Goal: Task Accomplishment & Management: Manage account settings

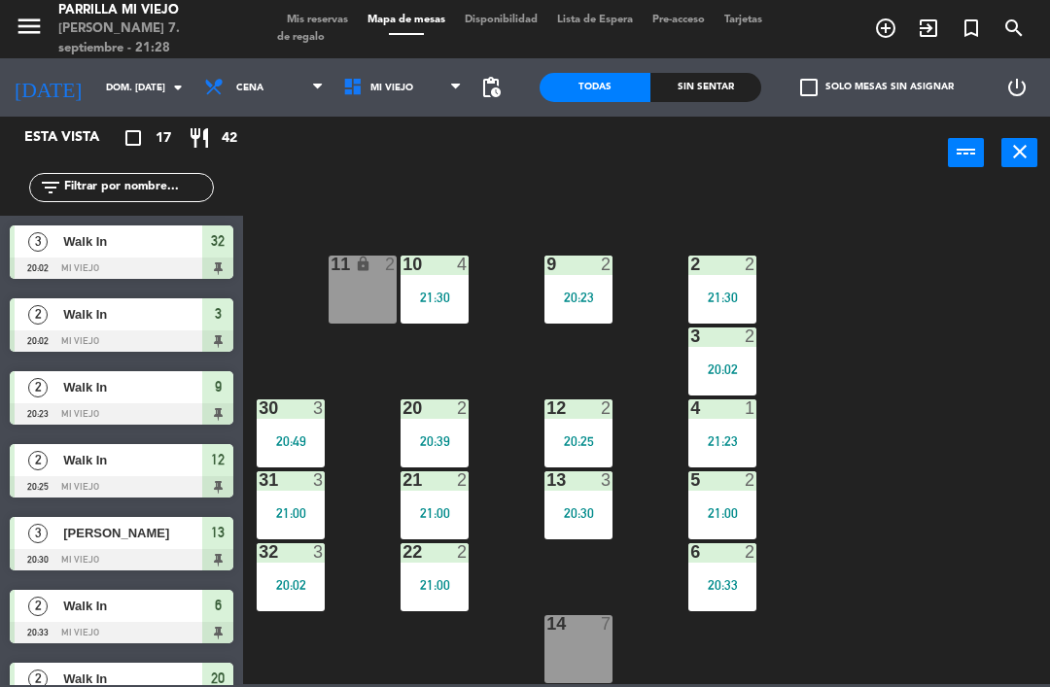
scroll to position [109, 0]
click at [589, 655] on div "14 7" at bounding box center [578, 649] width 68 height 68
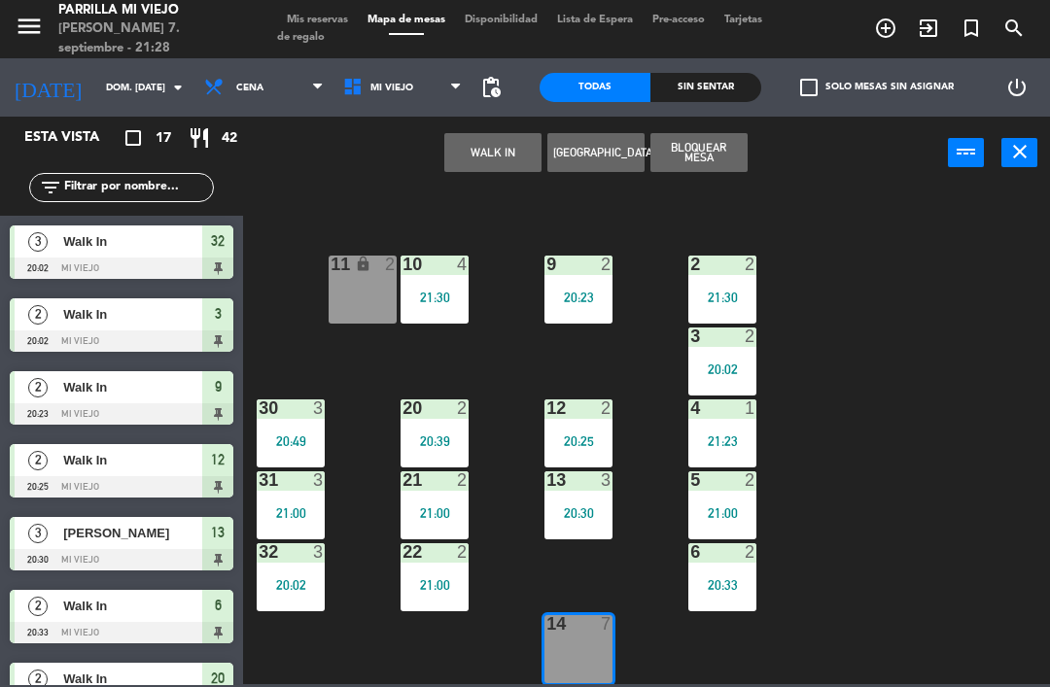
click at [509, 160] on button "WALK IN" at bounding box center [492, 152] width 97 height 39
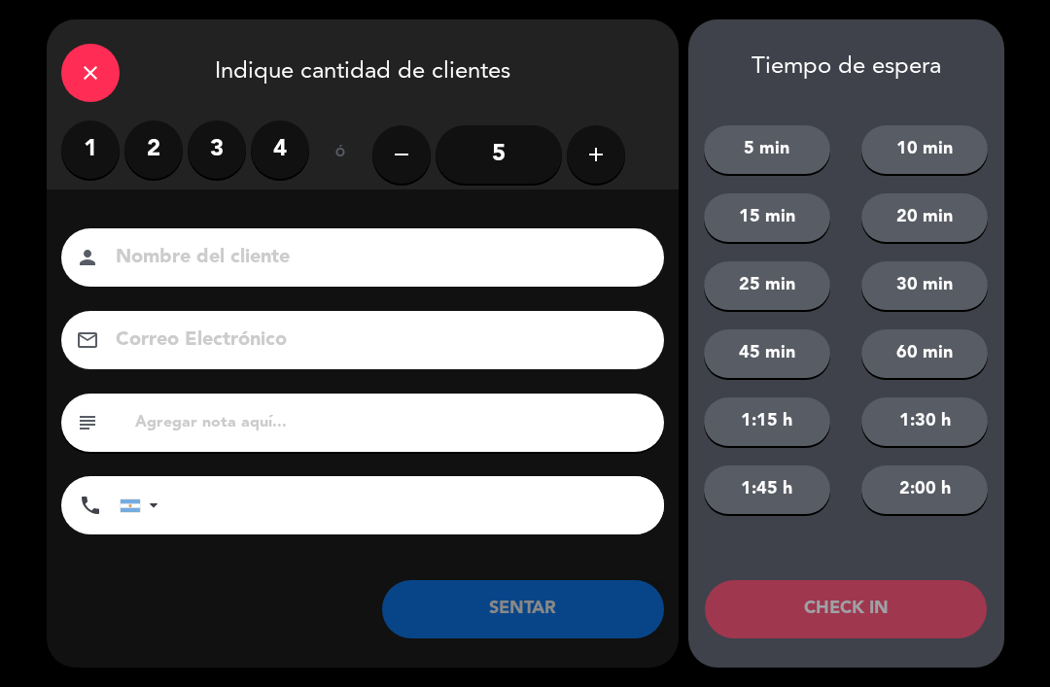
click at [524, 162] on input "5" at bounding box center [498, 154] width 126 height 58
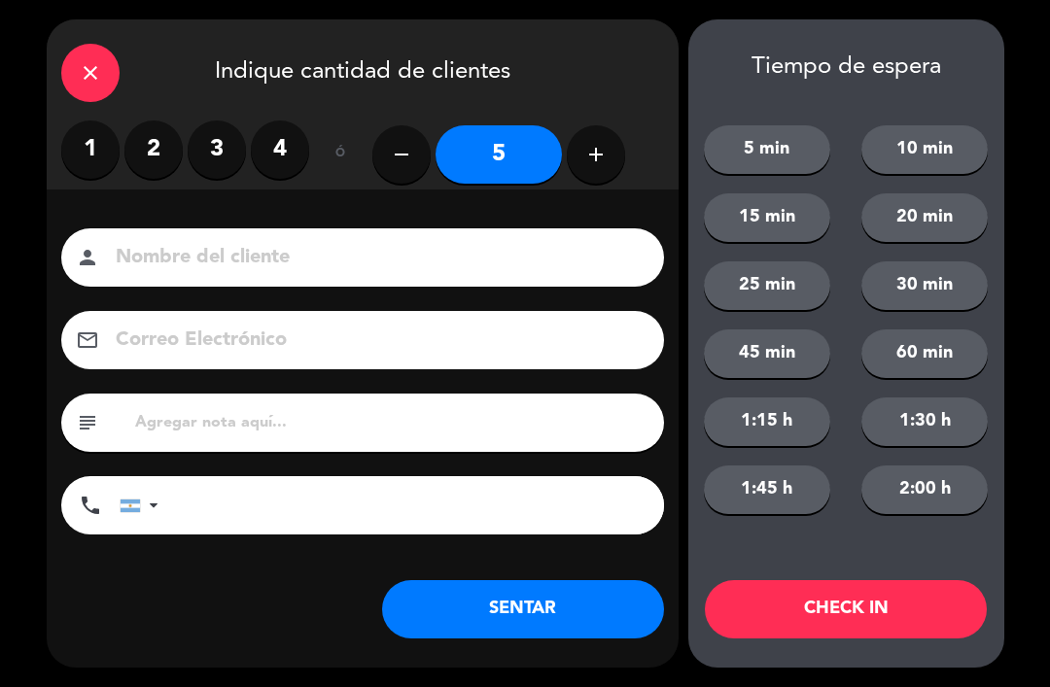
click at [610, 633] on button "SENTAR" at bounding box center [523, 609] width 282 height 58
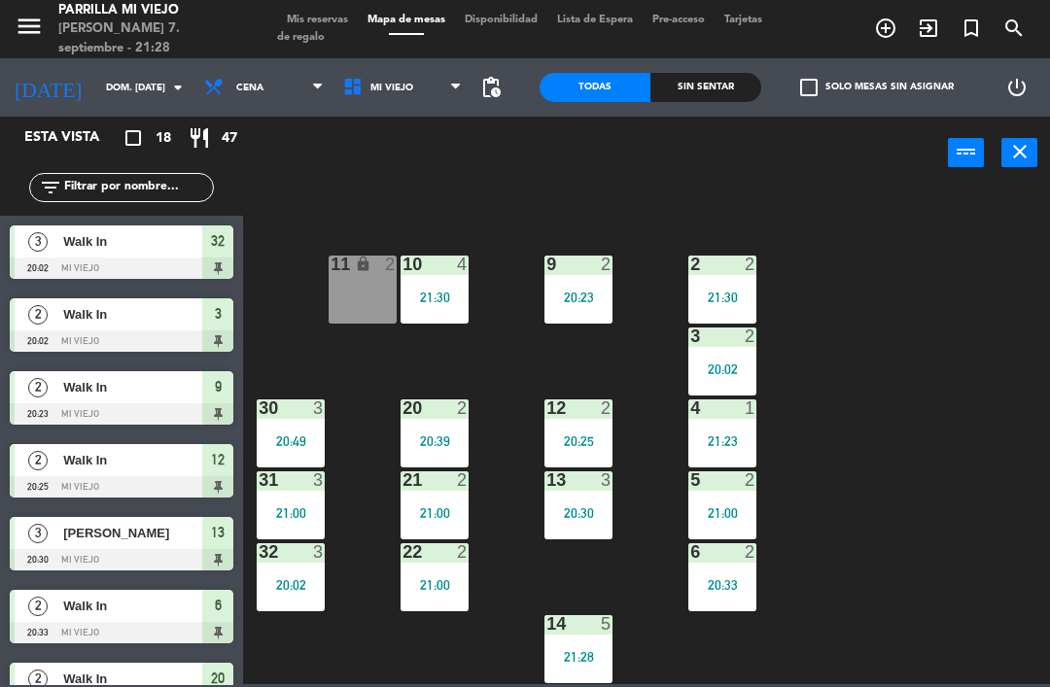
click at [597, 433] on div "20:25" at bounding box center [578, 440] width 68 height 15
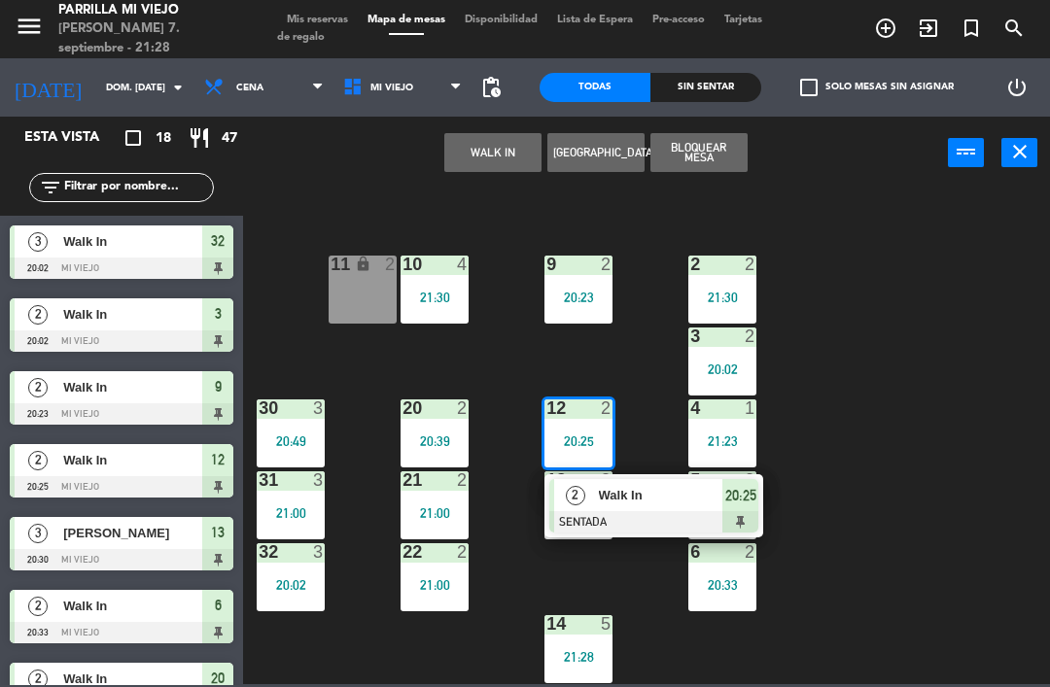
click at [753, 518] on div at bounding box center [653, 521] width 209 height 21
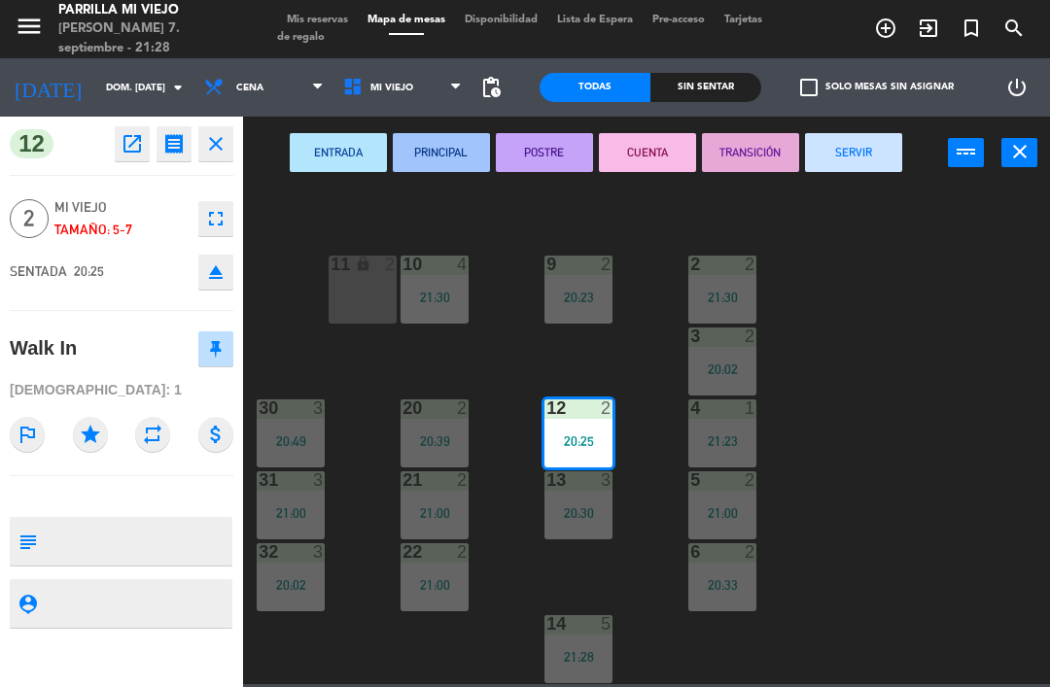
click at [218, 272] on icon "eject" at bounding box center [215, 271] width 23 height 23
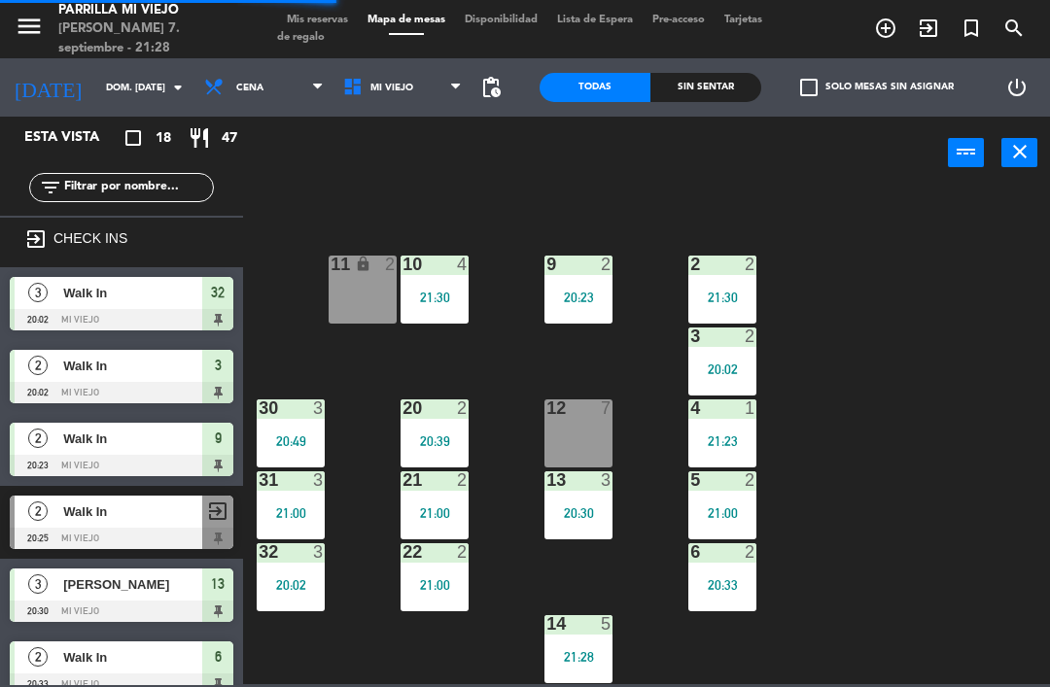
click at [715, 96] on div "Sin sentar" at bounding box center [705, 87] width 111 height 29
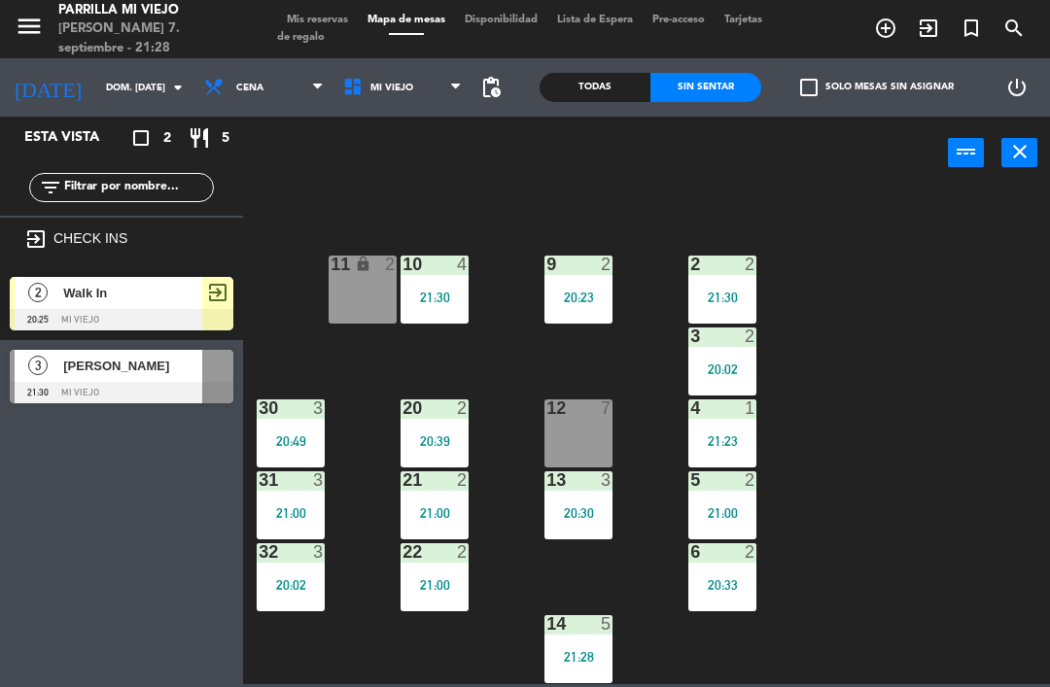
click at [182, 314] on div at bounding box center [122, 319] width 224 height 21
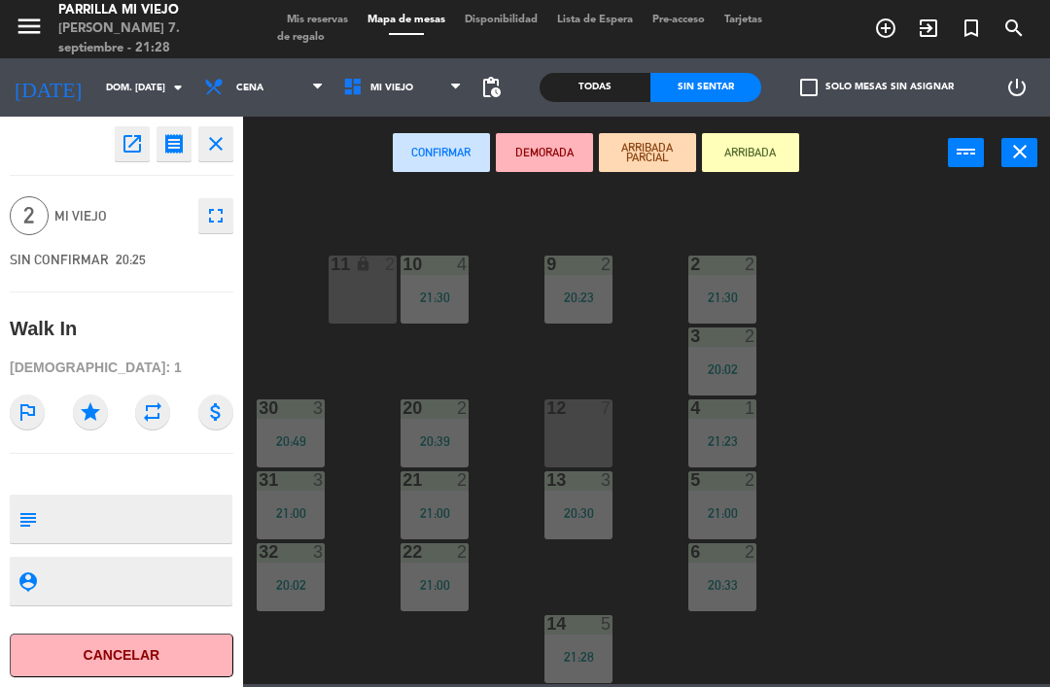
click at [209, 213] on icon "fullscreen" at bounding box center [215, 215] width 23 height 23
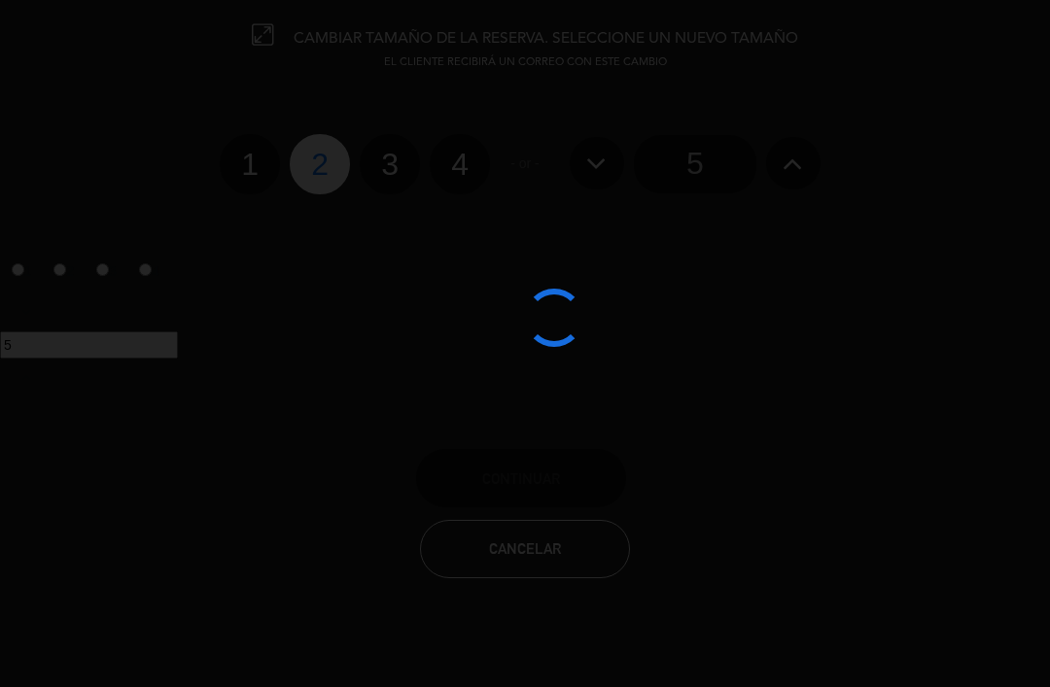
click at [467, 172] on div at bounding box center [525, 343] width 1050 height 687
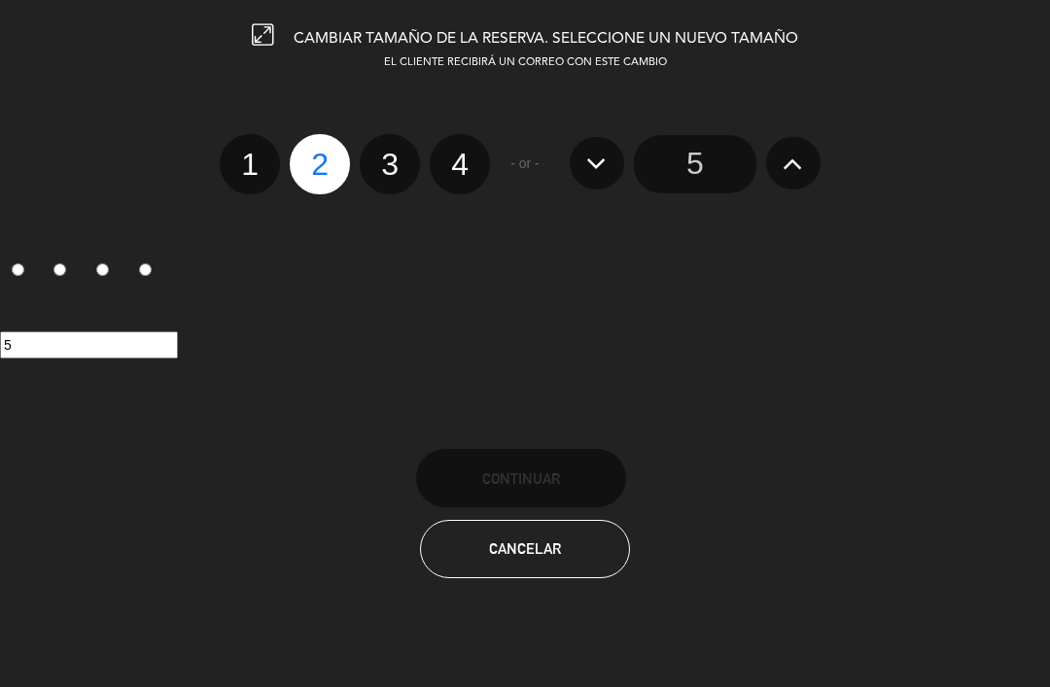
click at [457, 171] on label "4" at bounding box center [460, 164] width 60 height 60
click at [457, 154] on input "4" at bounding box center [457, 147] width 13 height 13
radio input "true"
radio input "false"
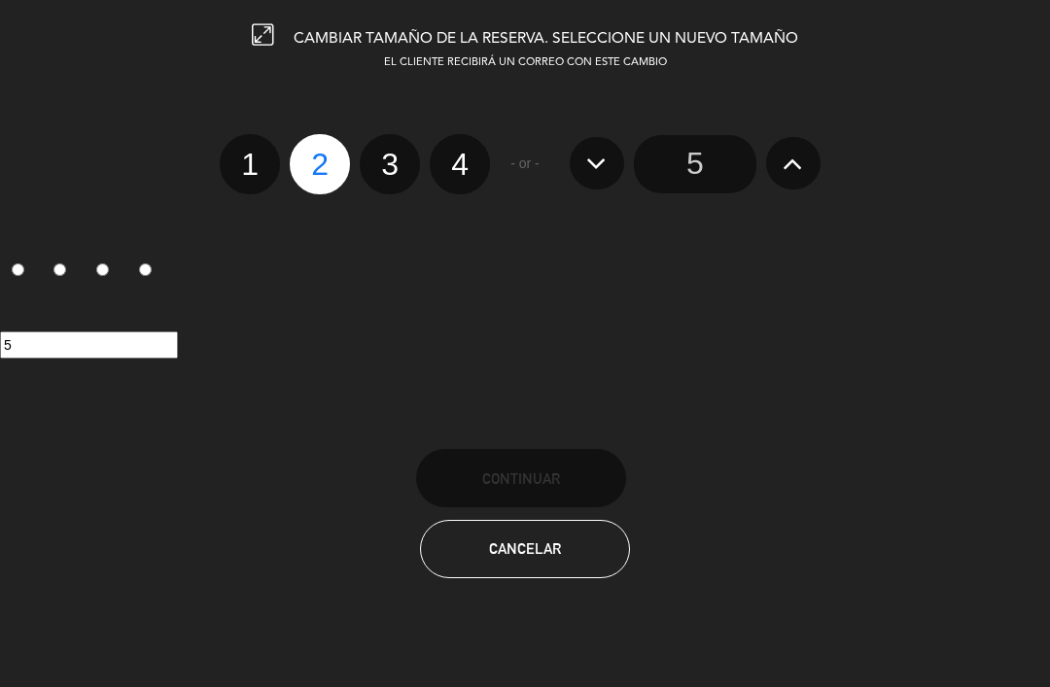
radio input "false"
radio input "true"
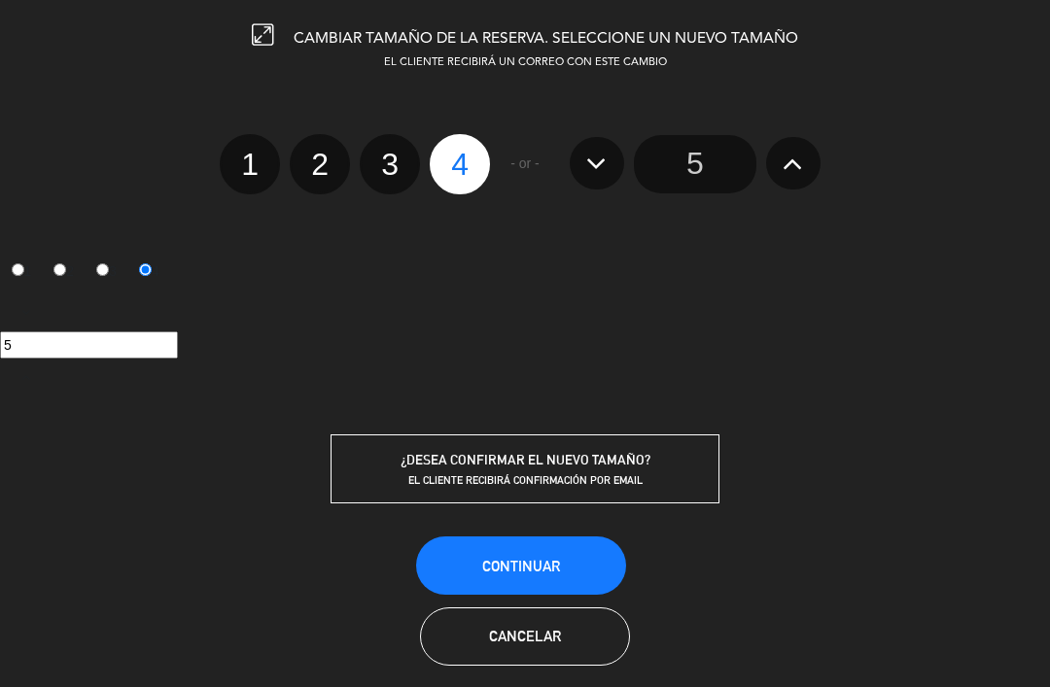
click at [532, 562] on span "Continuar" at bounding box center [521, 566] width 78 height 17
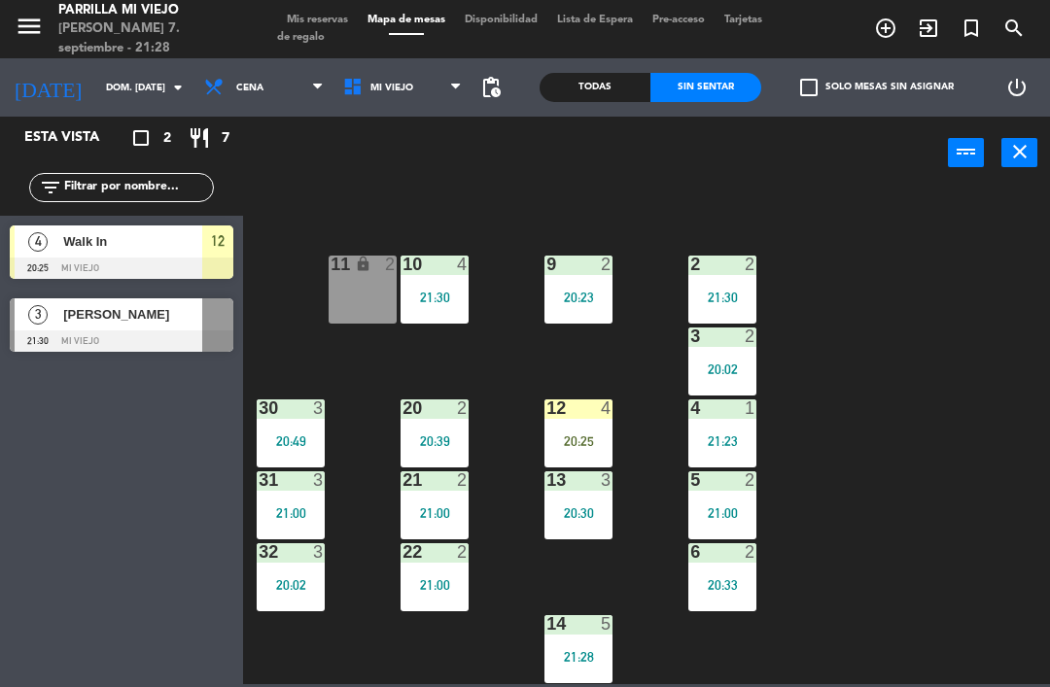
click at [589, 421] on div "12 4 20:25" at bounding box center [578, 433] width 68 height 68
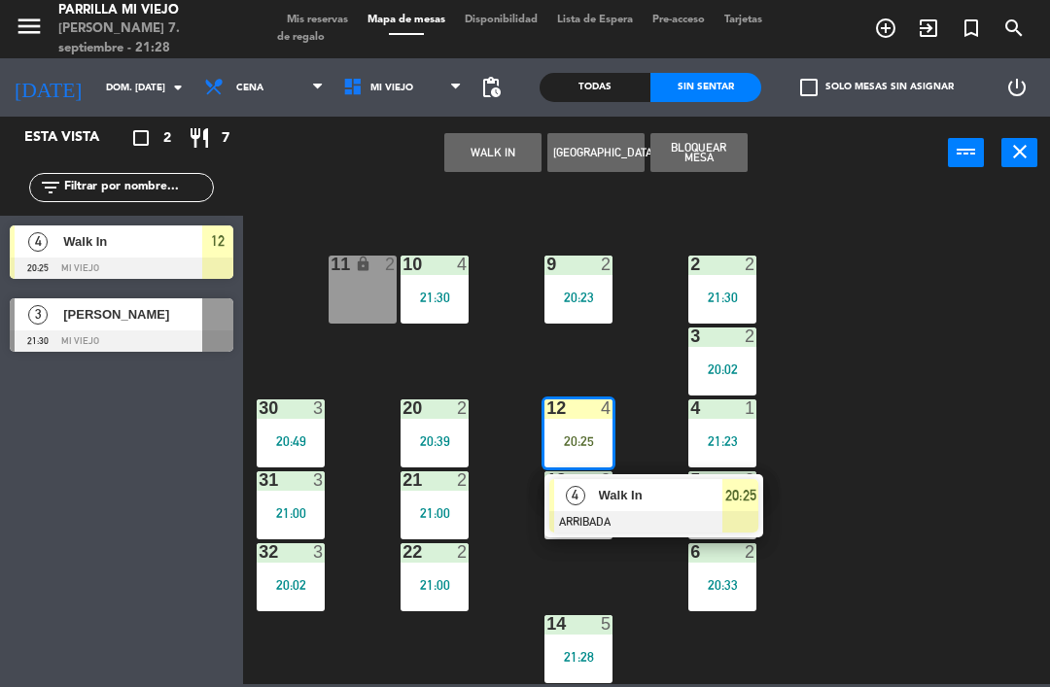
click at [752, 490] on span "20:25" at bounding box center [740, 495] width 31 height 23
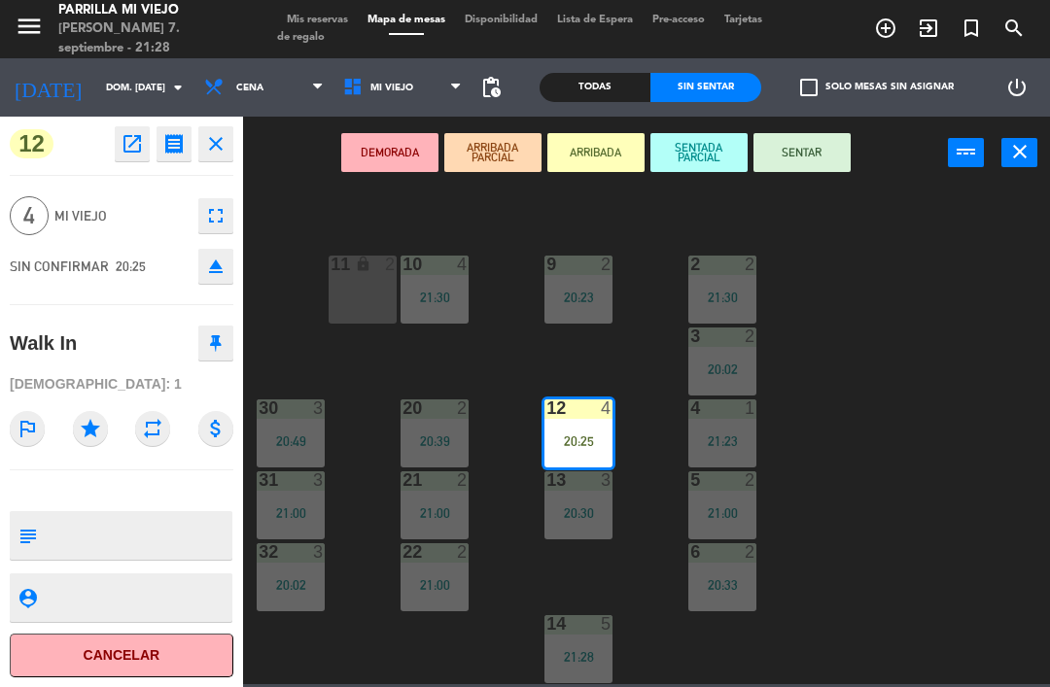
click at [813, 167] on button "SENTAR" at bounding box center [801, 152] width 97 height 39
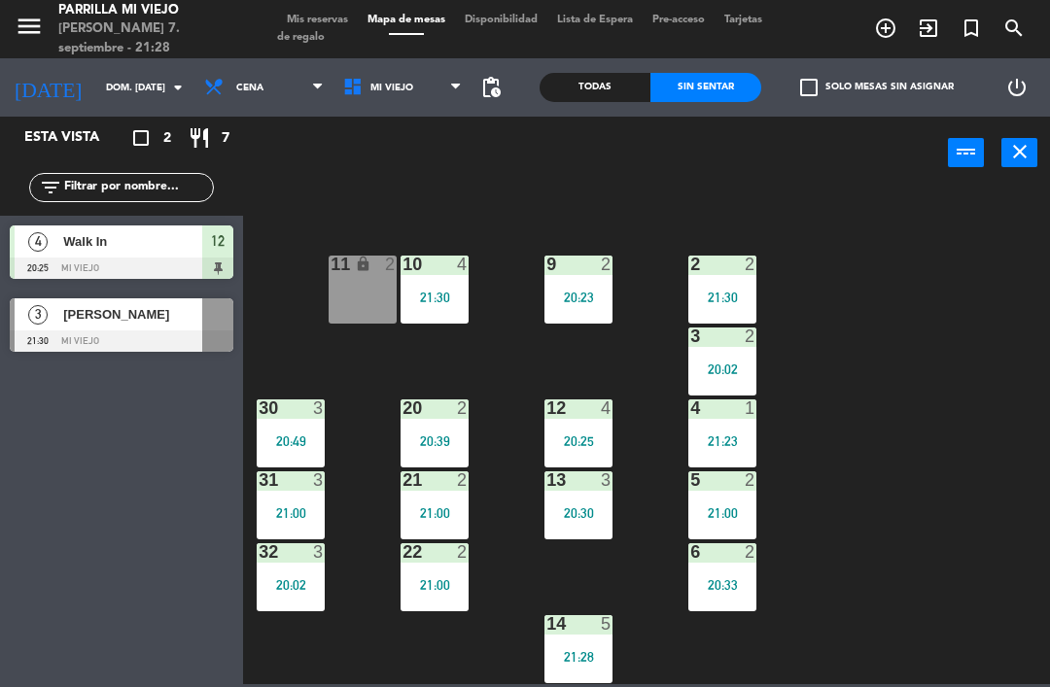
click at [925, 510] on div "1 4 20:50 2 2 21:30 9 2 20:23 10 4 21:30 11 lock 2 3 2 20:02 4 1 21:23 12 4 20:…" at bounding box center [652, 436] width 796 height 498
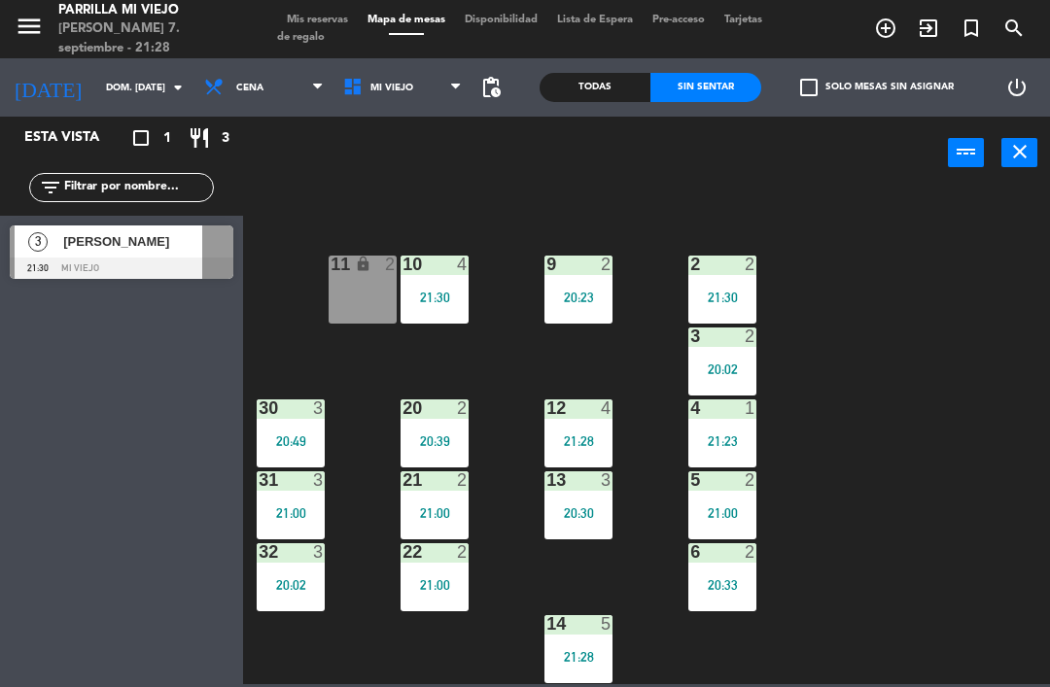
click at [927, 556] on div "1 4 20:50 2 2 21:30 9 2 20:23 10 4 21:30 11 lock 2 3 2 20:02 4 1 21:23 12 4 21:…" at bounding box center [652, 436] width 796 height 498
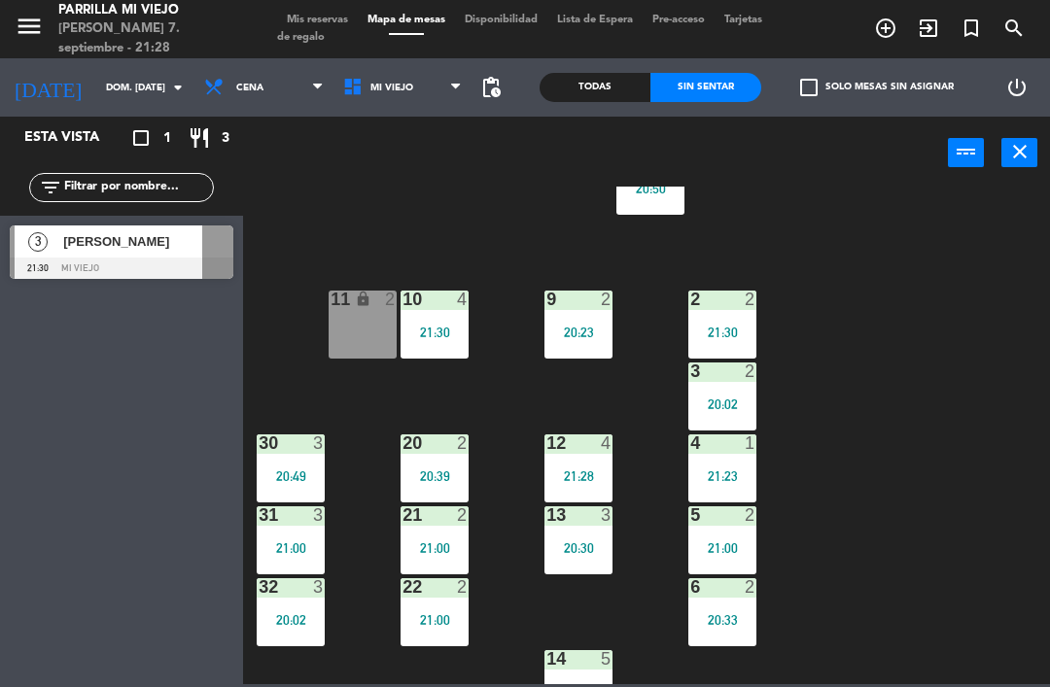
scroll to position [39, 0]
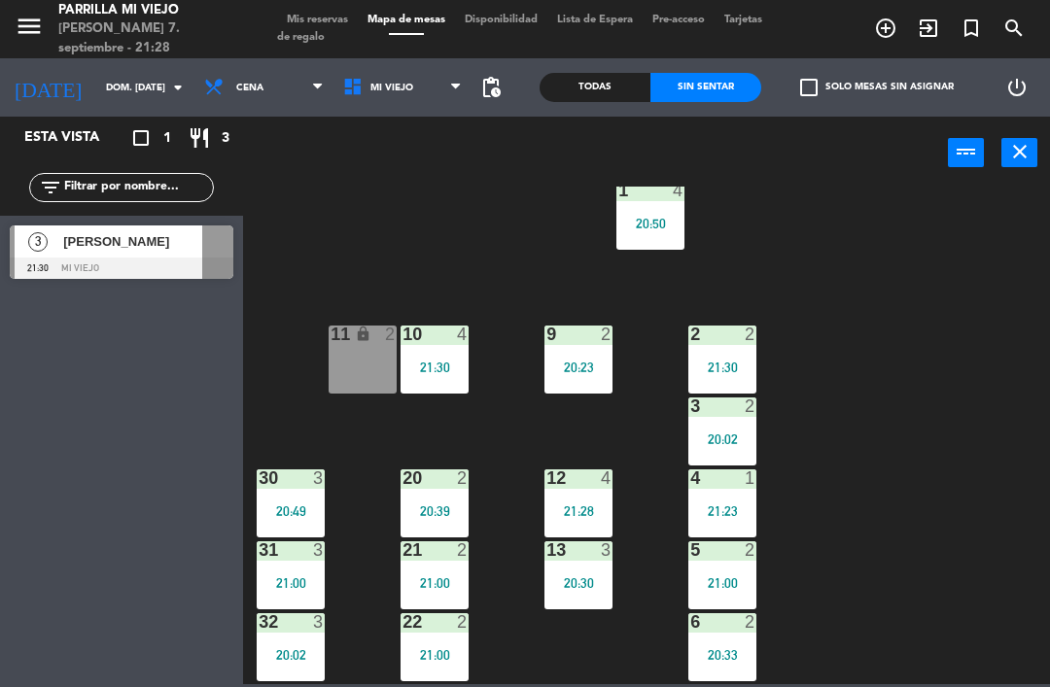
click at [598, 505] on div "21:28" at bounding box center [578, 511] width 68 height 14
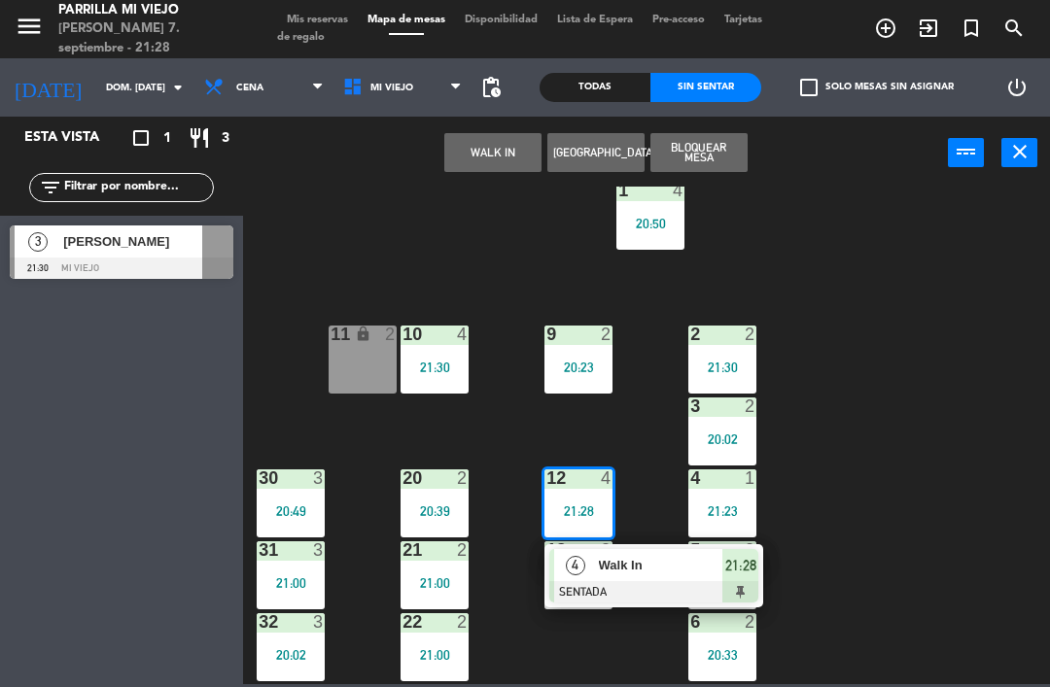
click at [812, 678] on div "1 4 20:50 2 2 21:30 9 2 20:23 10 4 21:30 11 lock 2 3 2 20:02 4 1 21:23 12 4 21:…" at bounding box center [652, 436] width 796 height 498
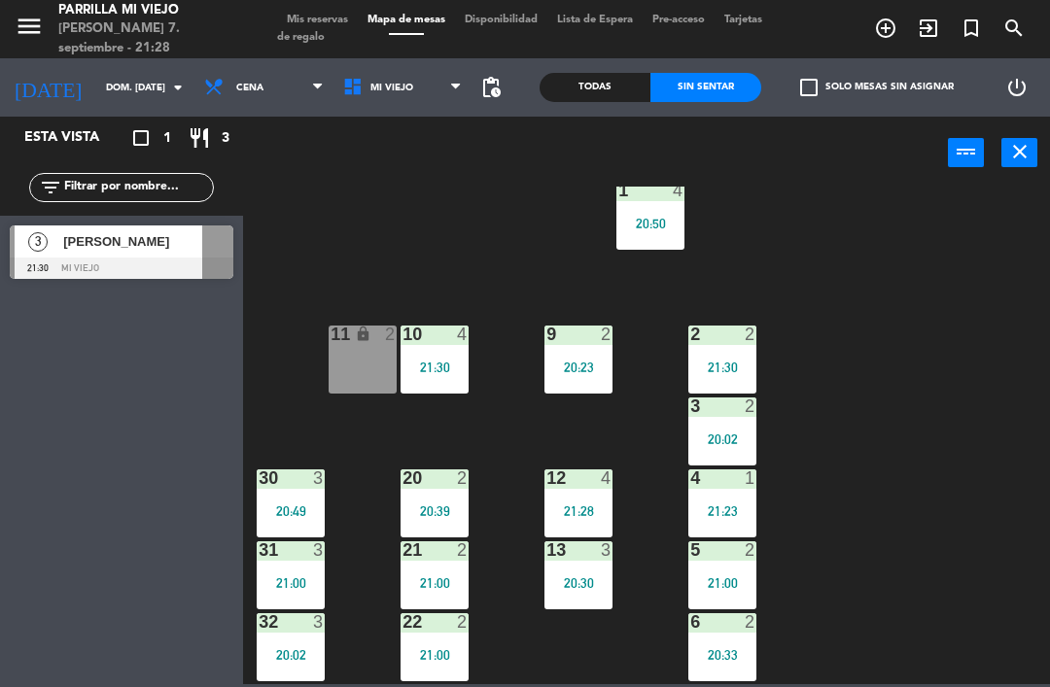
click at [915, 487] on div "1 4 20:50 2 2 21:30 9 2 20:23 10 4 21:30 11 lock 2 3 2 20:02 4 1 21:23 12 4 21:…" at bounding box center [652, 436] width 796 height 498
click at [597, 510] on div "21:28" at bounding box center [578, 511] width 68 height 14
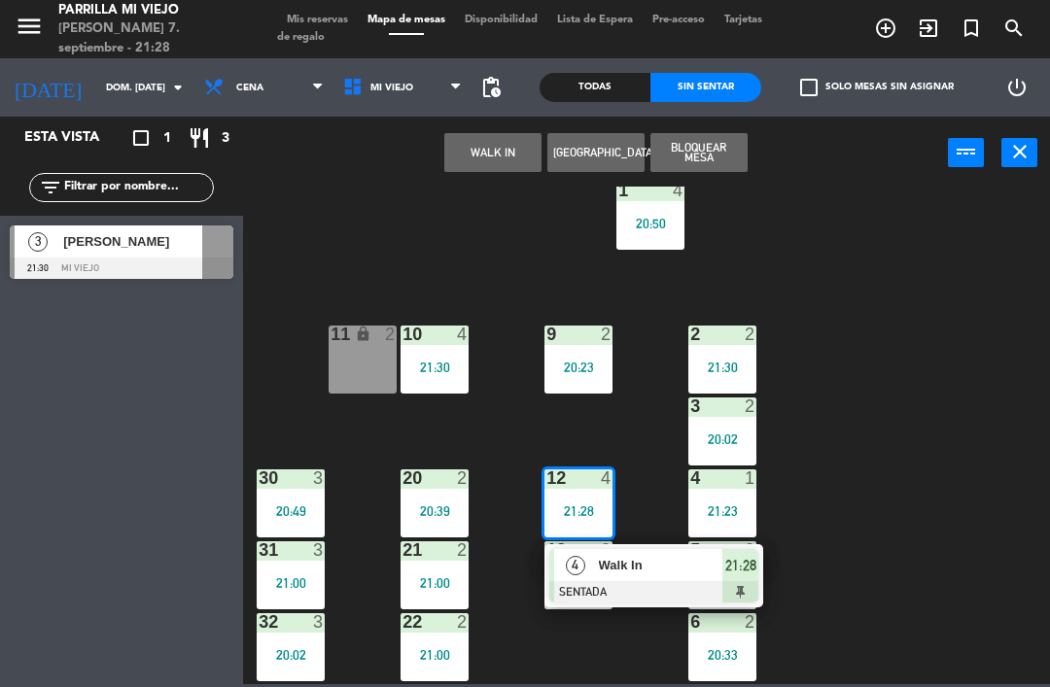
click at [739, 579] on div "21:28" at bounding box center [740, 565] width 36 height 32
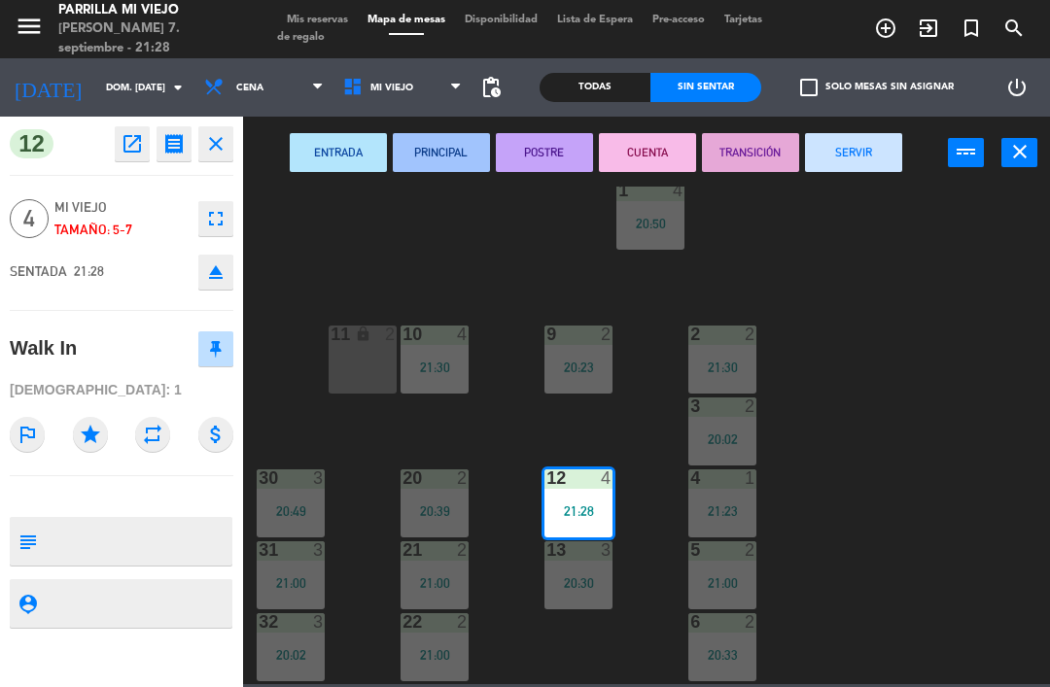
click at [542, 153] on button "POSTRE" at bounding box center [544, 152] width 97 height 39
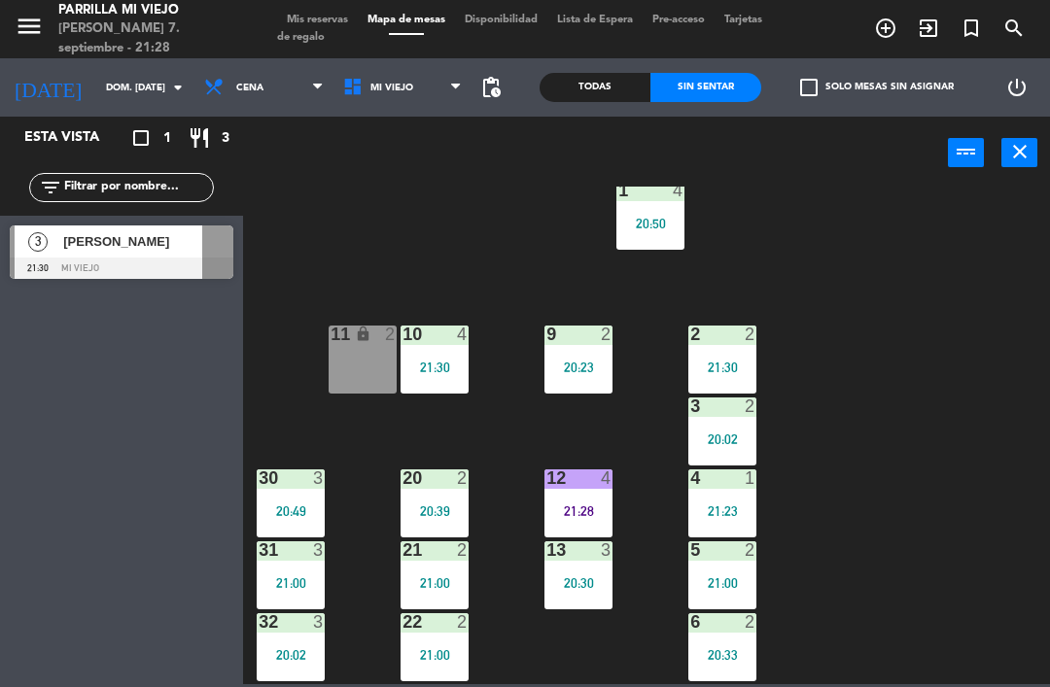
click at [603, 343] on div "2" at bounding box center [607, 334] width 12 height 17
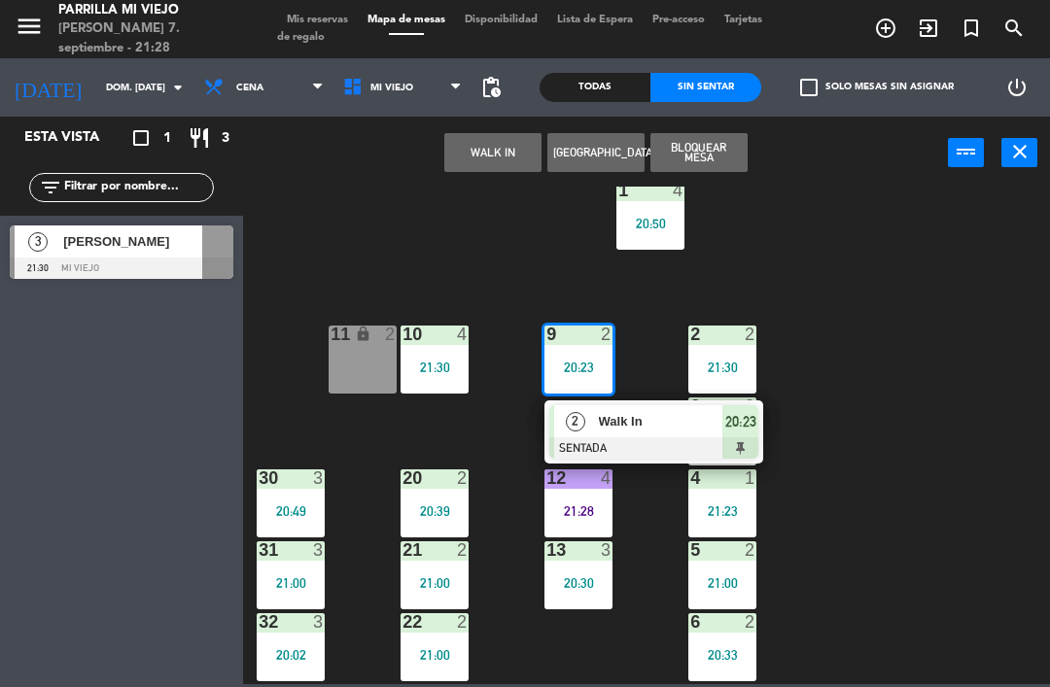
click at [754, 447] on div at bounding box center [653, 447] width 209 height 21
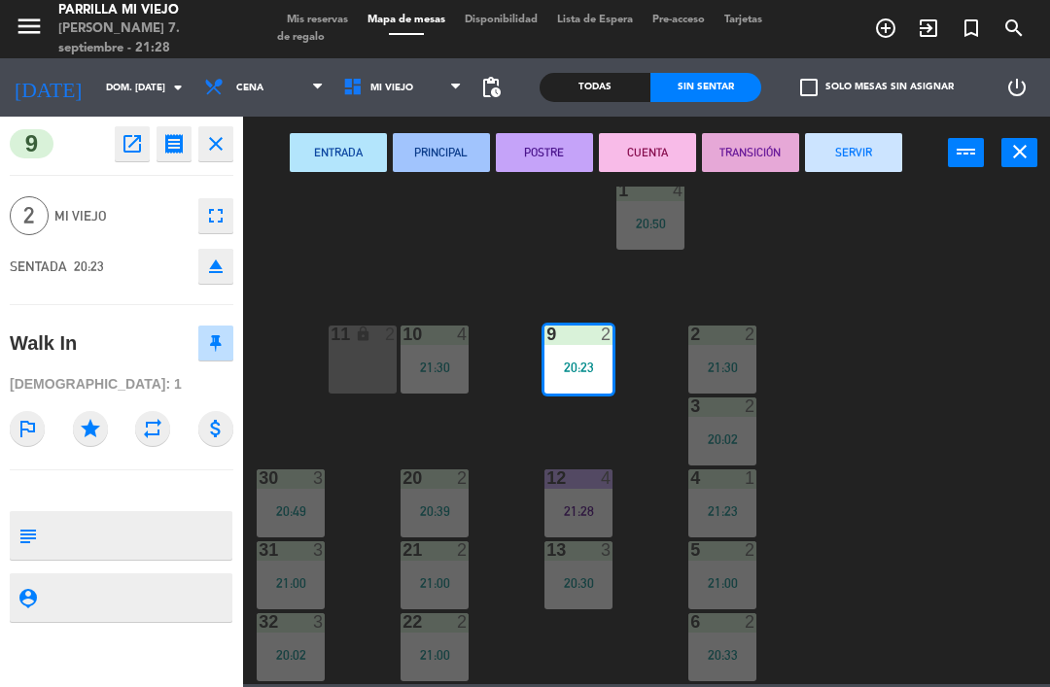
click at [573, 155] on button "POSTRE" at bounding box center [544, 152] width 97 height 39
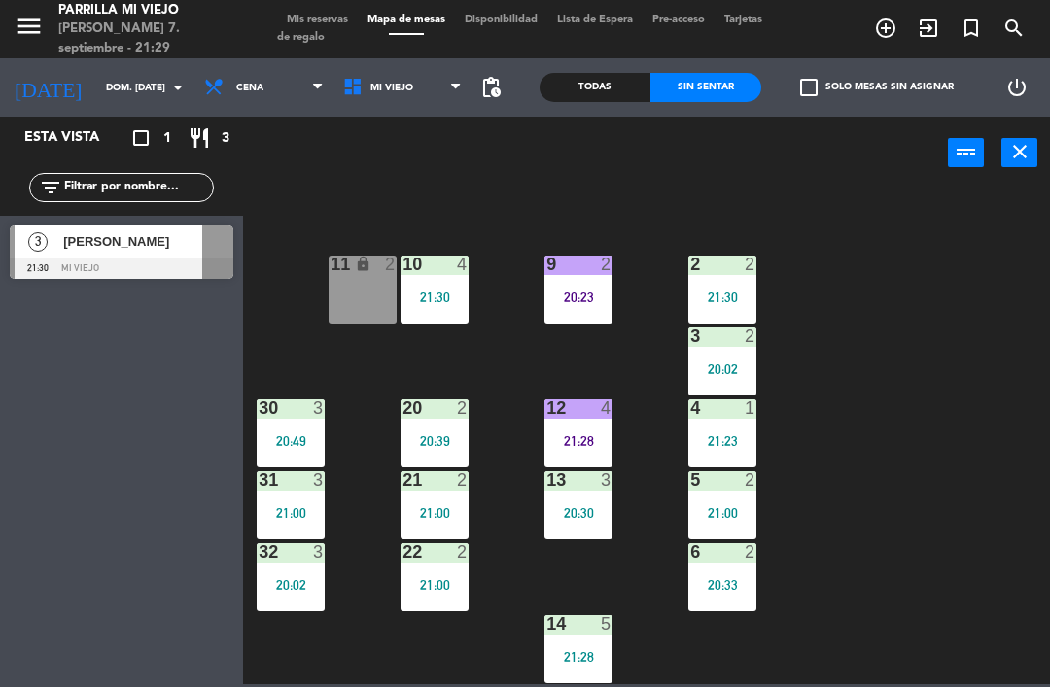
scroll to position [109, 0]
click at [341, 21] on span "Mis reservas" at bounding box center [317, 20] width 81 height 11
click at [318, 17] on span "Mis reservas" at bounding box center [317, 20] width 81 height 11
click at [298, 22] on span "Mis reservas" at bounding box center [317, 20] width 81 height 11
click at [323, 16] on span "Mis reservas" at bounding box center [317, 20] width 81 height 11
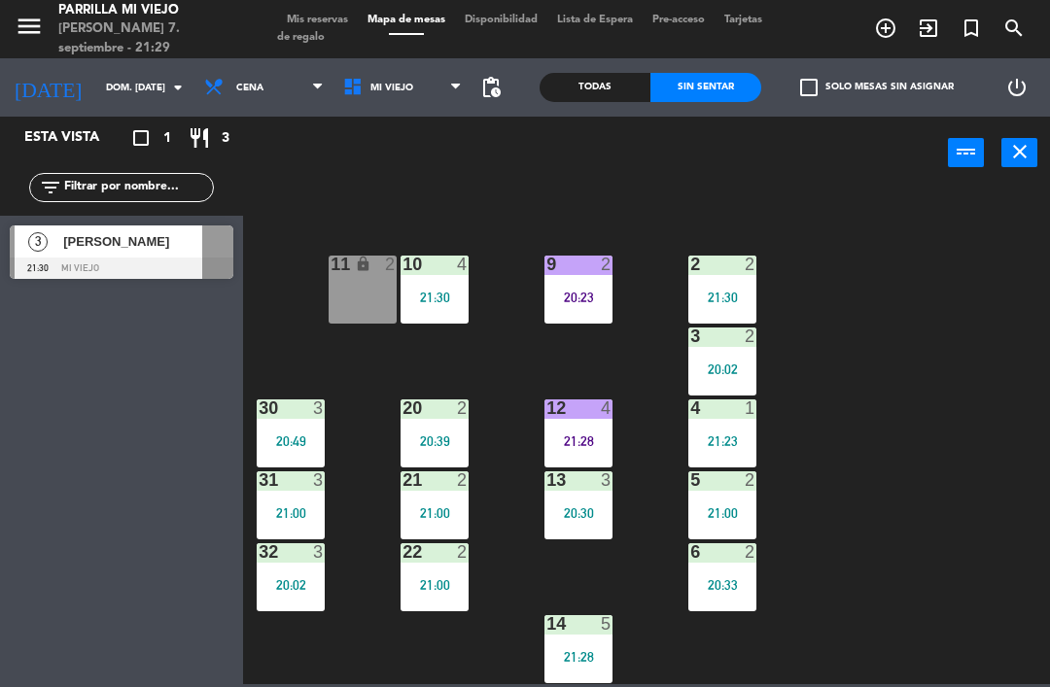
click at [316, 17] on span "Mis reservas" at bounding box center [317, 20] width 81 height 11
click at [337, 15] on span "Mis reservas" at bounding box center [317, 20] width 81 height 11
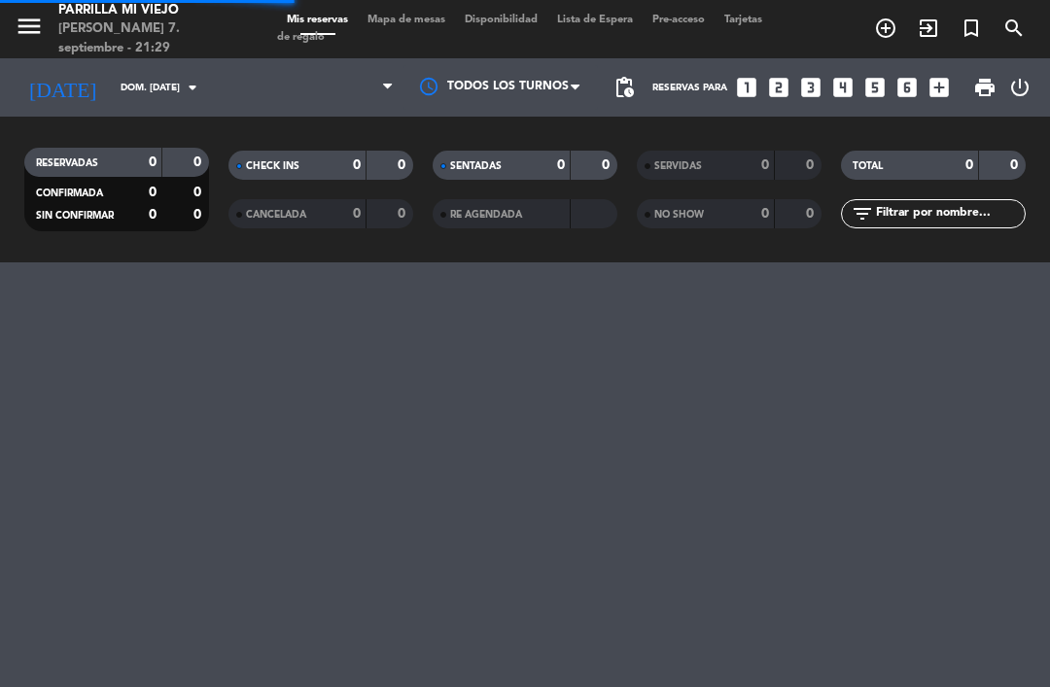
click at [277, 5] on div "menu [PERSON_NAME] Mi Viejo [PERSON_NAME] 7. septiembre - 21:29 Mis reservas Ma…" at bounding box center [525, 29] width 1050 height 58
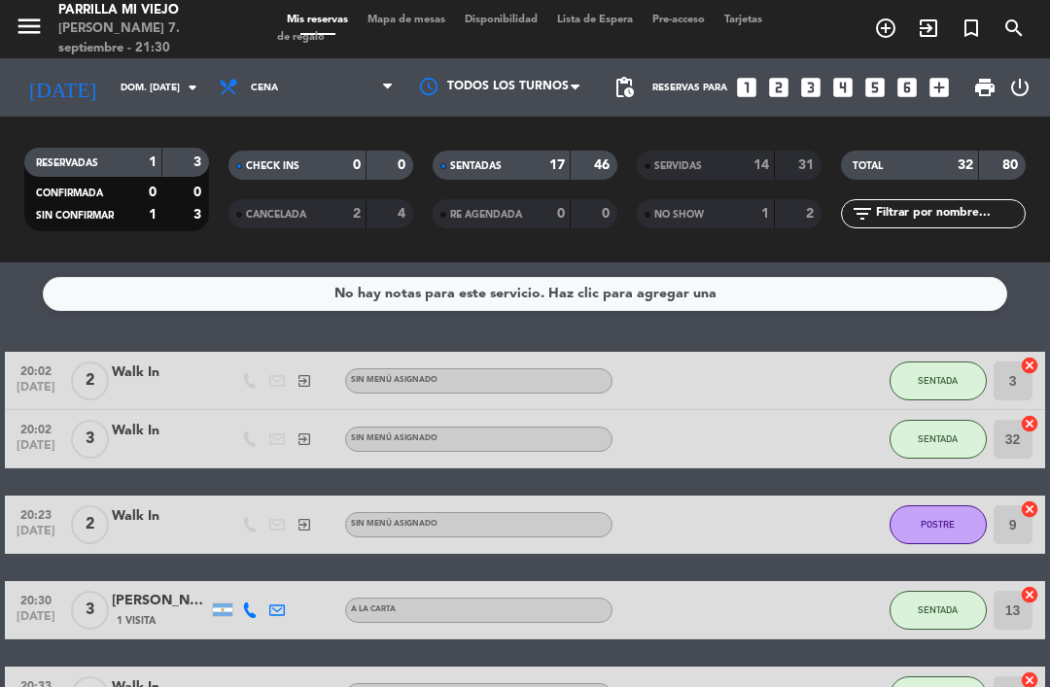
click at [564, 168] on strong "17" at bounding box center [557, 165] width 16 height 14
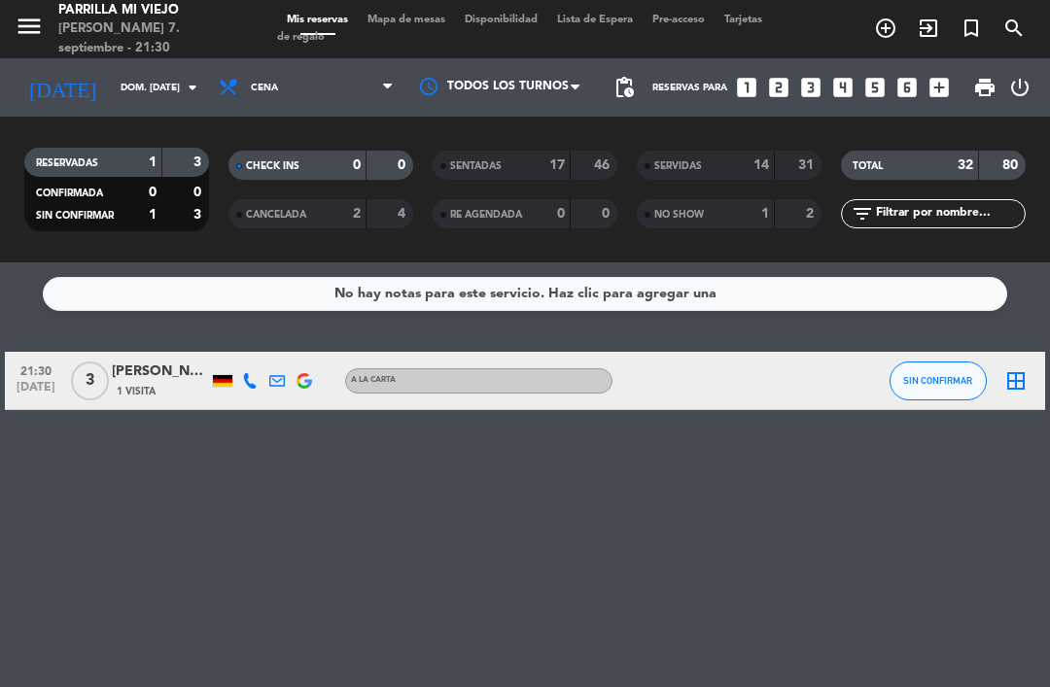
click at [410, 25] on span "Mapa de mesas" at bounding box center [406, 20] width 97 height 11
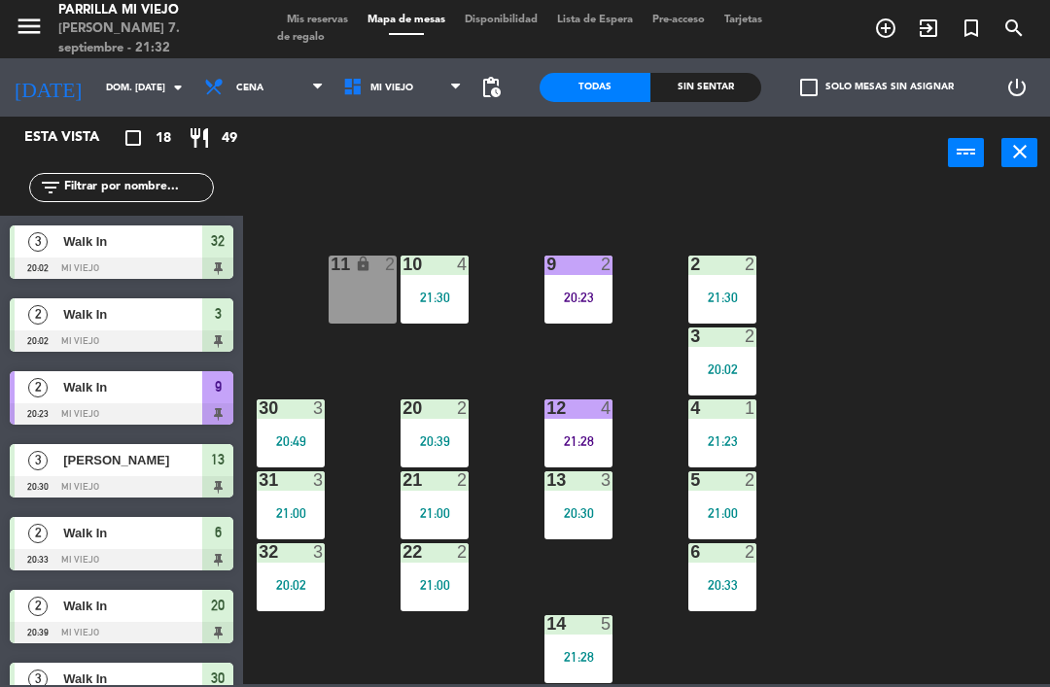
scroll to position [109, 0]
click at [326, 30] on span "Tarjetas de regalo" at bounding box center [519, 29] width 485 height 28
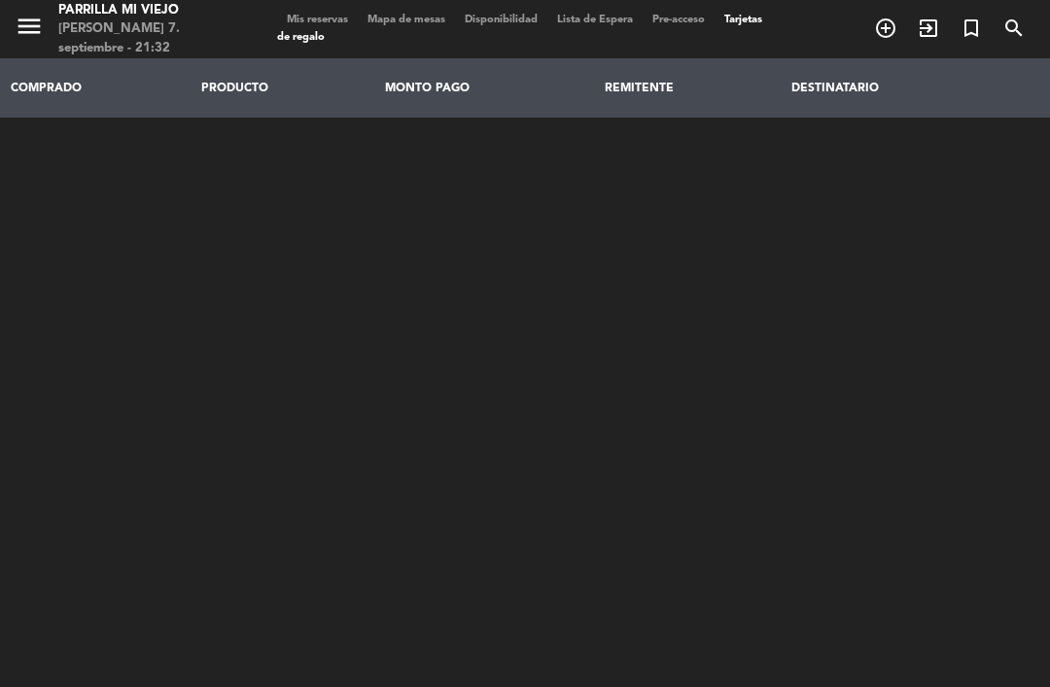
click at [308, 17] on span "Mis reservas" at bounding box center [317, 20] width 81 height 11
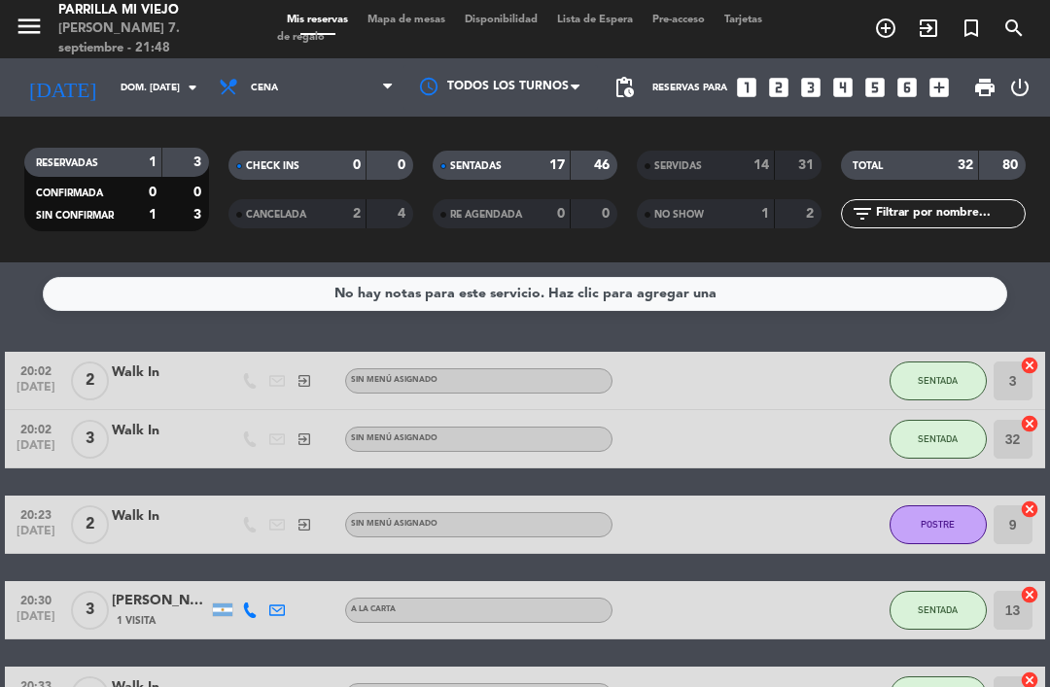
click at [572, 163] on div "SENTADAS 17 46" at bounding box center [524, 165] width 185 height 29
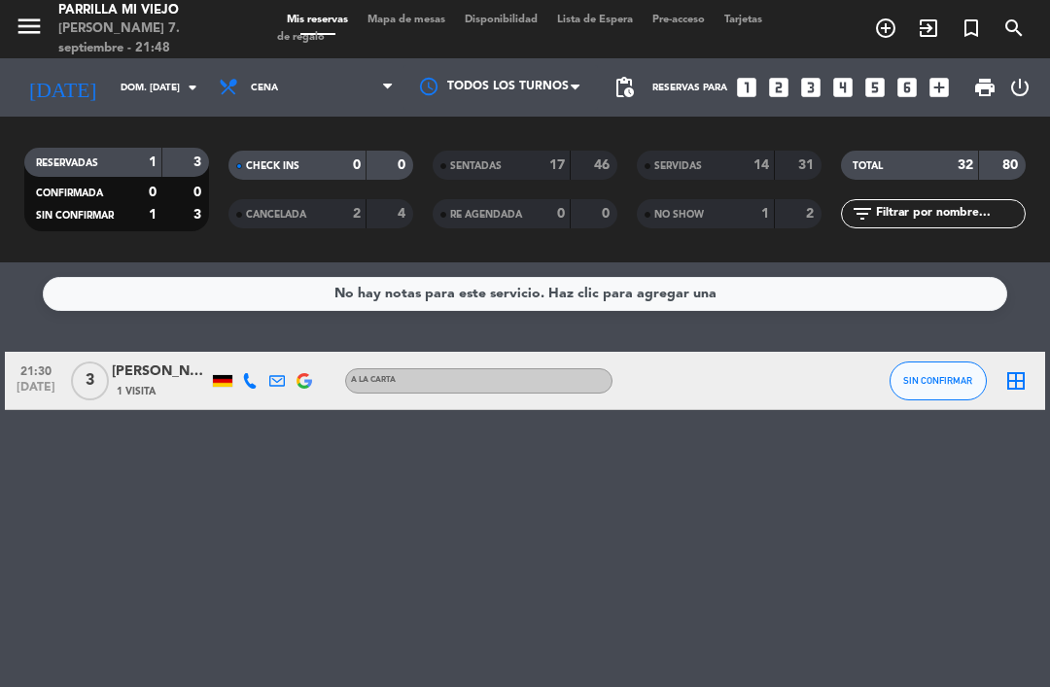
click at [398, 23] on span "Mapa de mesas" at bounding box center [406, 20] width 97 height 11
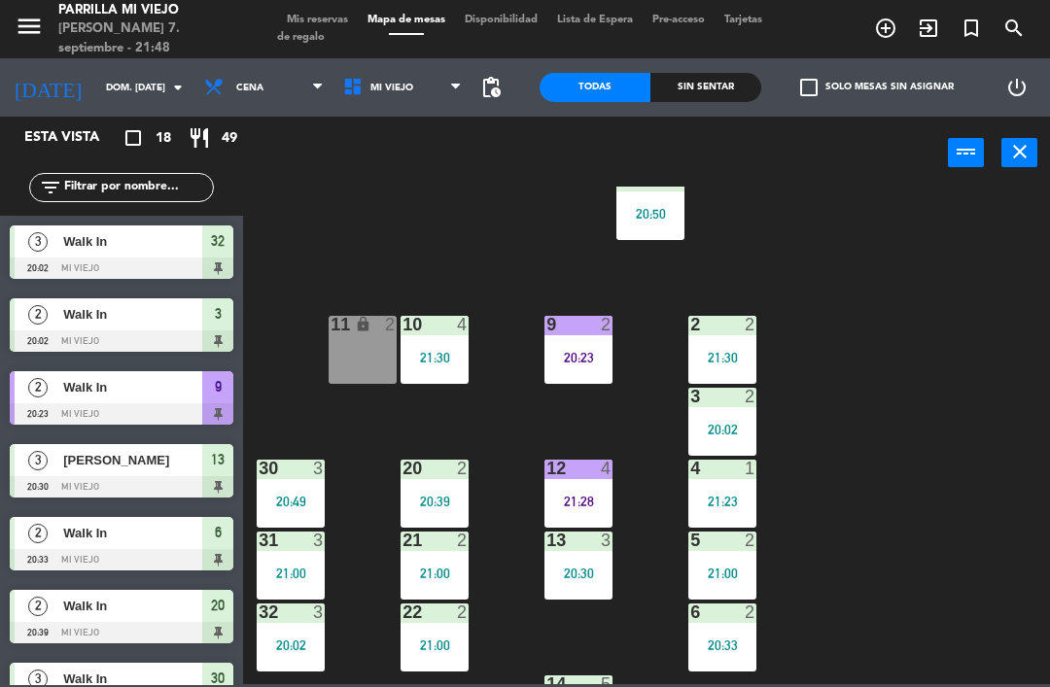
scroll to position [55, 0]
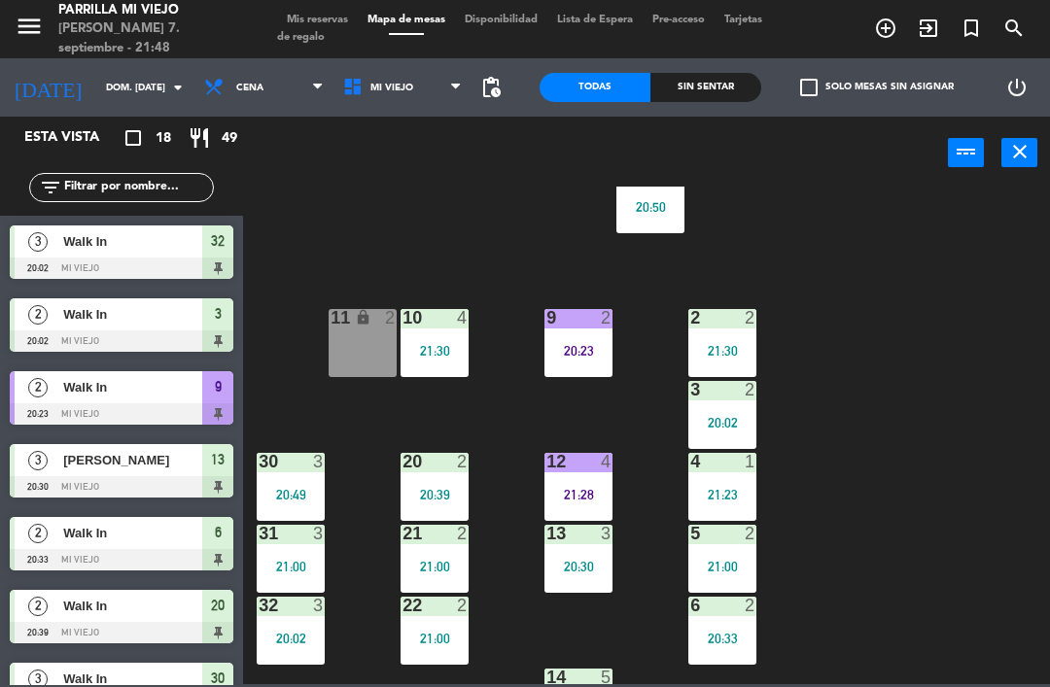
click at [749, 430] on div "3 2 20:02" at bounding box center [722, 415] width 68 height 68
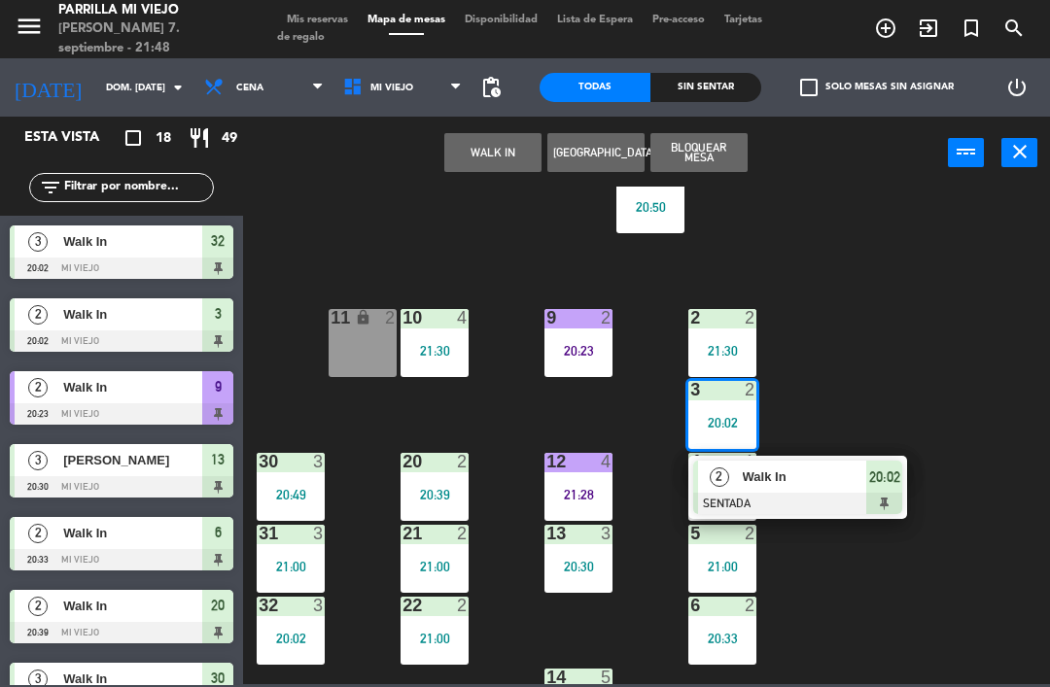
click at [905, 482] on div "2 Walk In SENTADA 20:02" at bounding box center [797, 487] width 219 height 63
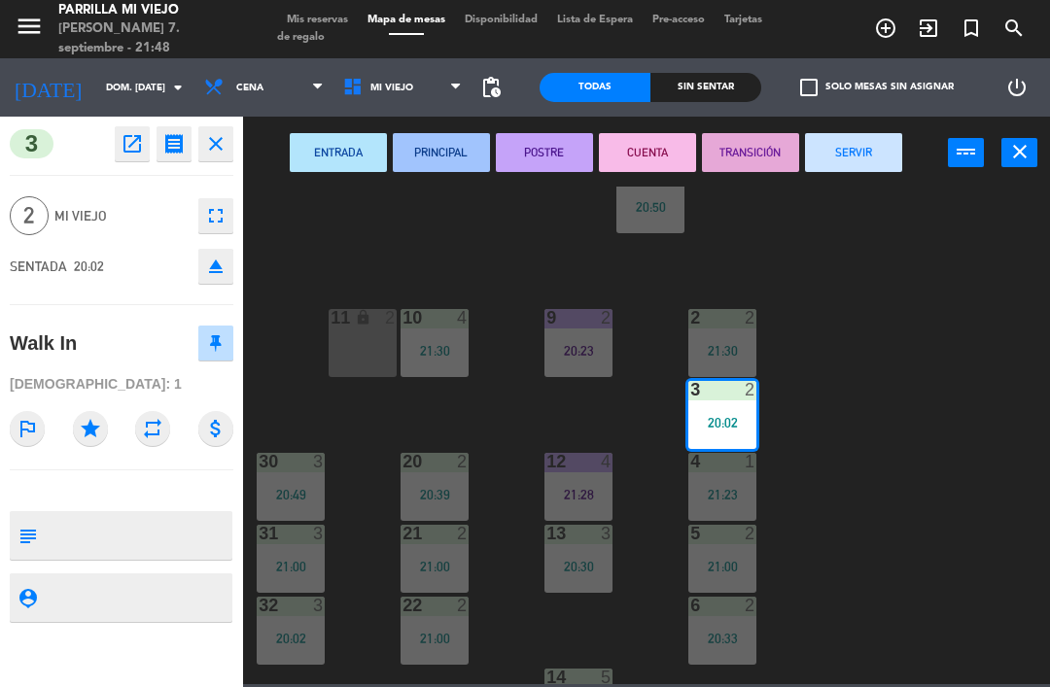
click at [882, 147] on button "SERVIR" at bounding box center [853, 152] width 97 height 39
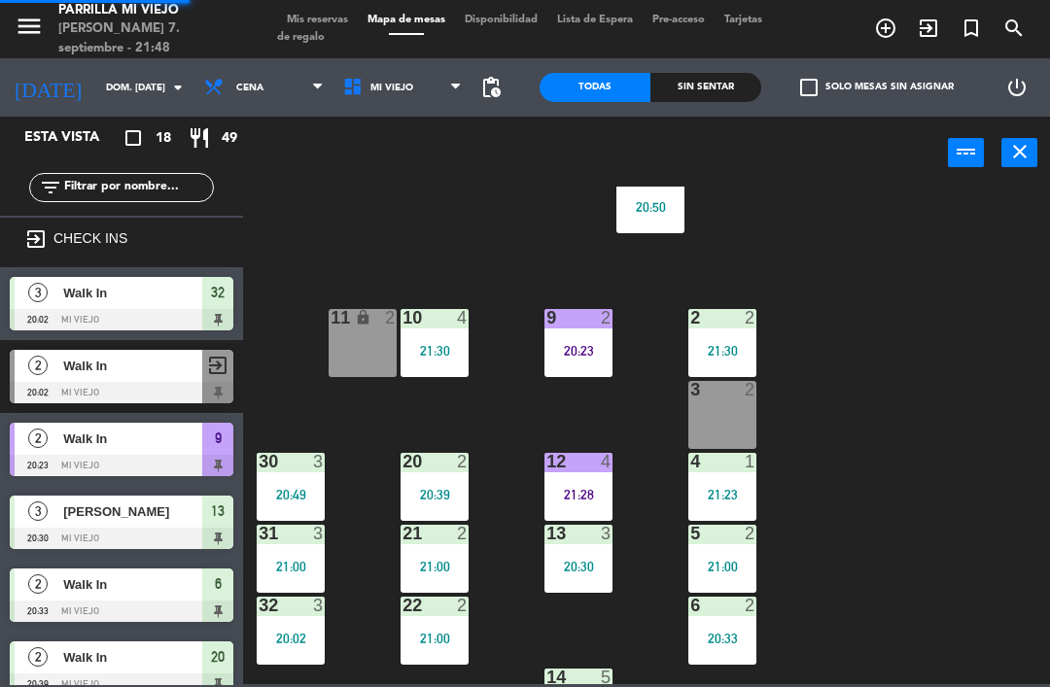
click at [932, 391] on div "1 4 20:50 2 2 21:30 9 2 20:23 10 4 21:30 11 lock 2 3 2 4 1 21:23 12 4 21:28 20 …" at bounding box center [652, 436] width 796 height 498
click at [730, 428] on div "3 2" at bounding box center [722, 415] width 68 height 68
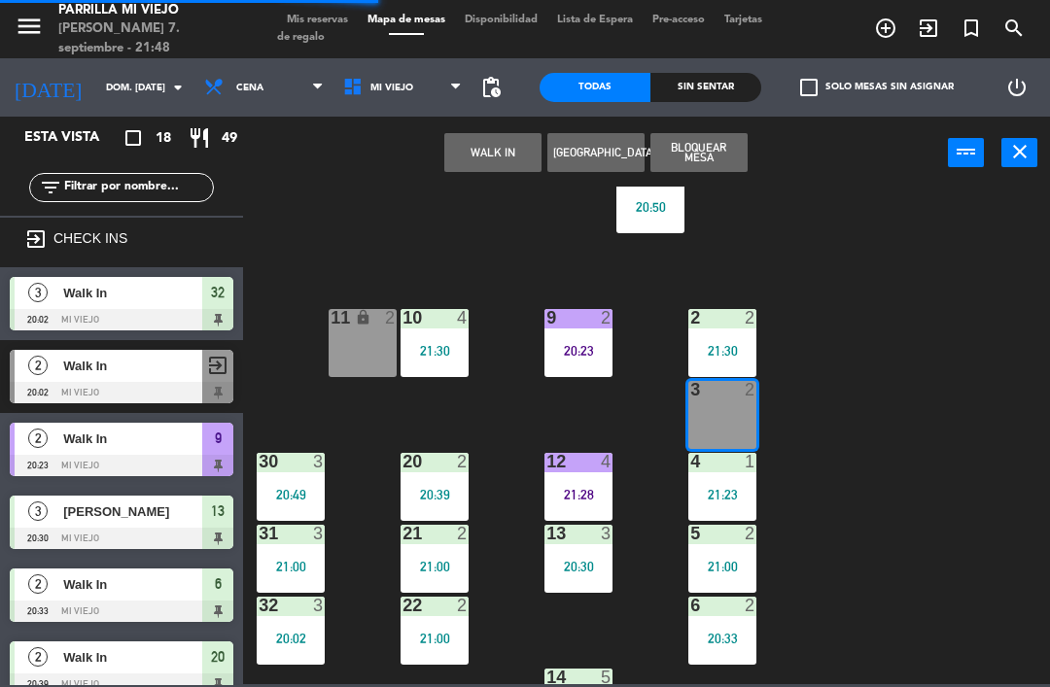
click at [502, 154] on button "WALK IN" at bounding box center [492, 152] width 97 height 39
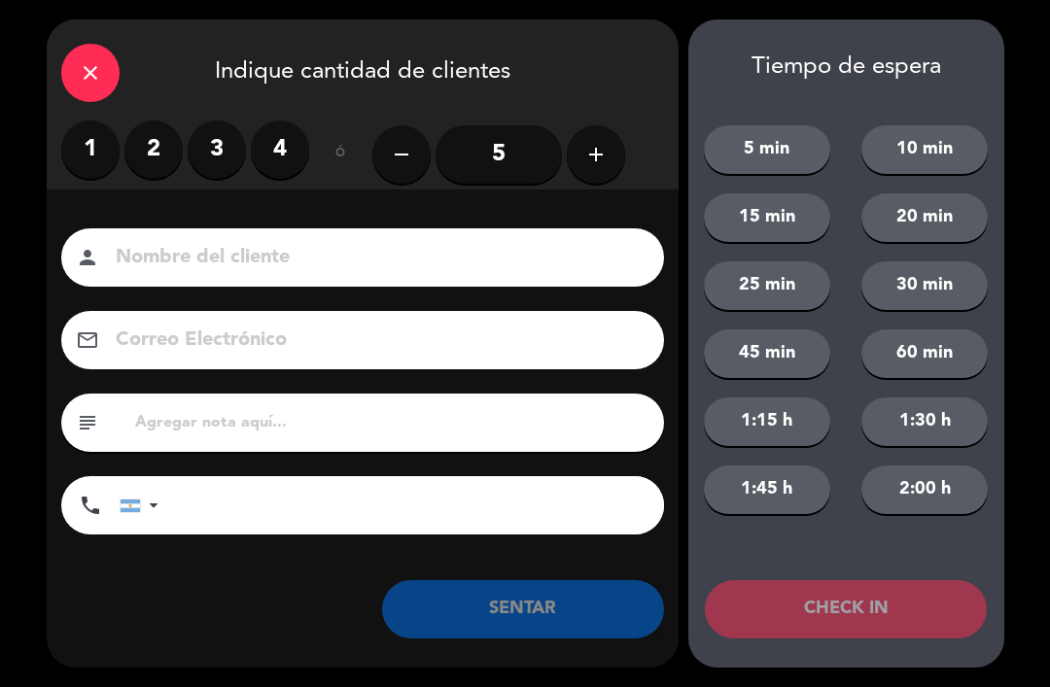
click at [132, 142] on label "2" at bounding box center [153, 150] width 58 height 58
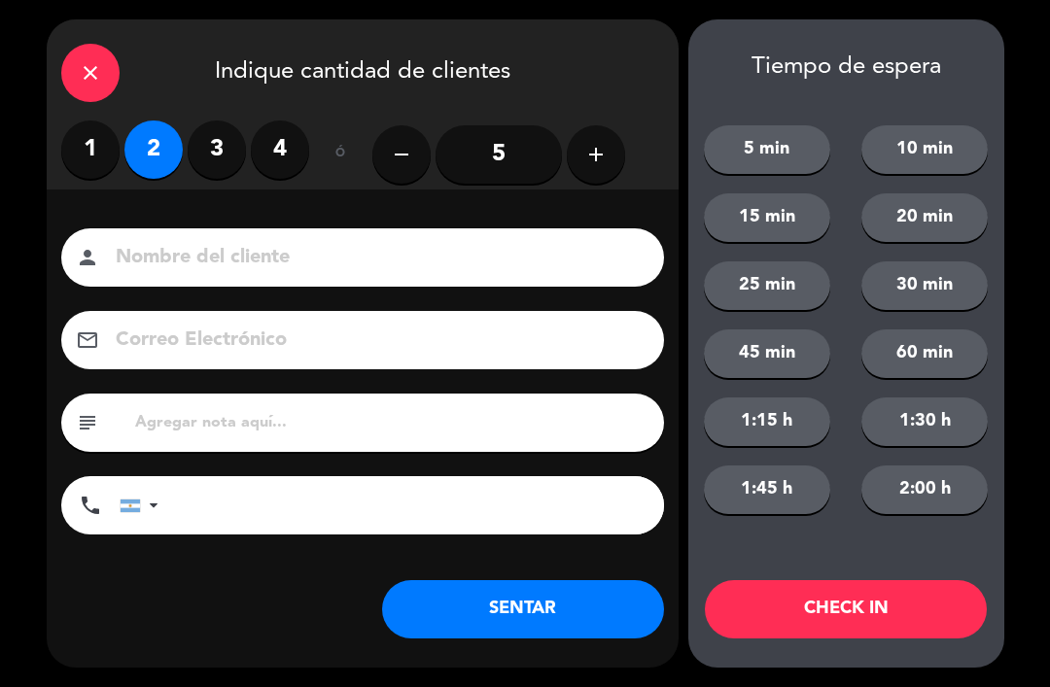
click at [522, 626] on button "SENTAR" at bounding box center [523, 609] width 282 height 58
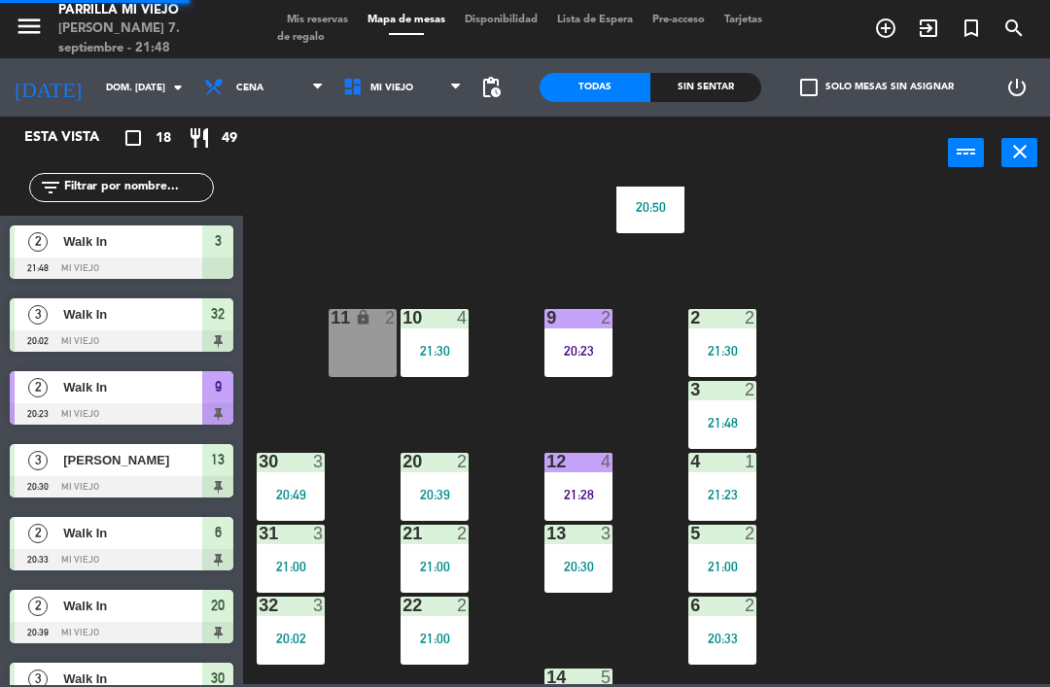
click at [575, 494] on div "21:28" at bounding box center [578, 495] width 68 height 14
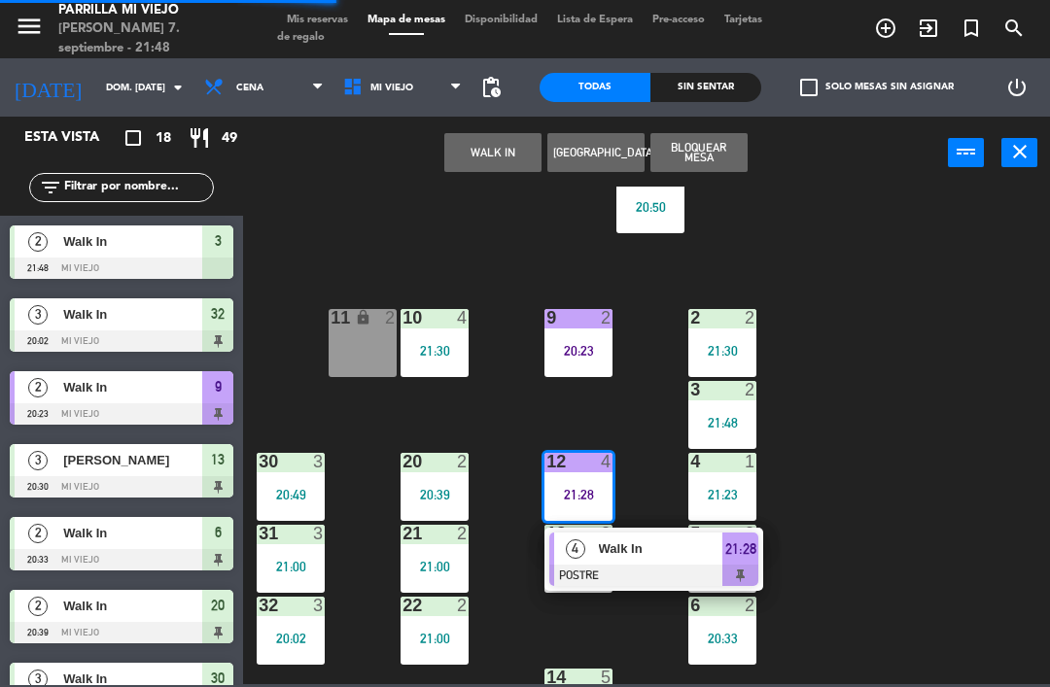
click at [760, 560] on div "4 Walk In POSTRE 21:28" at bounding box center [653, 559] width 219 height 63
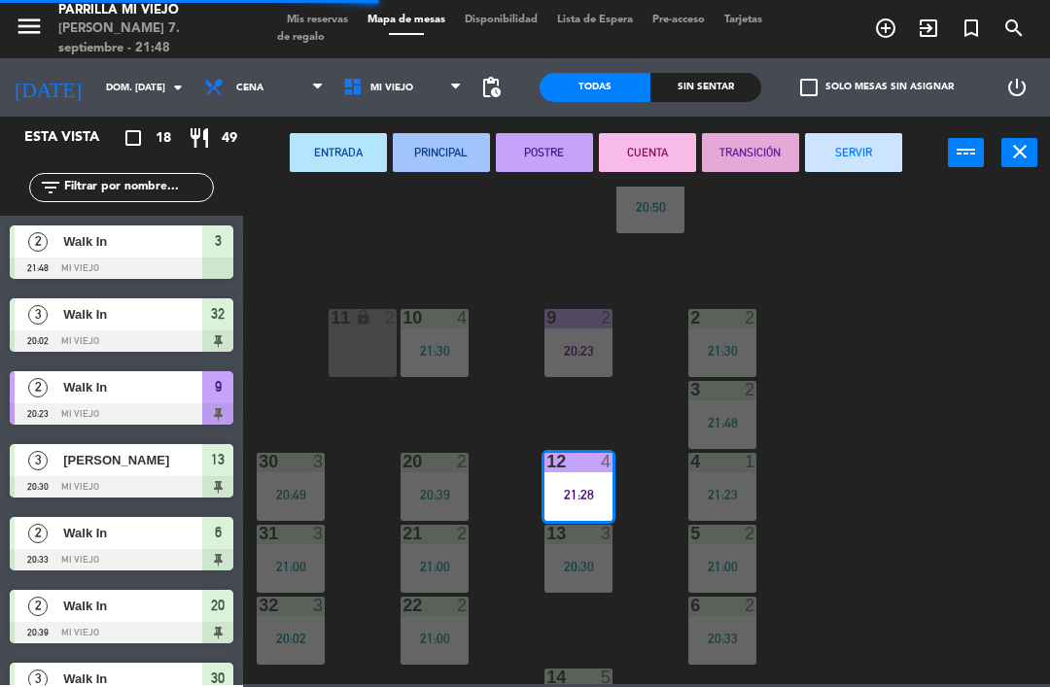
click at [858, 152] on button "SERVIR" at bounding box center [853, 152] width 97 height 39
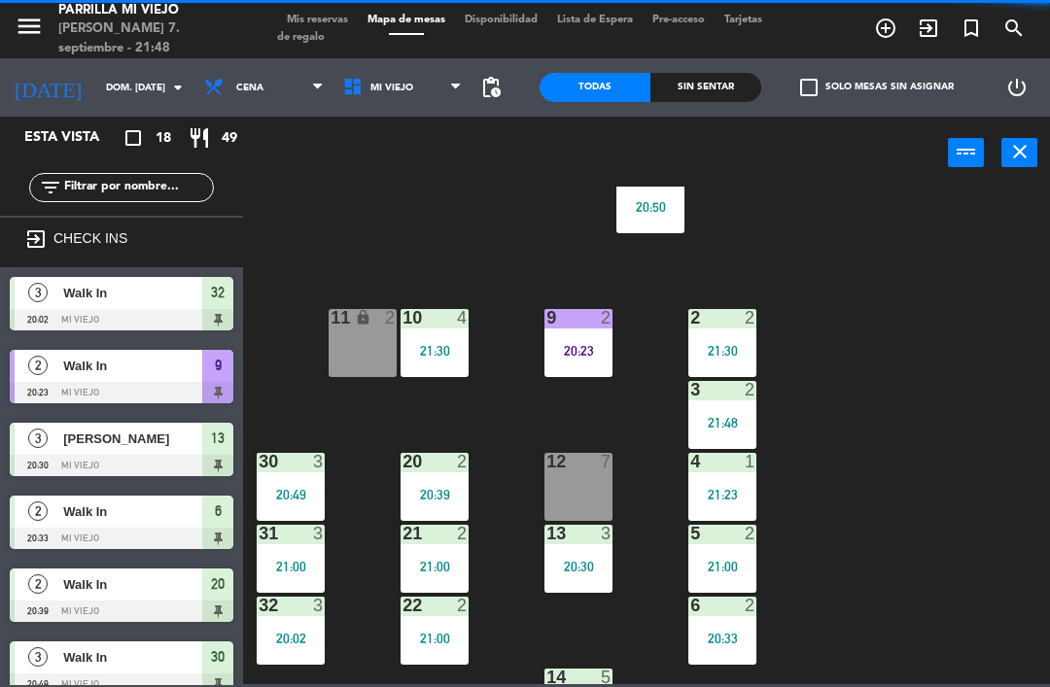
scroll to position [48, 0]
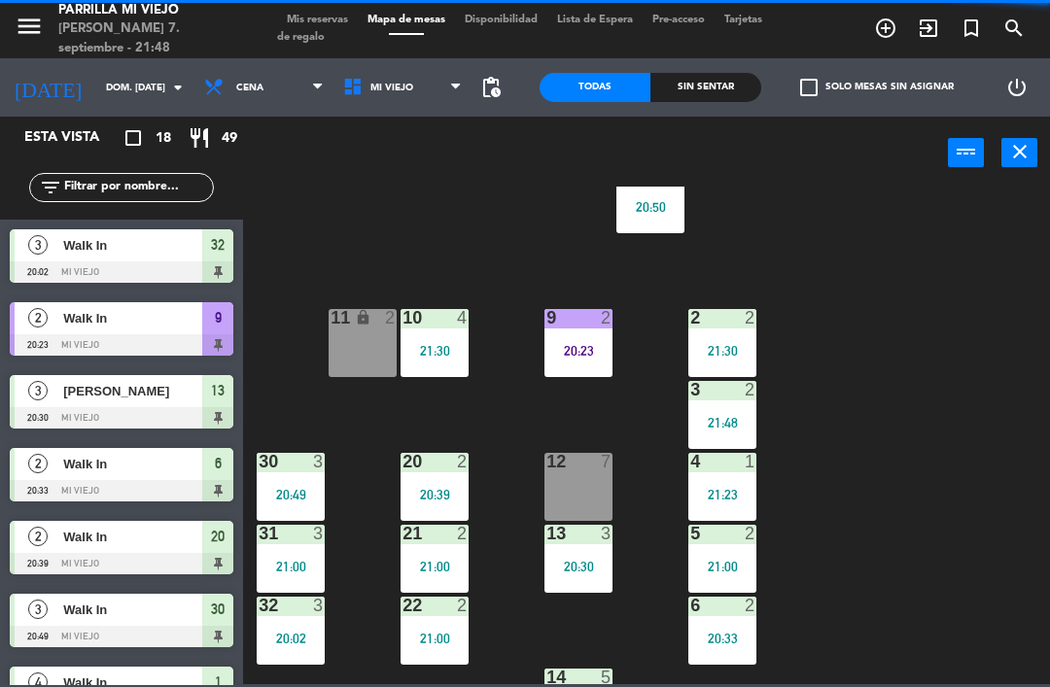
click at [932, 437] on div "1 4 20:50 2 2 21:30 9 2 20:23 10 4 21:30 11 lock 2 3 2 21:48 4 1 21:23 12 7 20 …" at bounding box center [652, 436] width 796 height 498
click at [612, 337] on div "9 2 20:23" at bounding box center [578, 343] width 68 height 68
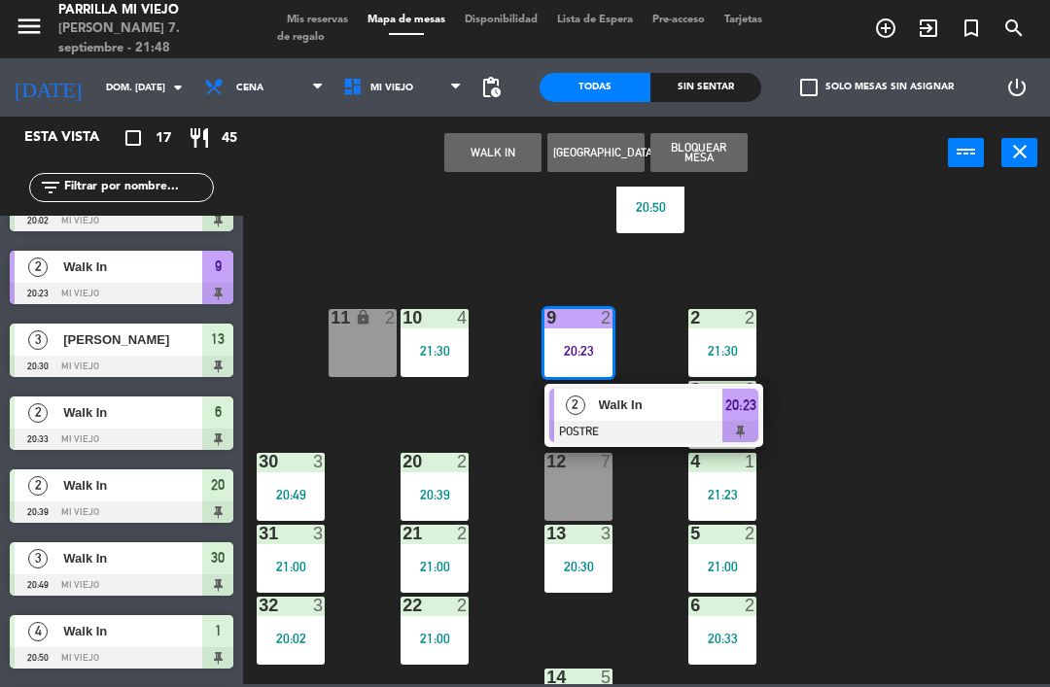
click at [758, 419] on div "20:23" at bounding box center [740, 405] width 36 height 32
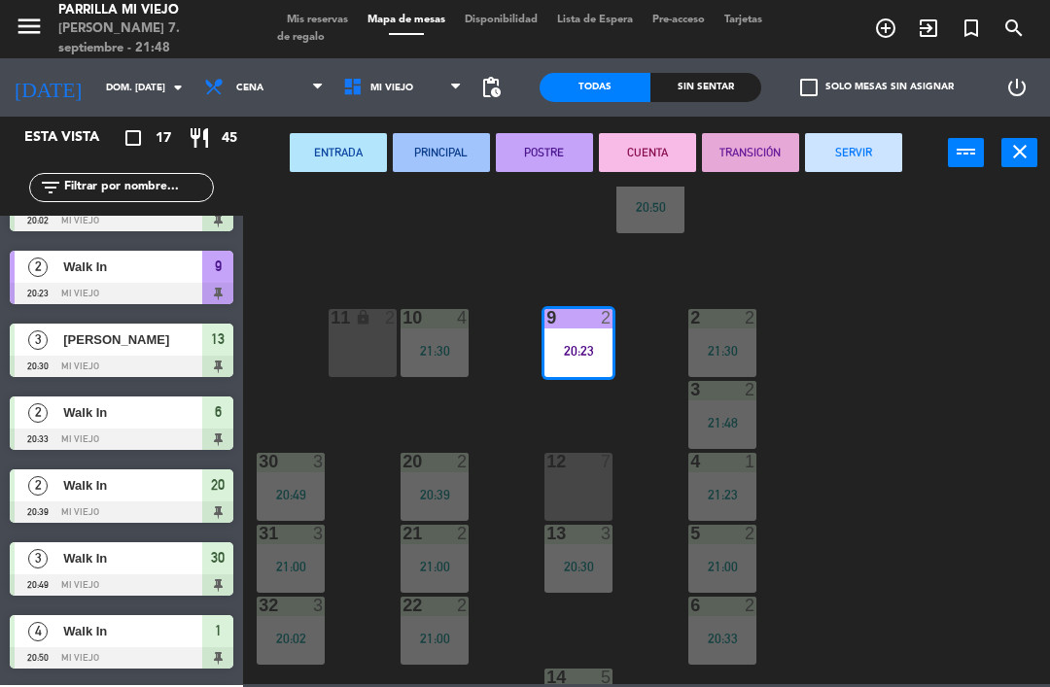
click at [875, 153] on button "SERVIR" at bounding box center [853, 152] width 97 height 39
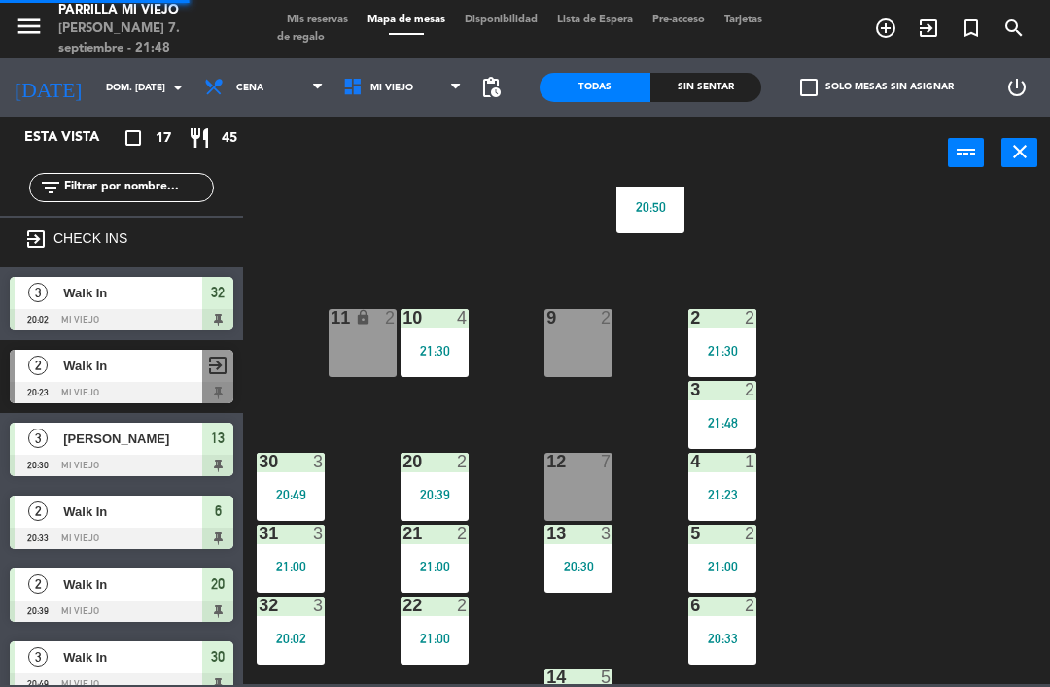
click at [941, 401] on div "1 4 20:50 2 2 21:30 9 2 10 4 21:30 11 lock 2 3 2 21:48 4 1 21:23 12 7 20 2 20:3…" at bounding box center [652, 436] width 796 height 498
click at [292, 637] on div "20:02" at bounding box center [291, 639] width 68 height 14
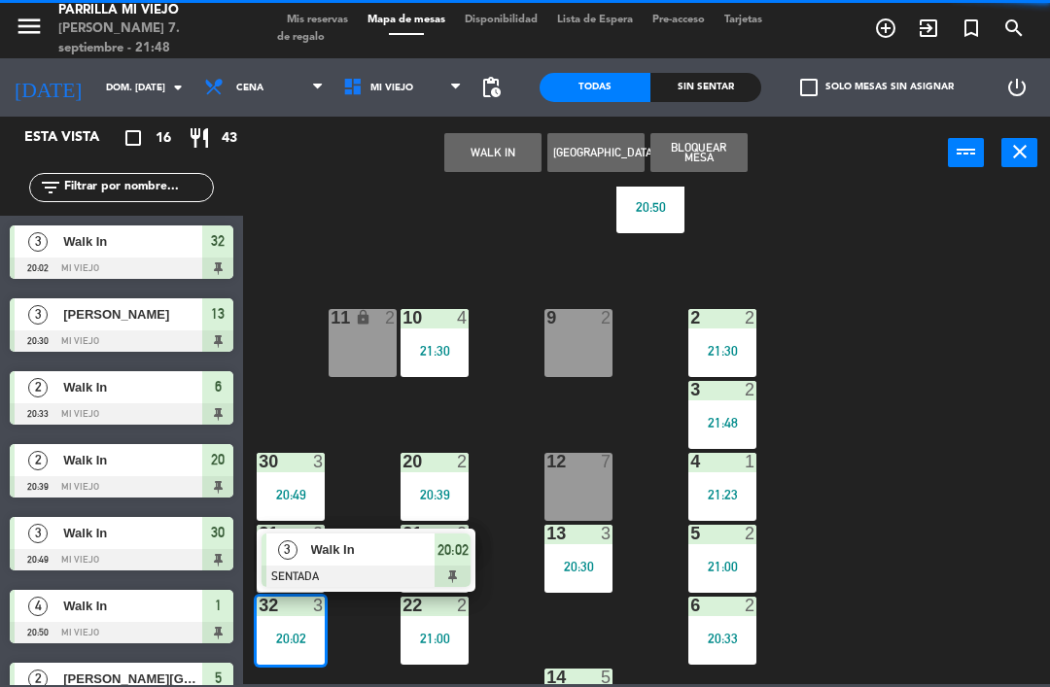
click at [458, 560] on span "20:02" at bounding box center [452, 549] width 31 height 23
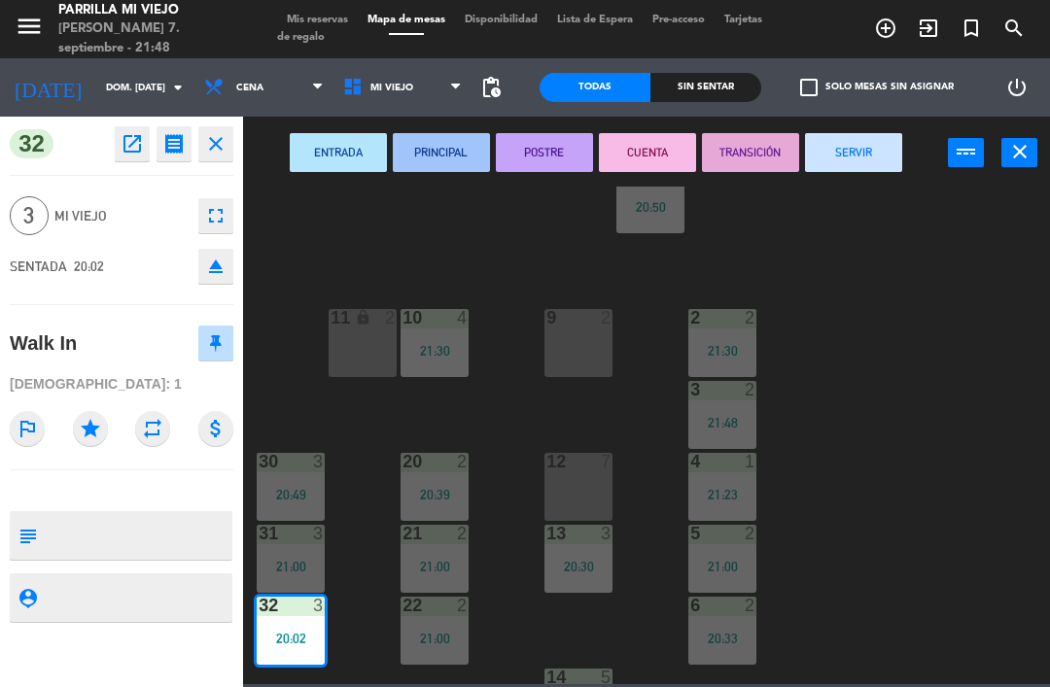
click at [661, 144] on button "CUENTA" at bounding box center [647, 152] width 97 height 39
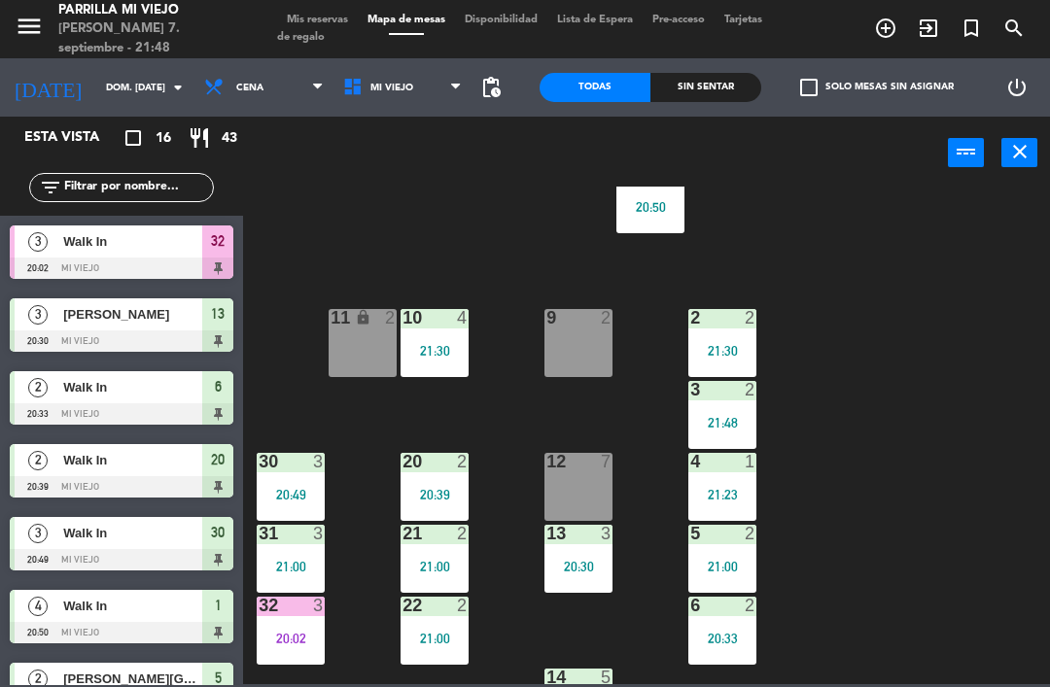
click at [910, 392] on div "1 4 20:50 2 2 21:30 9 2 10 4 21:30 11 lock 2 3 2 21:48 4 1 21:23 12 7 20 2 20:3…" at bounding box center [652, 436] width 796 height 498
click at [464, 488] on div "20:39" at bounding box center [434, 495] width 68 height 14
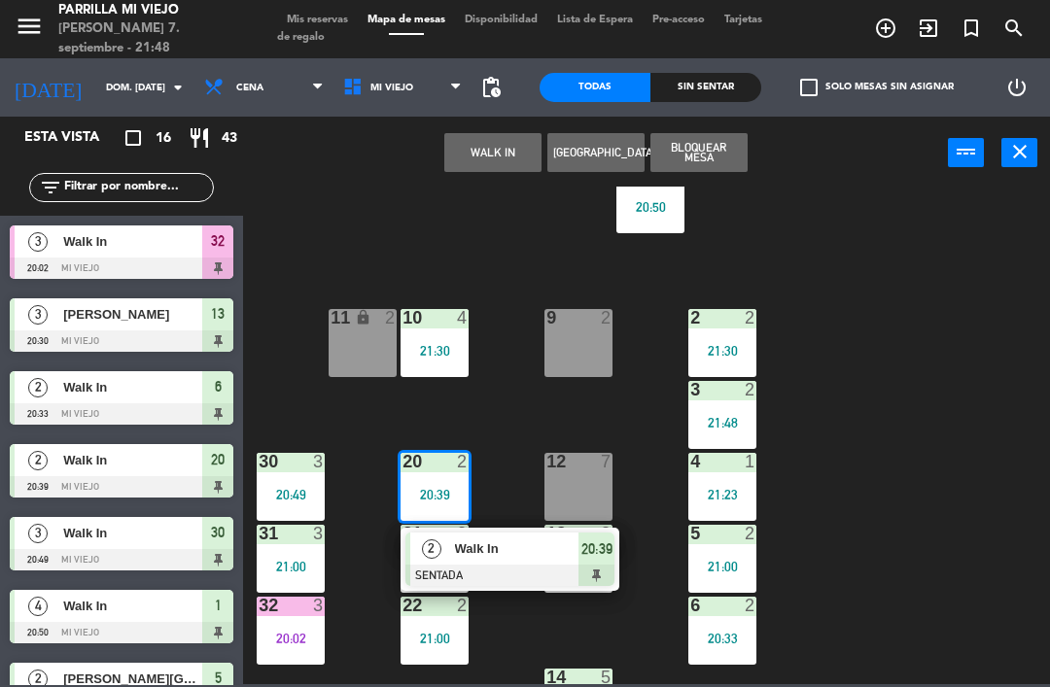
click at [613, 565] on div at bounding box center [509, 575] width 209 height 21
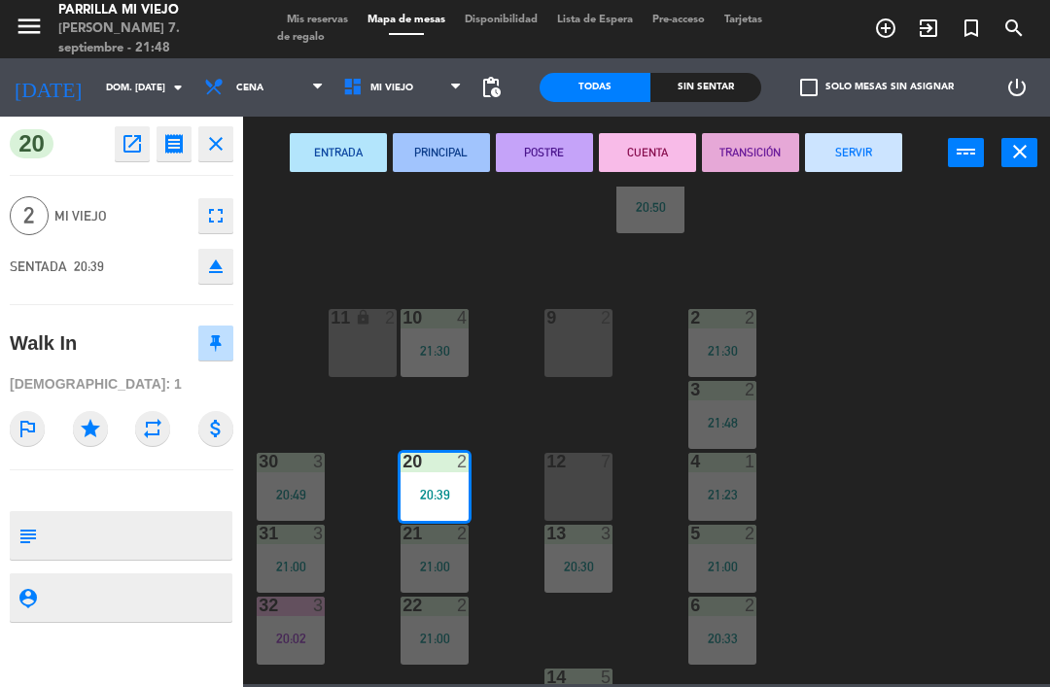
click at [650, 143] on button "CUENTA" at bounding box center [647, 152] width 97 height 39
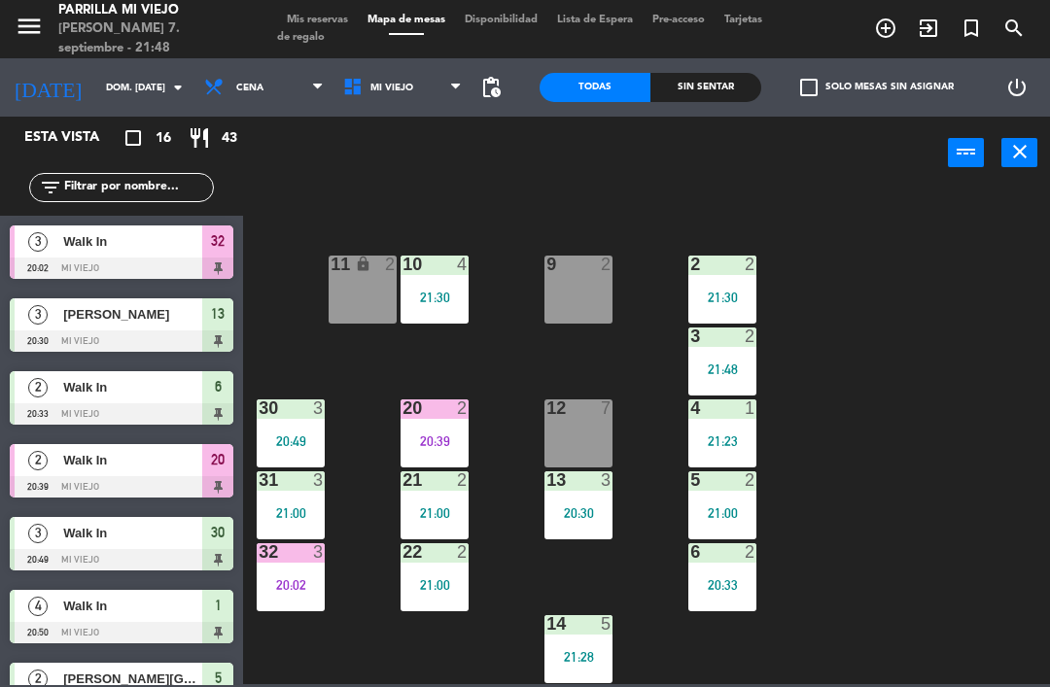
scroll to position [109, 0]
click at [925, 410] on div "1 4 20:50 2 2 21:30 9 2 10 4 21:30 11 lock 2 3 2 21:48 4 1 21:23 12 7 20 2 20:3…" at bounding box center [652, 436] width 796 height 498
click at [327, 16] on span "Mis reservas" at bounding box center [317, 20] width 81 height 11
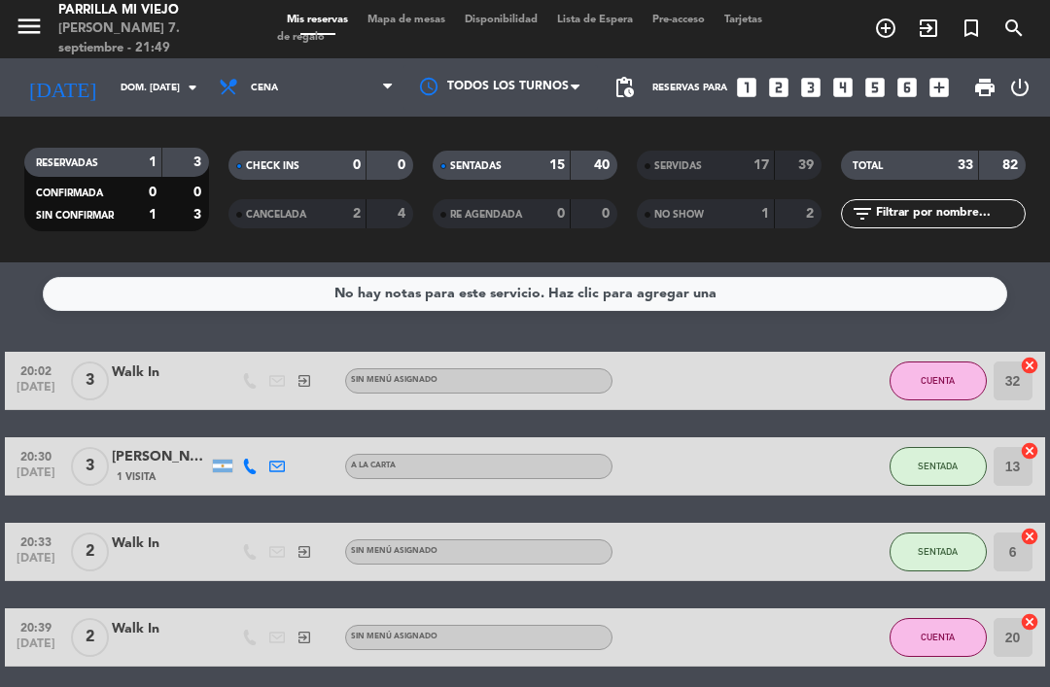
click at [559, 158] on strong "15" at bounding box center [557, 165] width 16 height 14
click at [438, 15] on span "Mapa de mesas" at bounding box center [406, 20] width 97 height 11
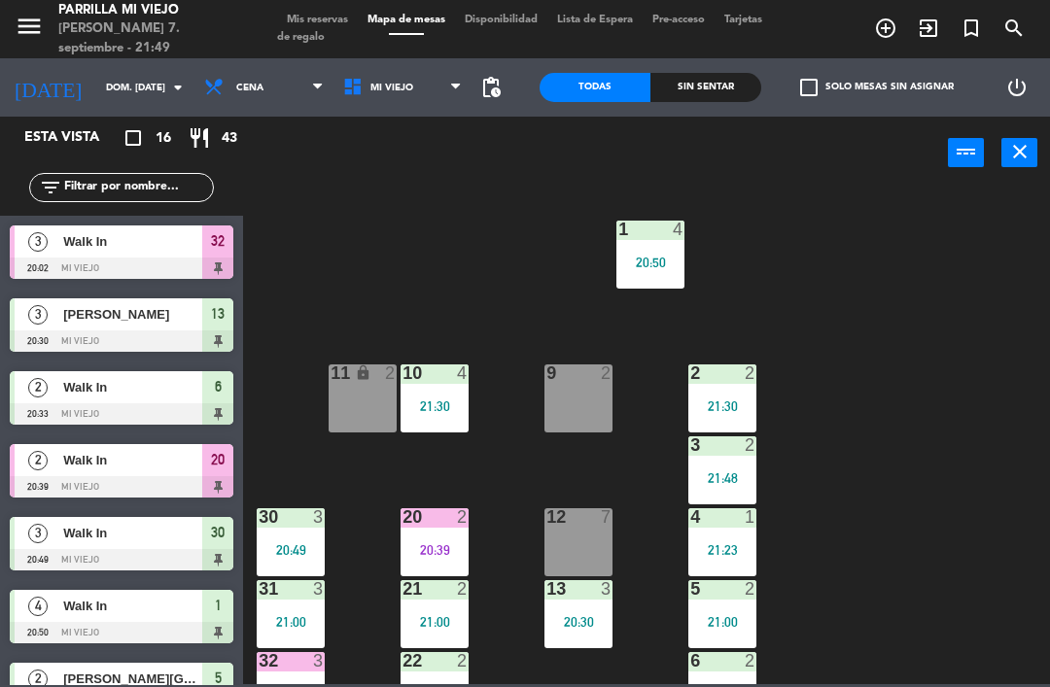
click at [908, 540] on div "1 4 20:50 2 2 21:30 9 2 10 4 21:30 11 lock 2 3 2 21:48 4 1 21:23 12 7 20 2 20:3…" at bounding box center [652, 436] width 796 height 498
click at [940, 541] on div "1 4 20:50 2 2 21:30 9 2 10 4 21:30 11 lock 2 3 2 21:48 4 1 21:23 12 7 20 2 20:3…" at bounding box center [652, 436] width 796 height 498
click at [711, 73] on div "Sin sentar" at bounding box center [705, 87] width 111 height 29
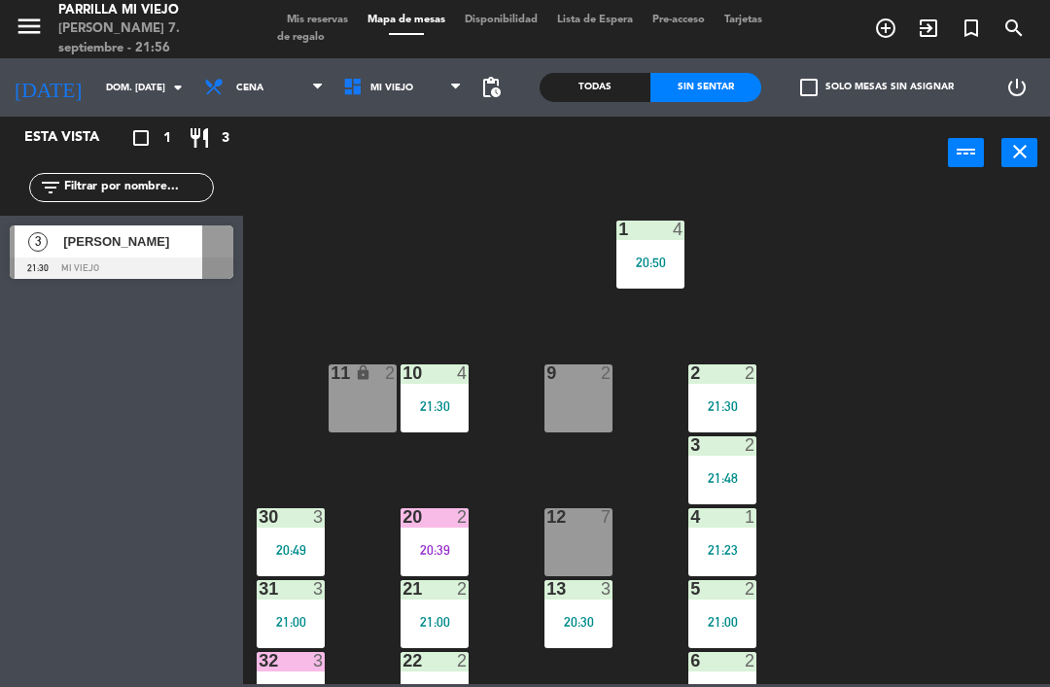
click at [431, 534] on div "20 2 20:39" at bounding box center [434, 542] width 68 height 68
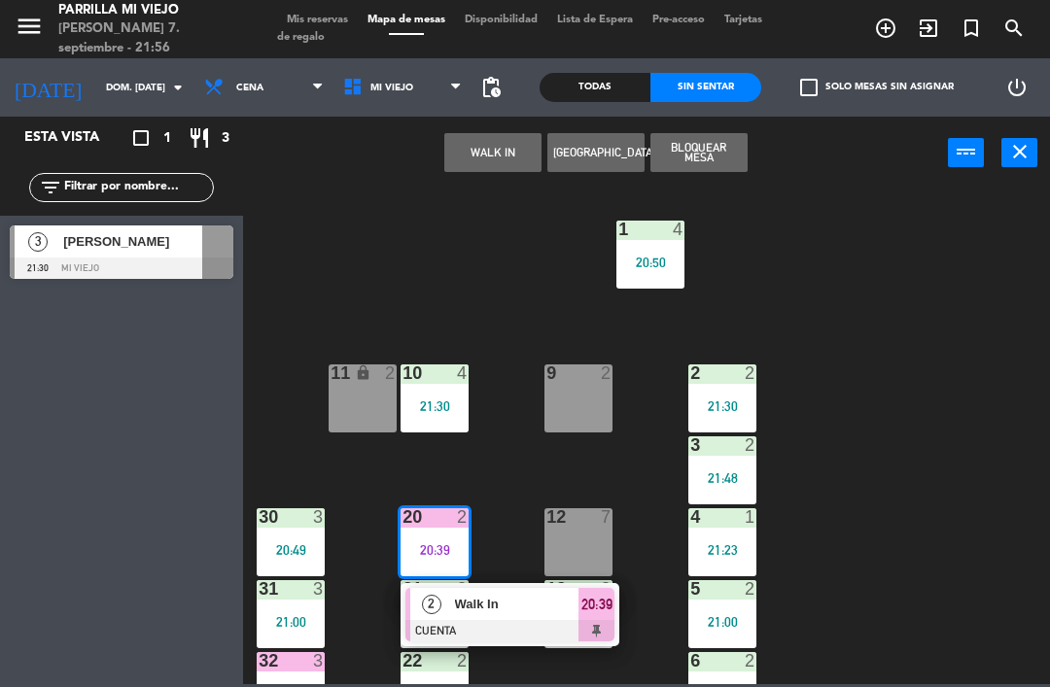
click at [602, 616] on div "20:39" at bounding box center [596, 604] width 36 height 32
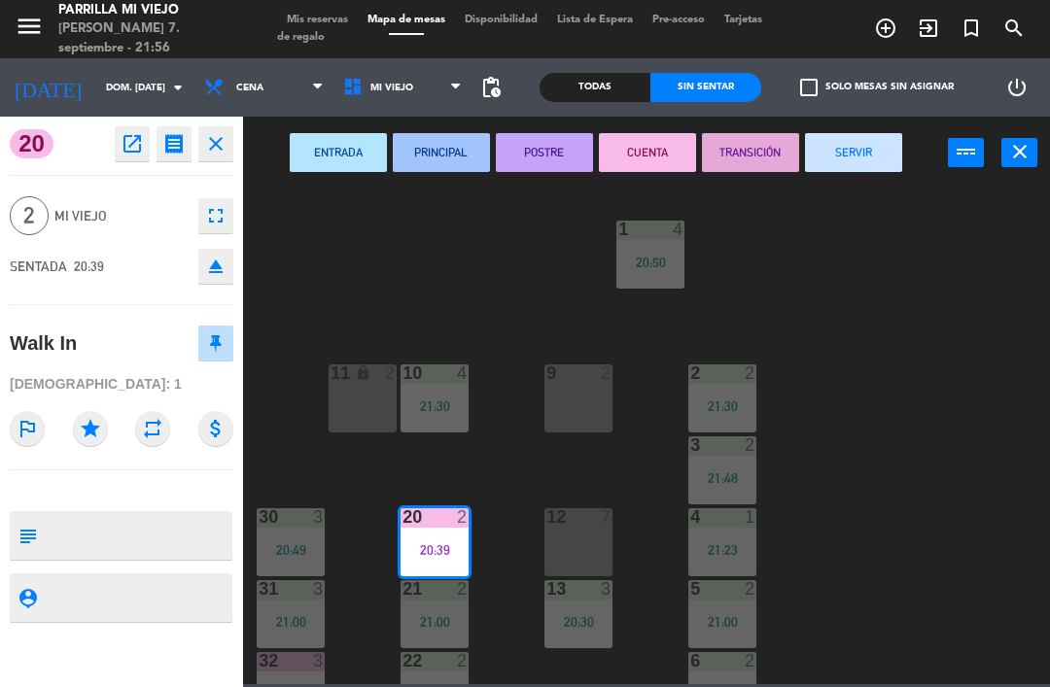
click at [836, 128] on div "ENTRADA PRINCIPAL POSTRE CUENTA TRANSICIÓN SERVIR power_input close" at bounding box center [595, 154] width 705 height 74
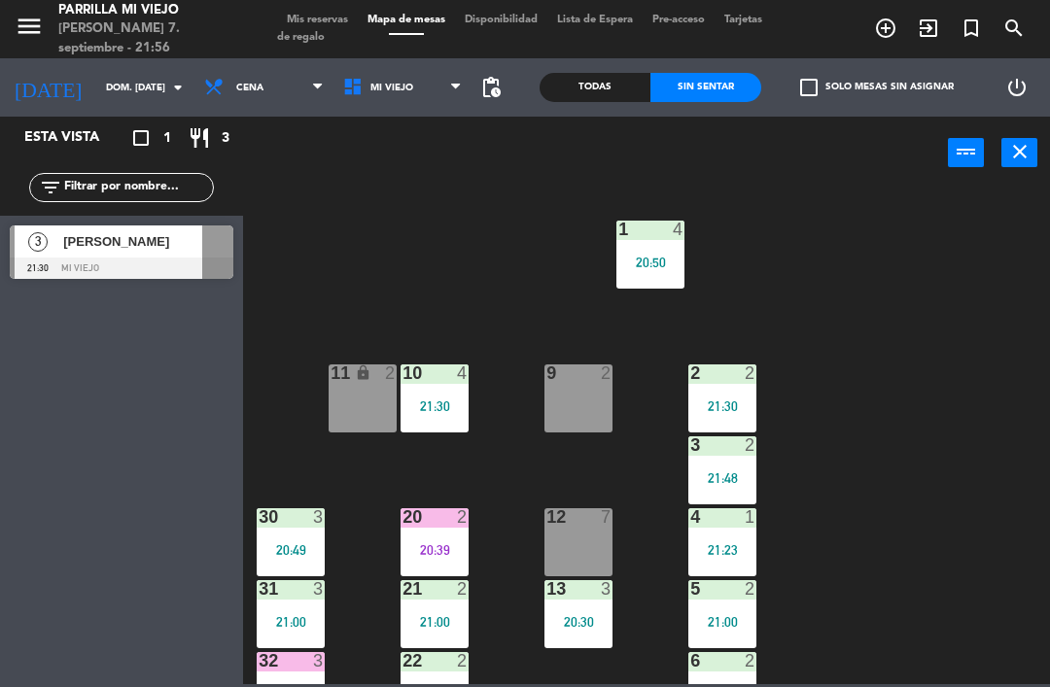
click at [298, 668] on div at bounding box center [291, 660] width 32 height 17
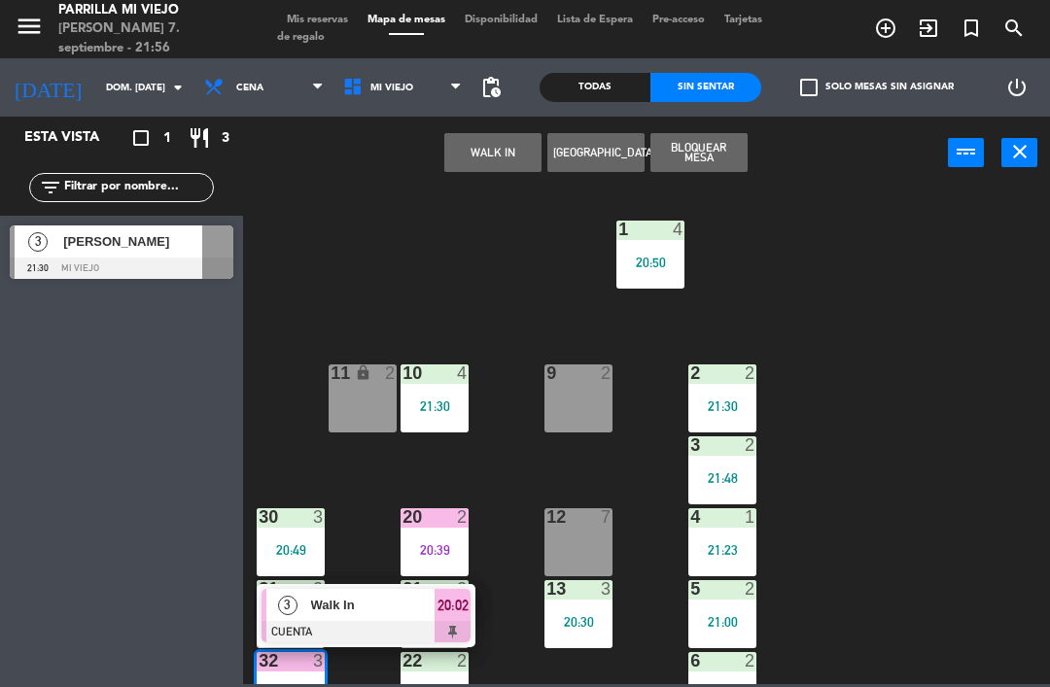
click at [459, 613] on span "20:02" at bounding box center [452, 605] width 31 height 23
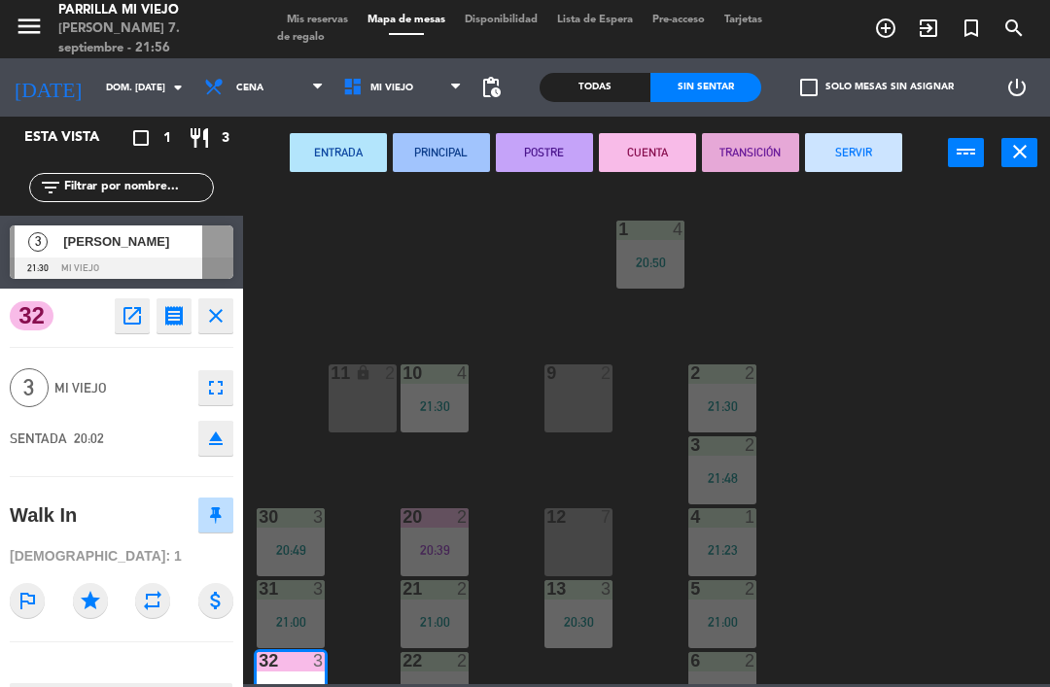
click at [845, 151] on button "SERVIR" at bounding box center [853, 152] width 97 height 39
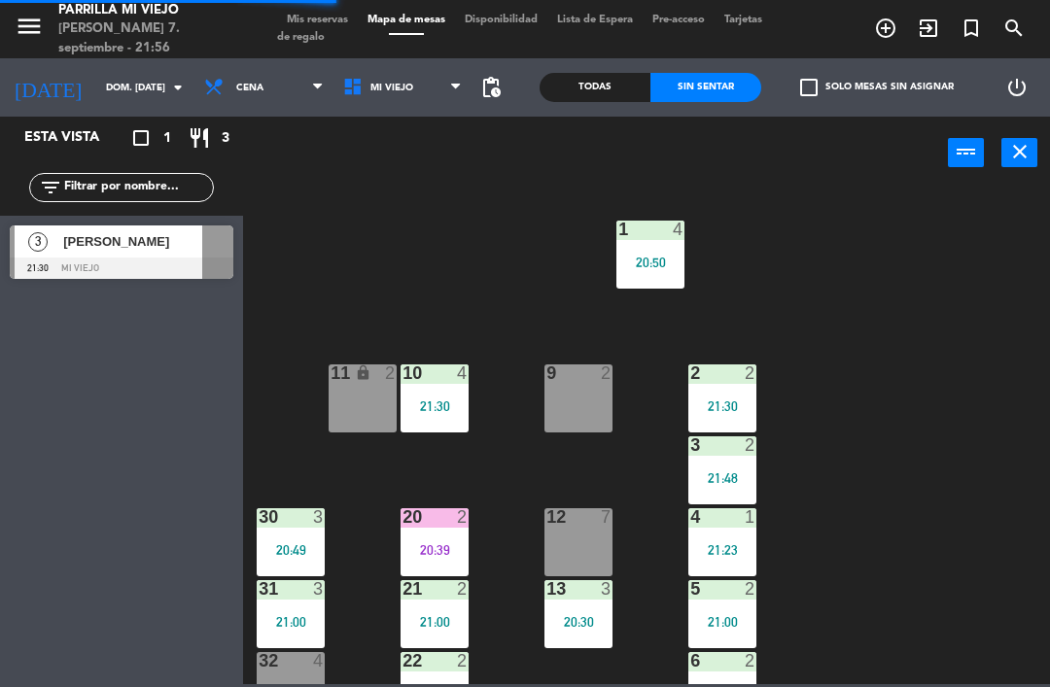
click at [594, 551] on div "12 7" at bounding box center [578, 542] width 68 height 68
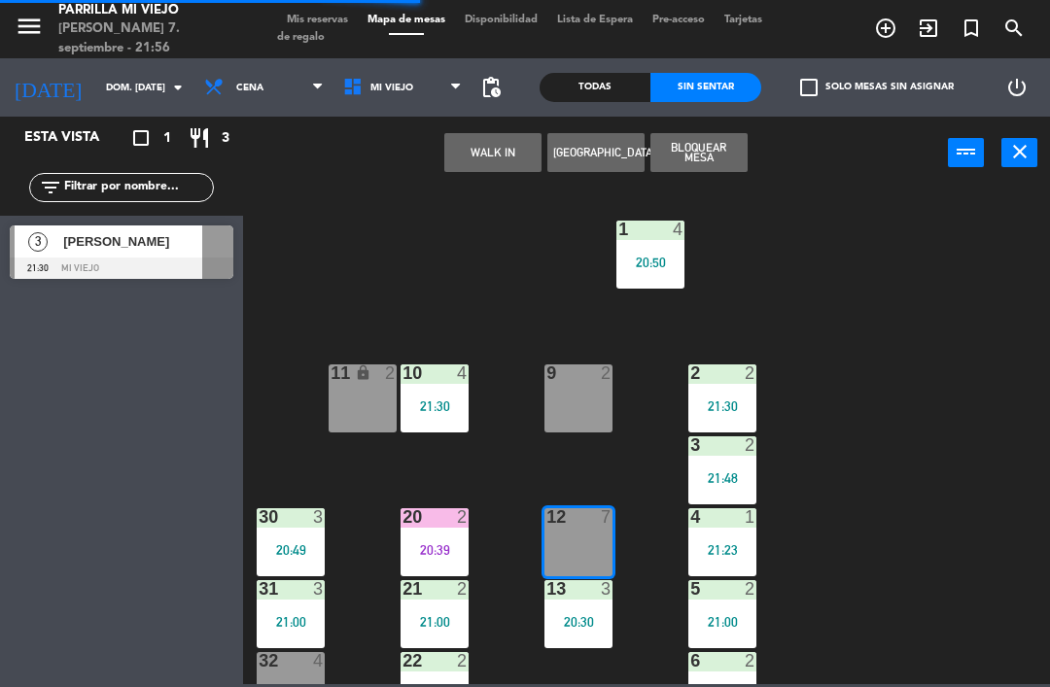
click at [482, 165] on button "WALK IN" at bounding box center [492, 152] width 97 height 39
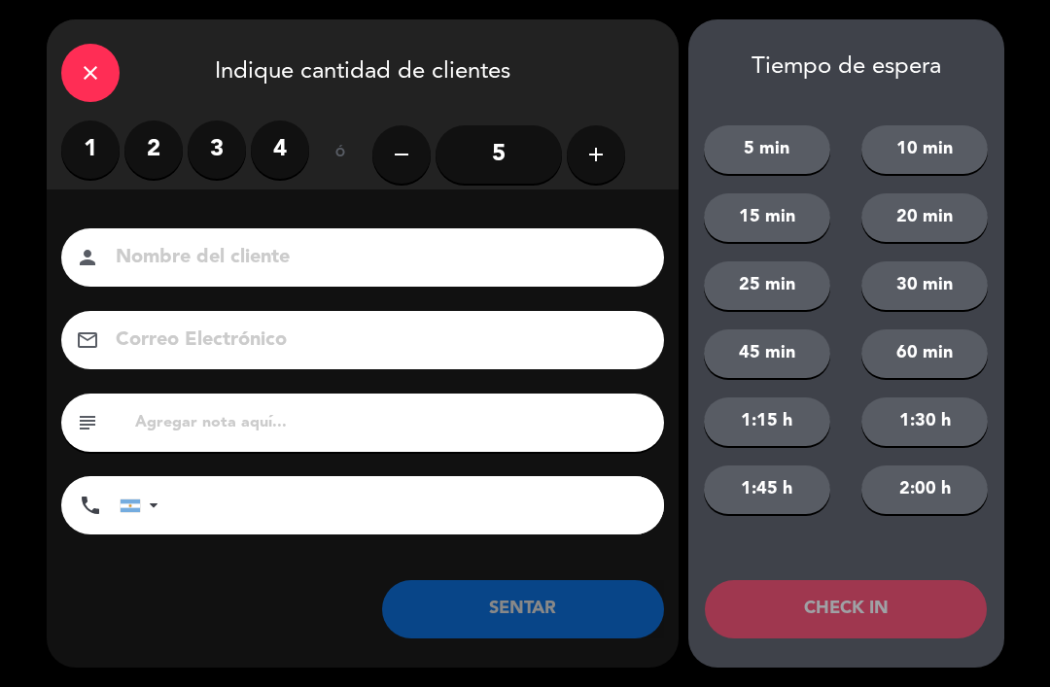
click at [153, 162] on label "2" at bounding box center [153, 150] width 58 height 58
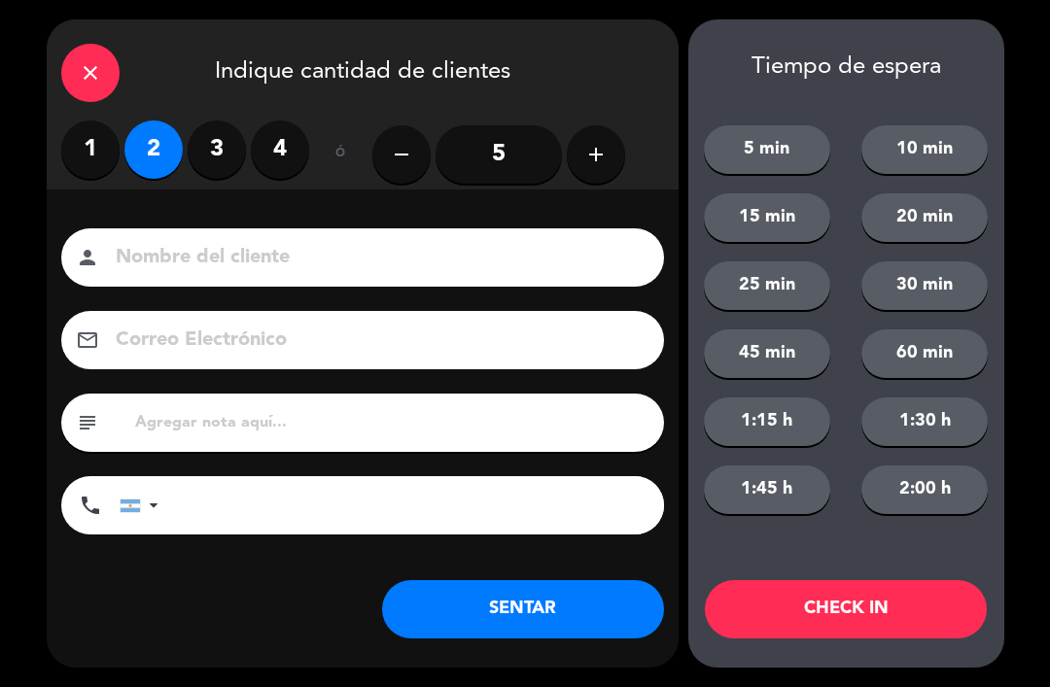
click at [520, 626] on button "SENTAR" at bounding box center [523, 609] width 282 height 58
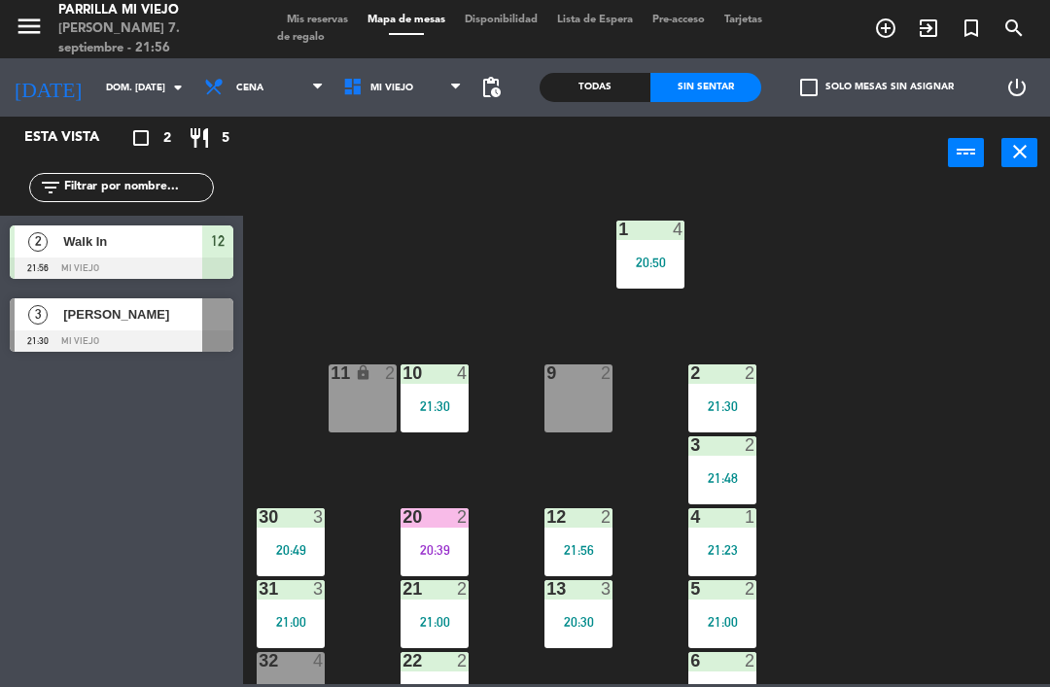
click at [550, 399] on div "9 2" at bounding box center [578, 398] width 68 height 68
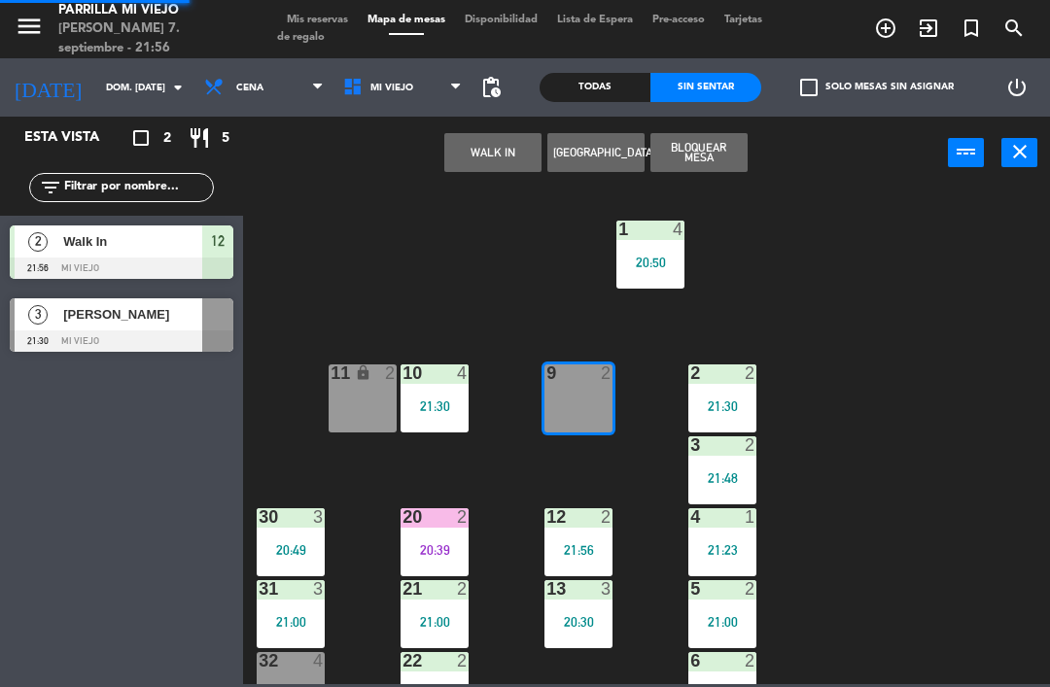
click at [473, 157] on button "WALK IN" at bounding box center [492, 152] width 97 height 39
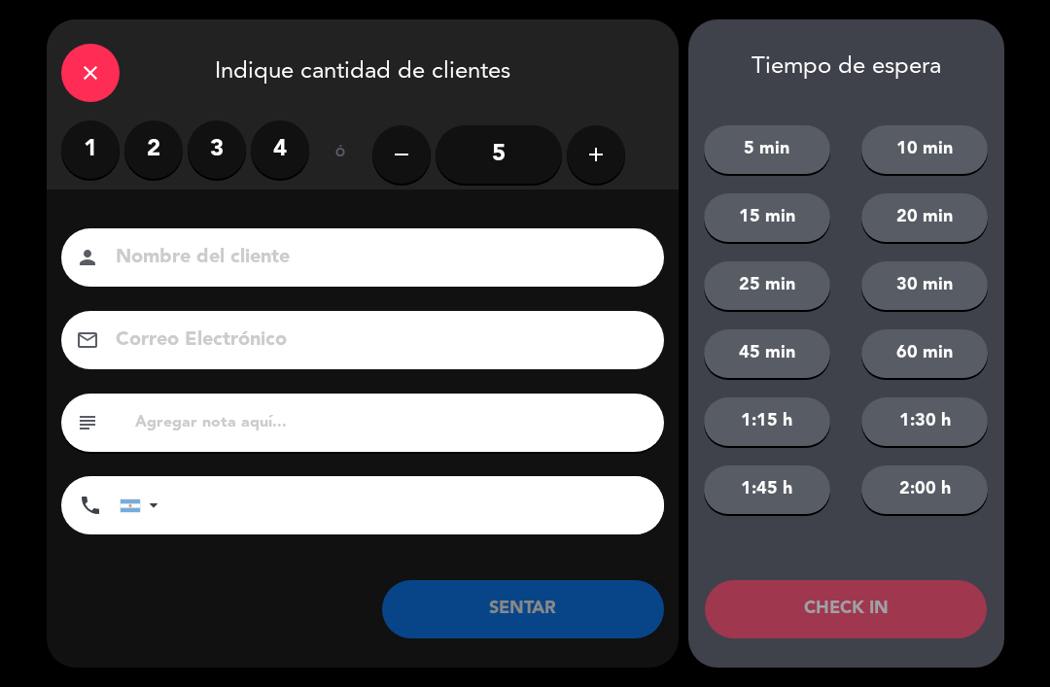
click at [149, 153] on label "2" at bounding box center [153, 150] width 58 height 58
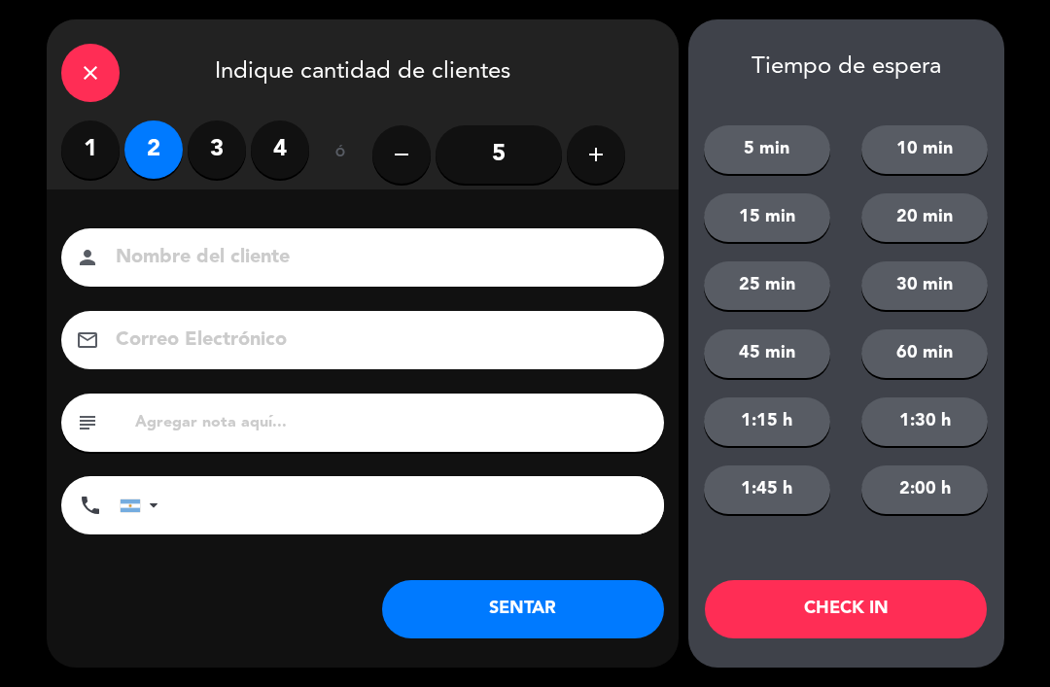
click at [454, 614] on button "SENTAR" at bounding box center [523, 609] width 282 height 58
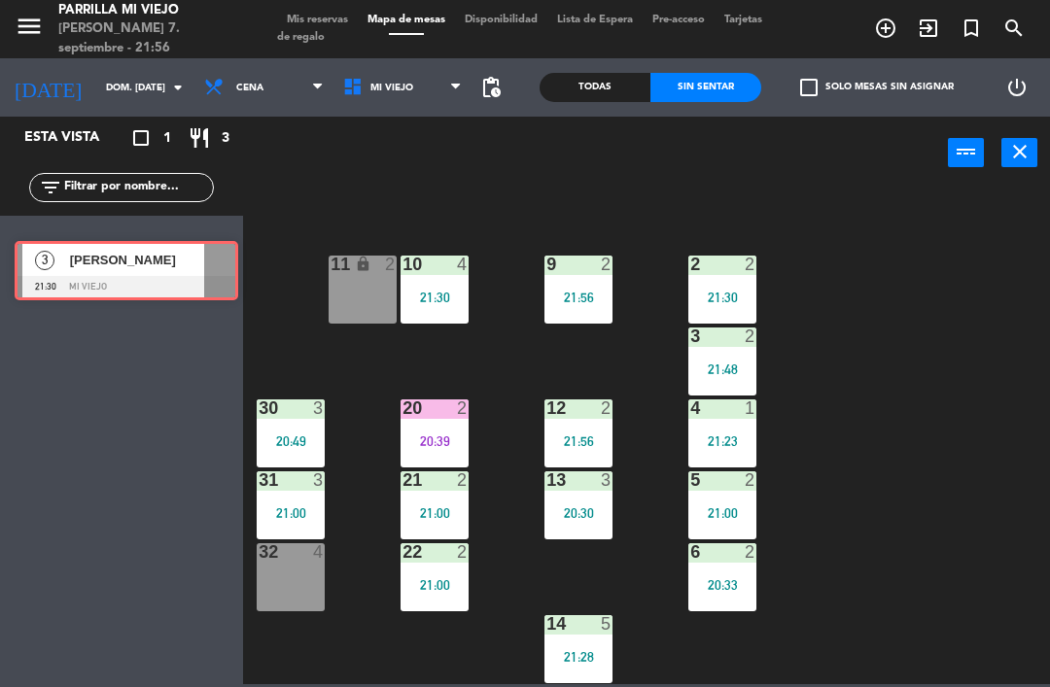
scroll to position [109, 0]
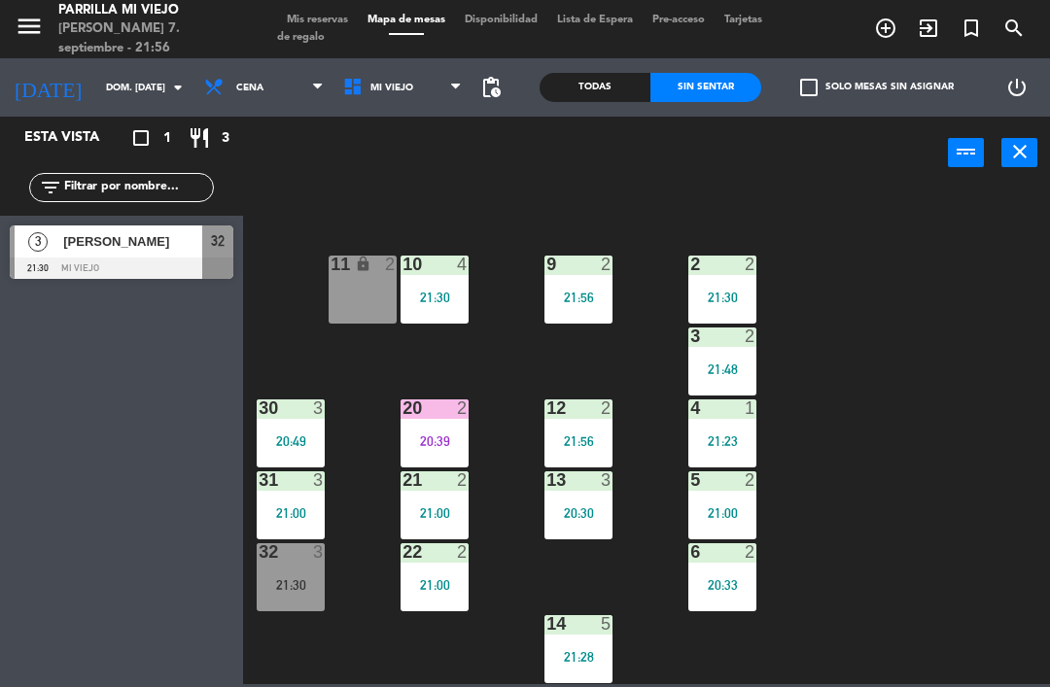
click at [293, 574] on div "32 3 21:30" at bounding box center [291, 577] width 68 height 68
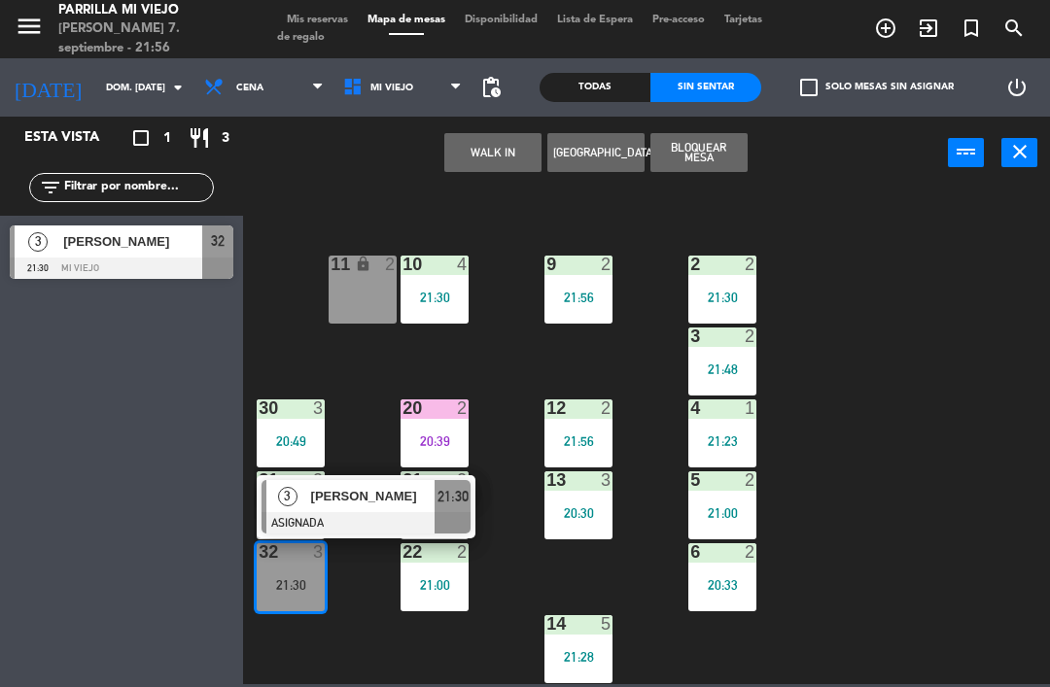
click at [454, 501] on span "21:30" at bounding box center [452, 496] width 31 height 23
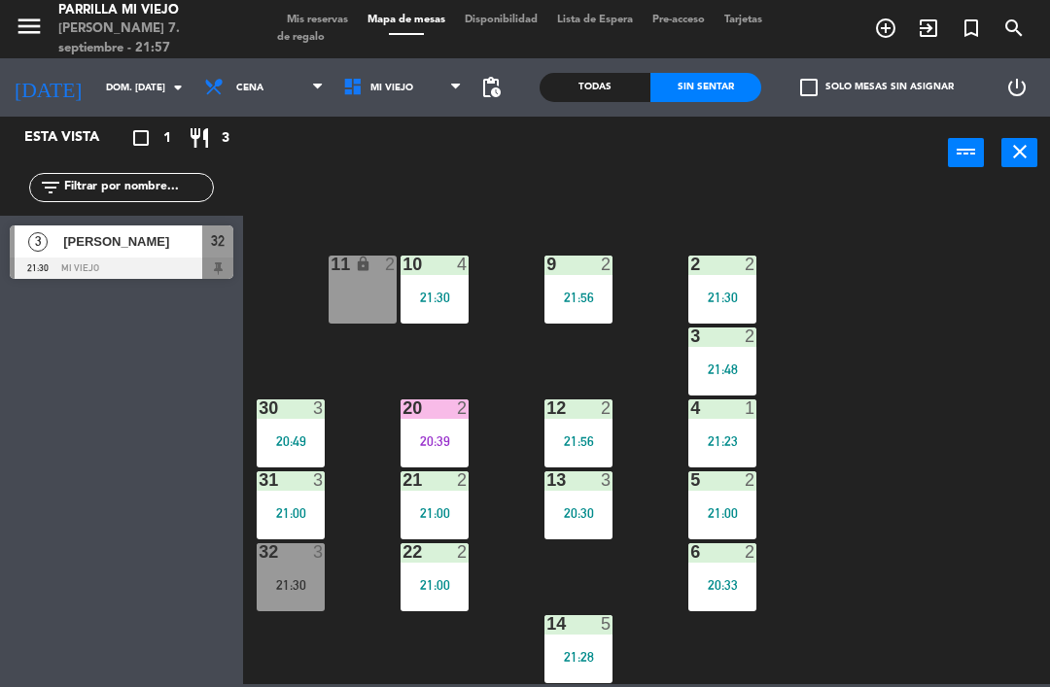
click at [437, 456] on div "20 2 20:39" at bounding box center [434, 433] width 68 height 68
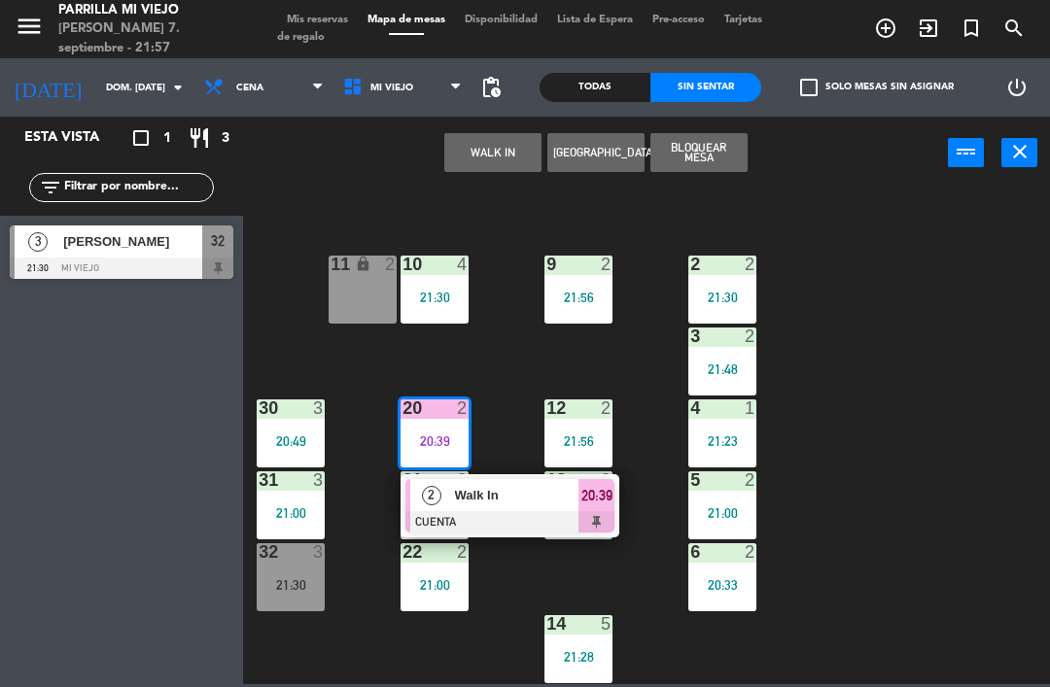
click at [610, 499] on span "20:39" at bounding box center [596, 495] width 31 height 23
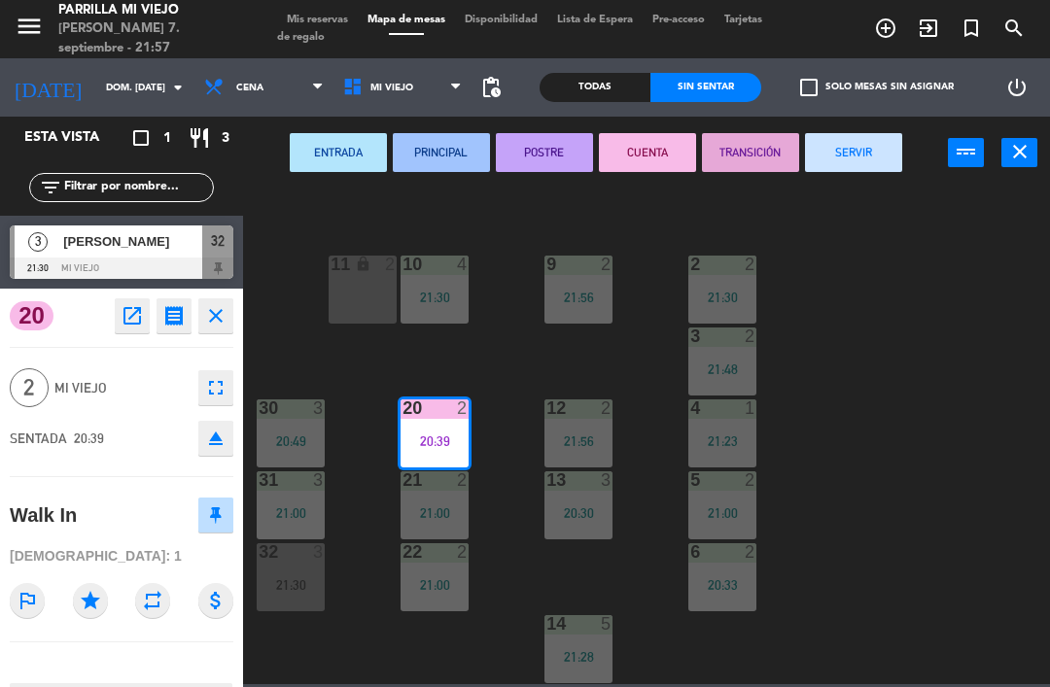
click at [814, 118] on div "ENTRADA PRINCIPAL POSTRE CUENTA TRANSICIÓN SERVIR power_input close" at bounding box center [595, 154] width 705 height 74
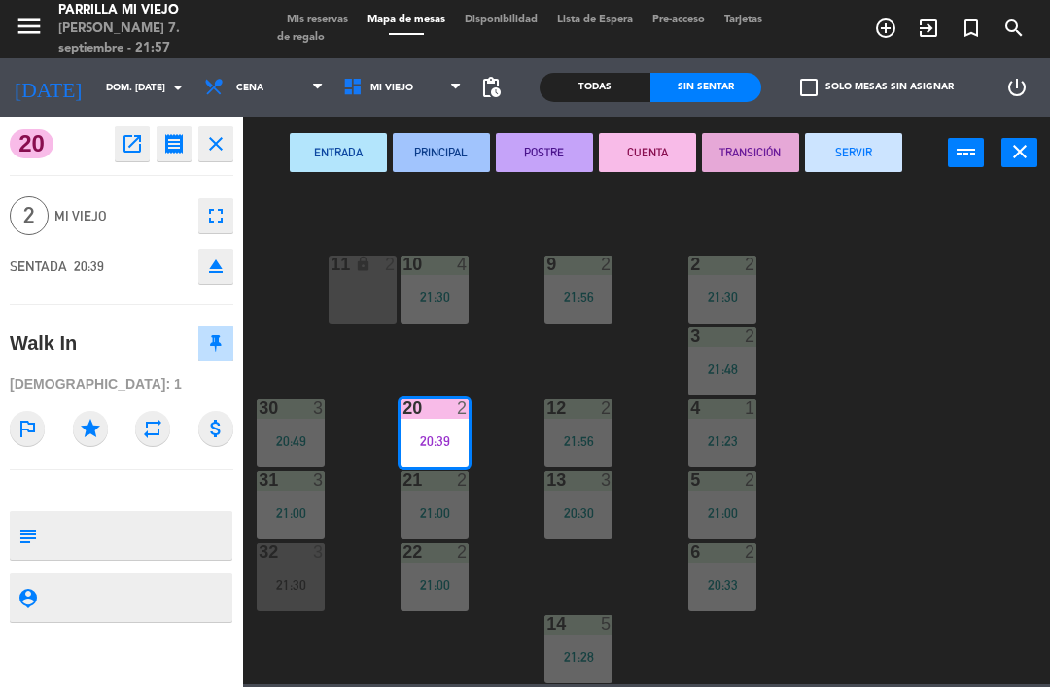
click at [854, 143] on button "SERVIR" at bounding box center [853, 152] width 97 height 39
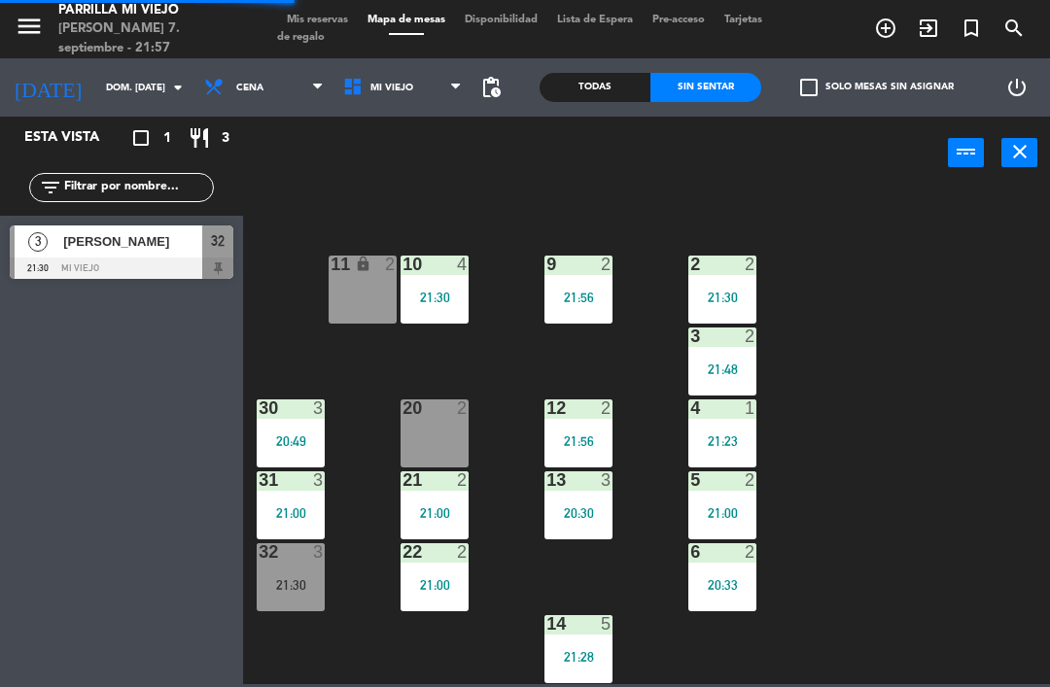
click at [941, 445] on div "1 4 20:50 2 2 21:30 9 2 21:56 10 4 21:30 11 lock 2 3 2 21:48 4 1 21:23 12 2 21:…" at bounding box center [652, 436] width 796 height 498
click at [416, 456] on div "20 2" at bounding box center [434, 433] width 68 height 68
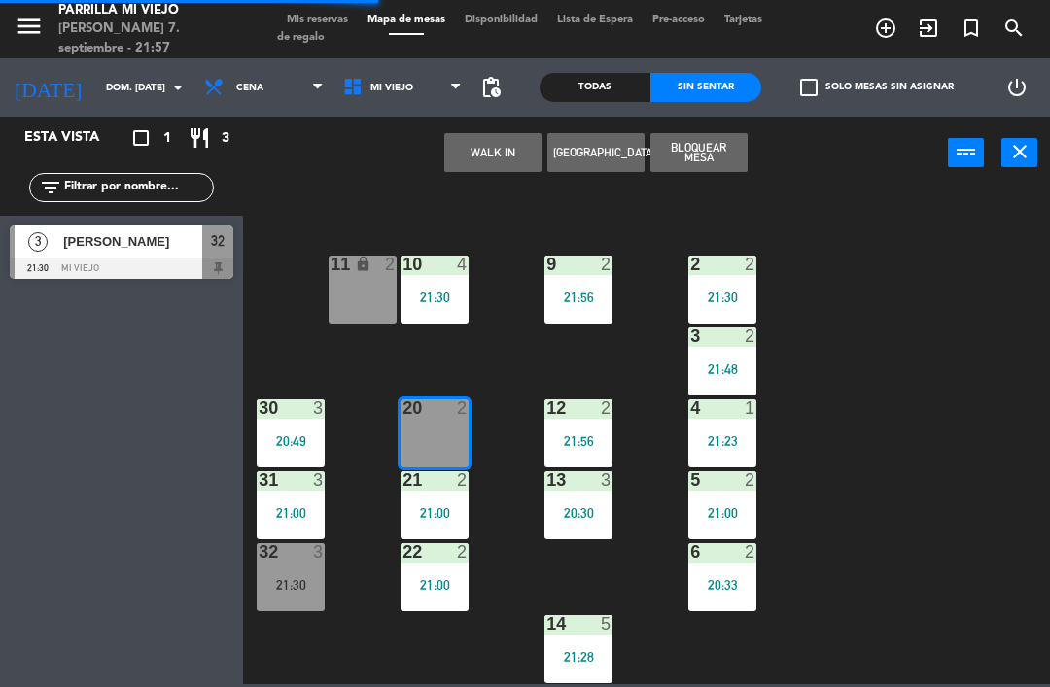
click at [484, 144] on button "WALK IN" at bounding box center [492, 152] width 97 height 39
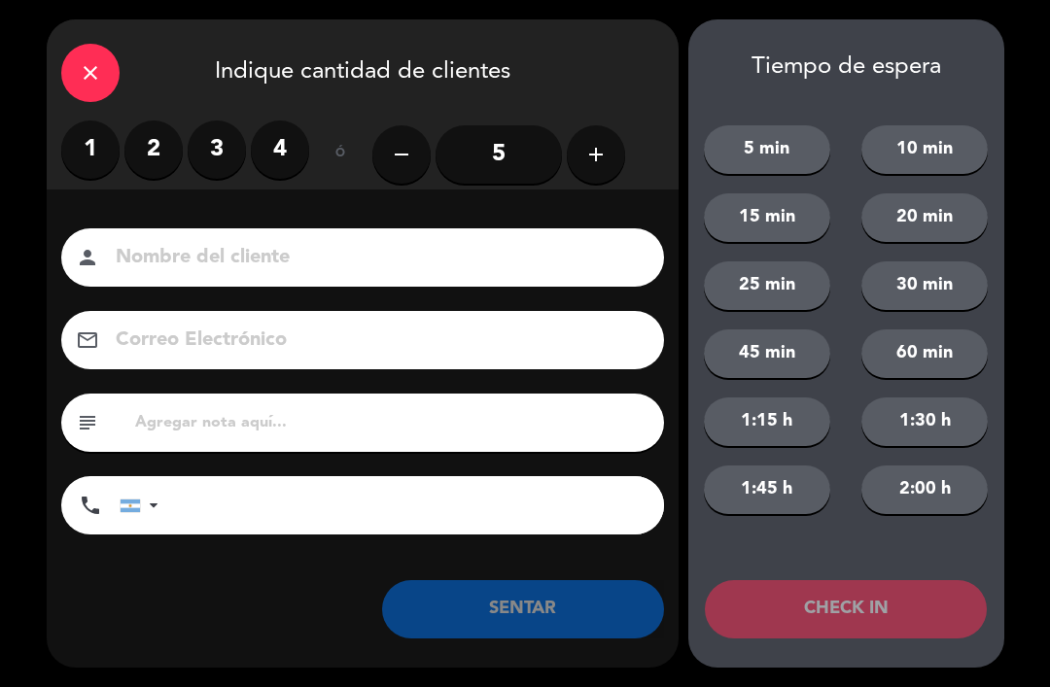
click at [78, 156] on label "1" at bounding box center [90, 150] width 58 height 58
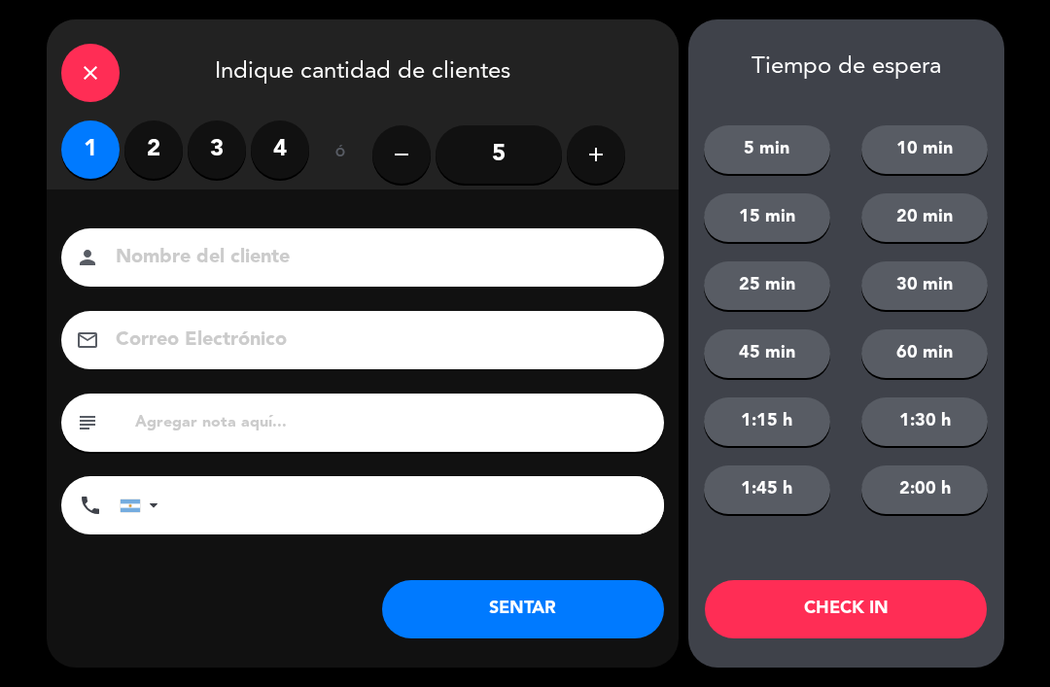
click at [546, 622] on button "SENTAR" at bounding box center [523, 609] width 282 height 58
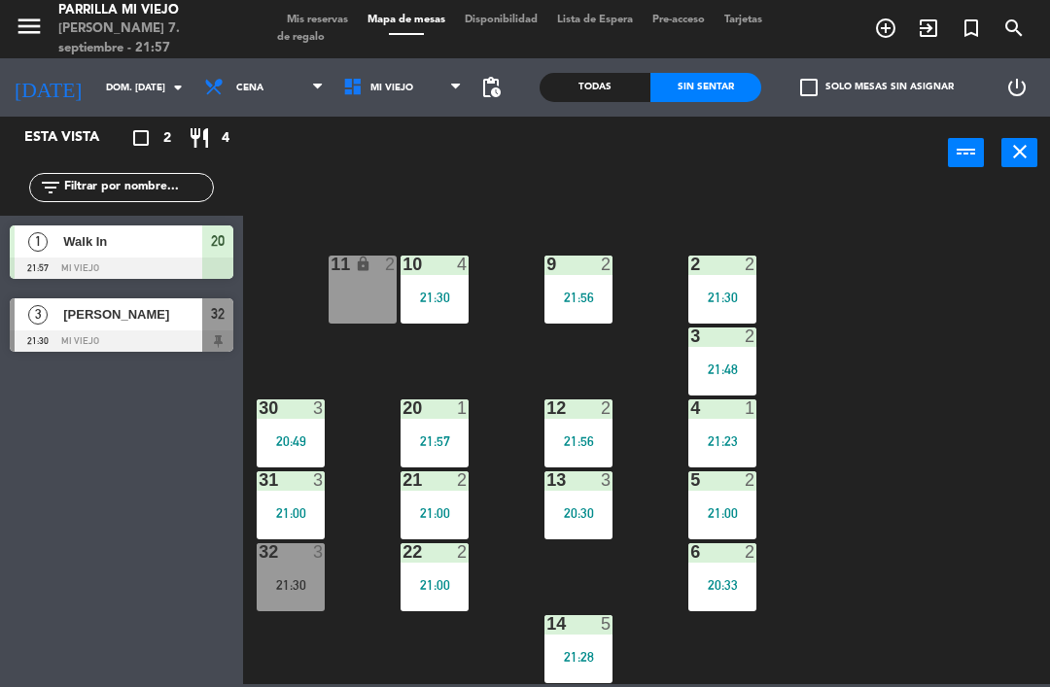
click at [279, 585] on div "21:30" at bounding box center [291, 585] width 68 height 14
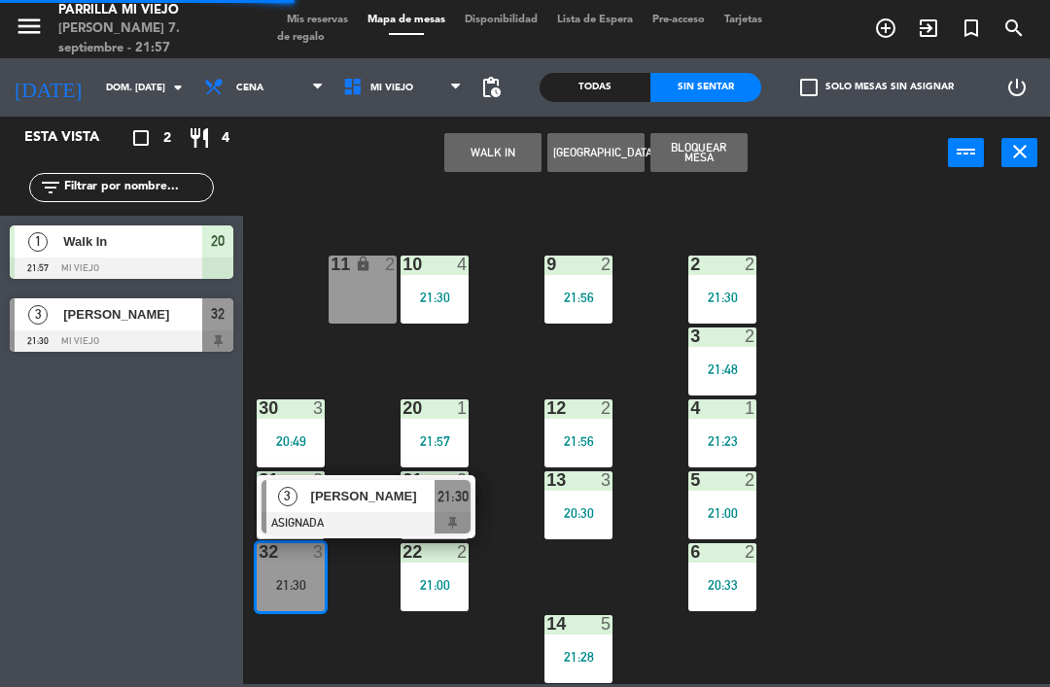
click at [460, 526] on div at bounding box center [365, 522] width 209 height 21
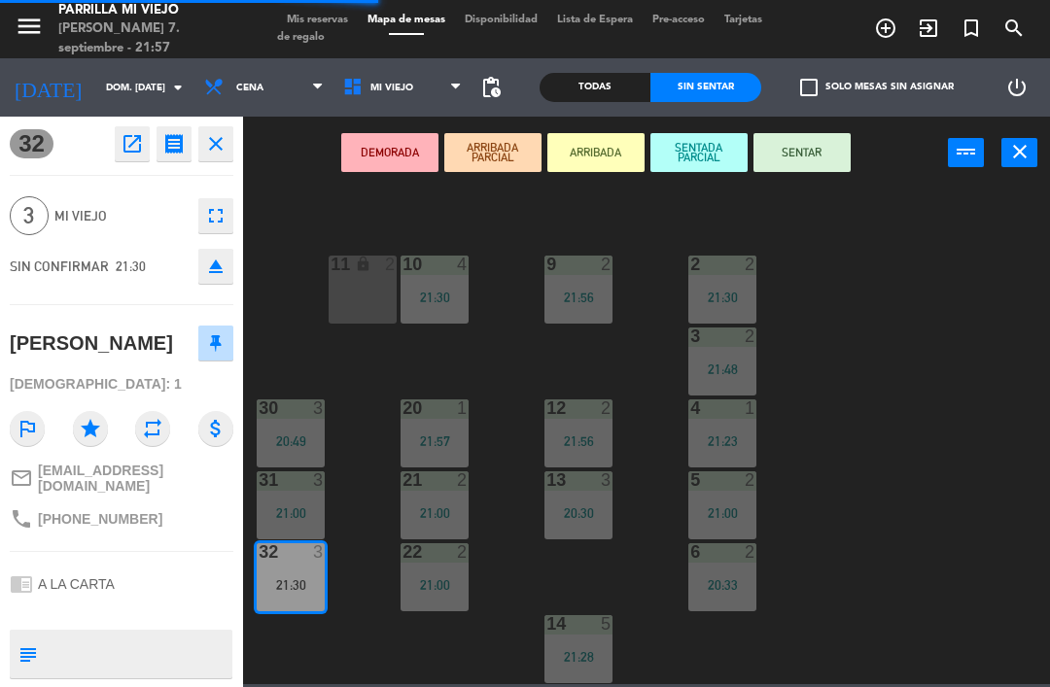
click at [803, 143] on button "SENTAR" at bounding box center [801, 152] width 97 height 39
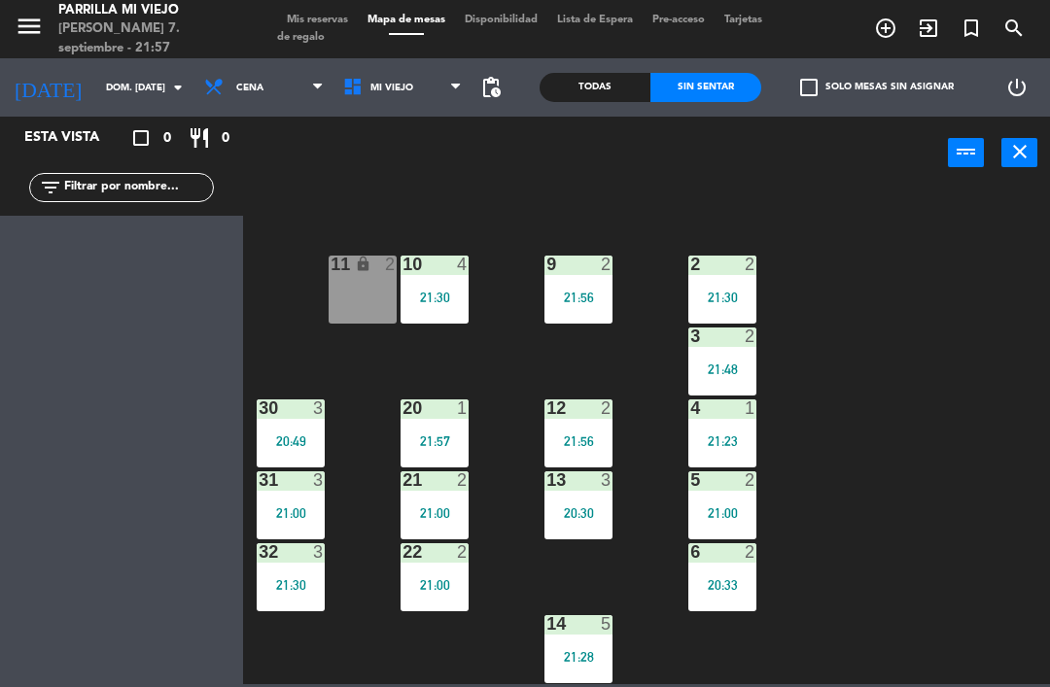
click at [594, 656] on div "21:28" at bounding box center [578, 657] width 68 height 14
click at [813, 654] on div "1 4 20:50 2 2 21:30 9 2 21:56 10 4 21:30 11 lock 2 3 2 21:48 4 1 21:23 12 2 21:…" at bounding box center [652, 436] width 796 height 498
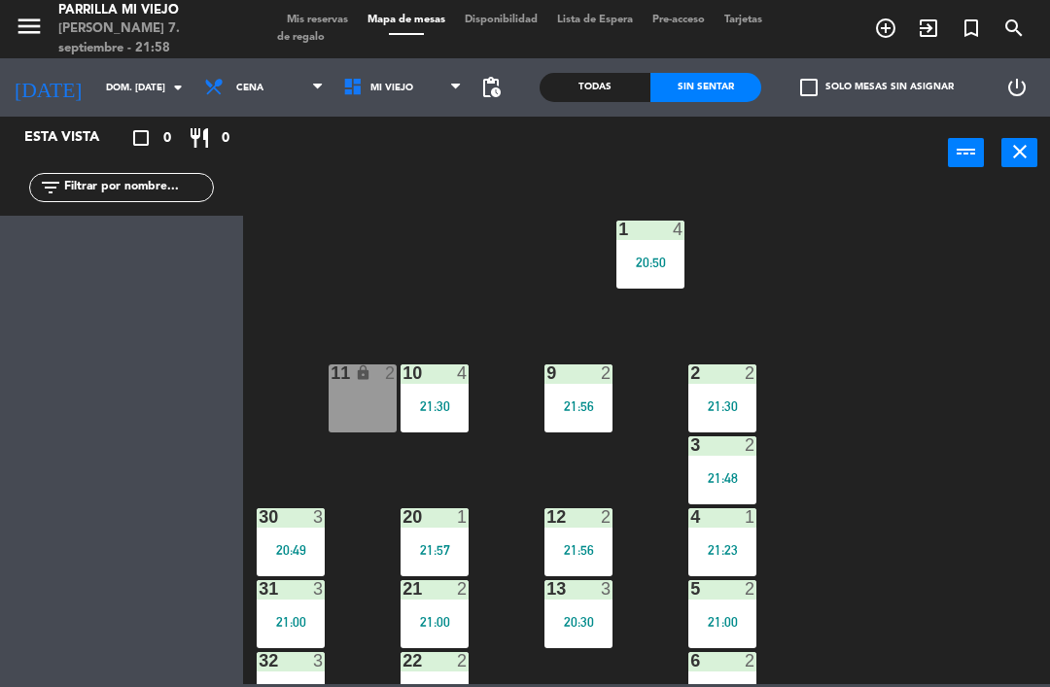
scroll to position [0, 0]
click at [293, 24] on span "Mis reservas" at bounding box center [317, 20] width 81 height 11
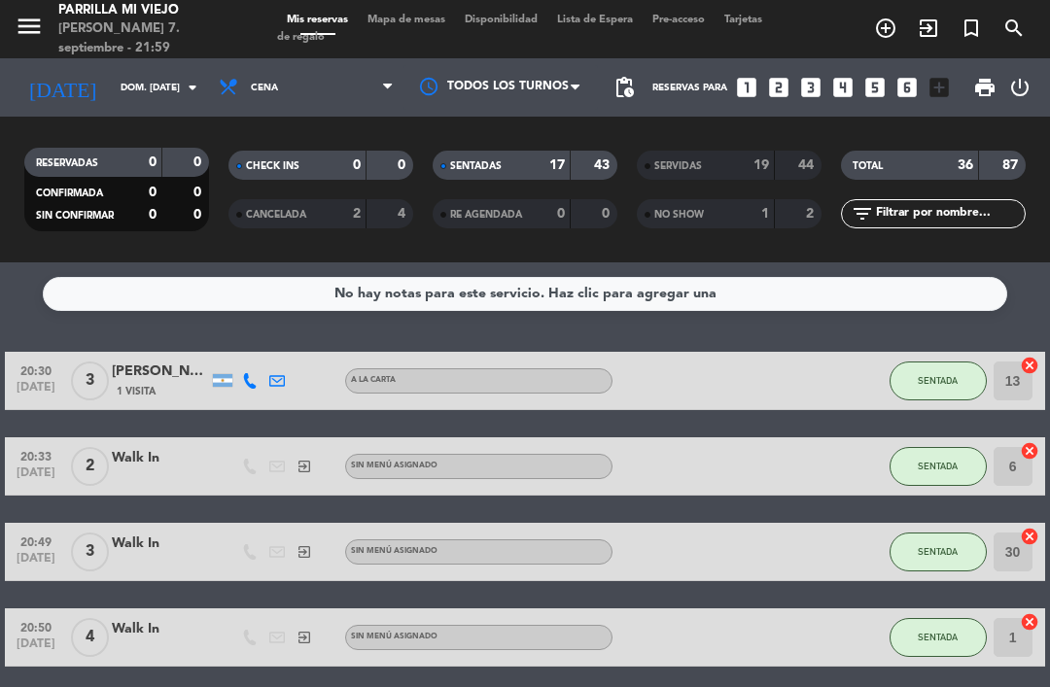
click at [534, 163] on div "17" at bounding box center [546, 166] width 39 height 22
click at [397, 25] on span "Mapa de mesas" at bounding box center [406, 20] width 97 height 11
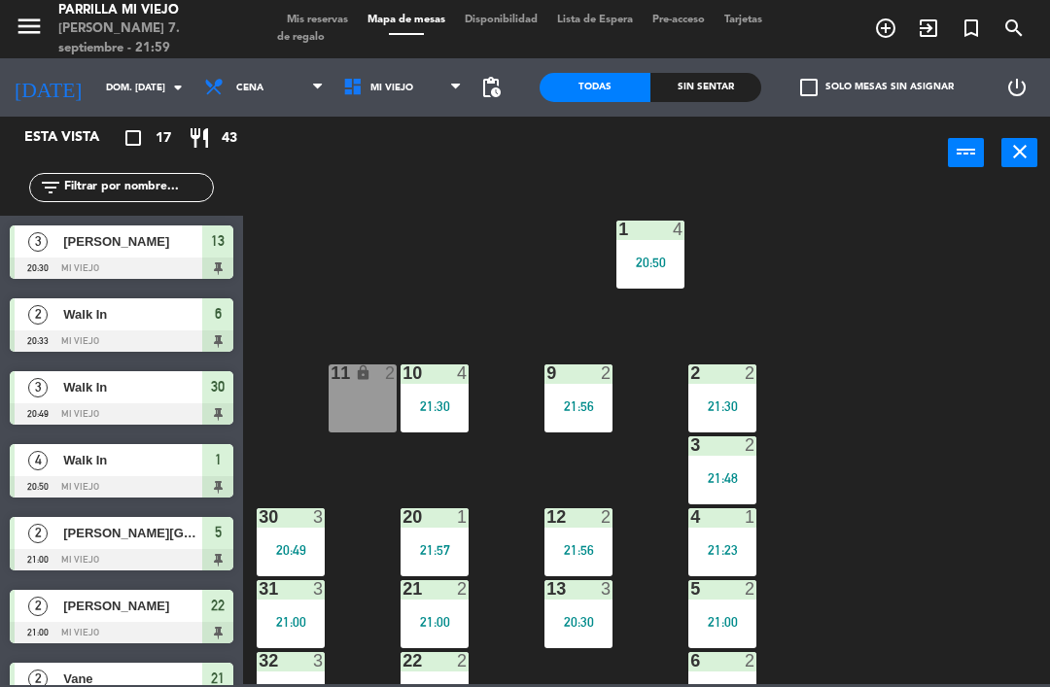
click at [697, 75] on div "Sin sentar" at bounding box center [705, 87] width 111 height 29
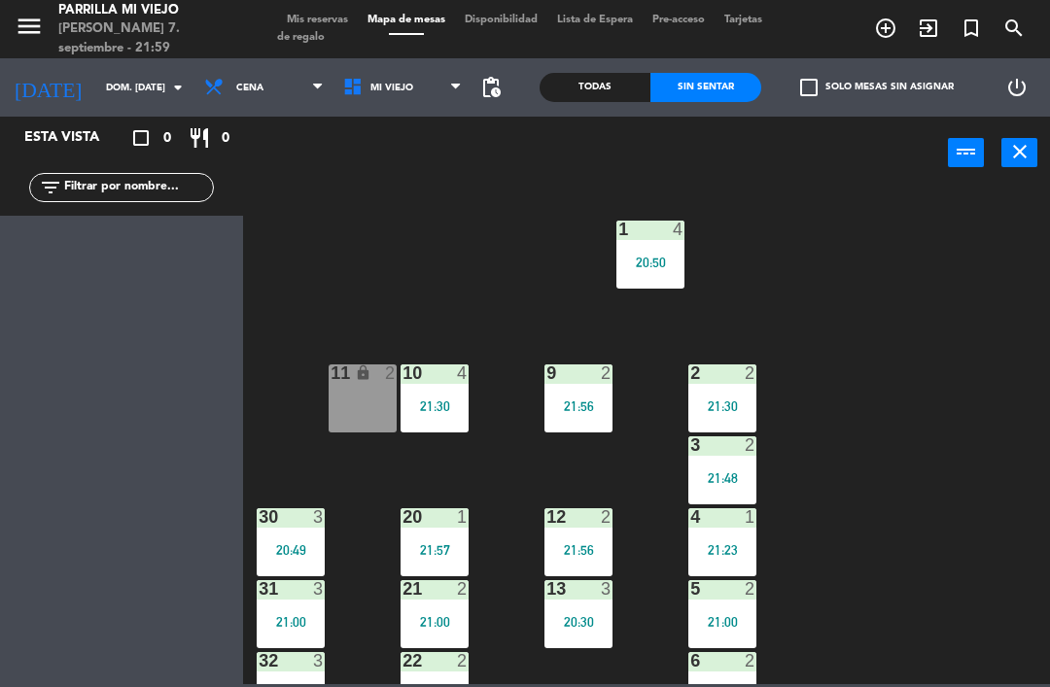
click at [570, 77] on div "Todas" at bounding box center [594, 87] width 111 height 29
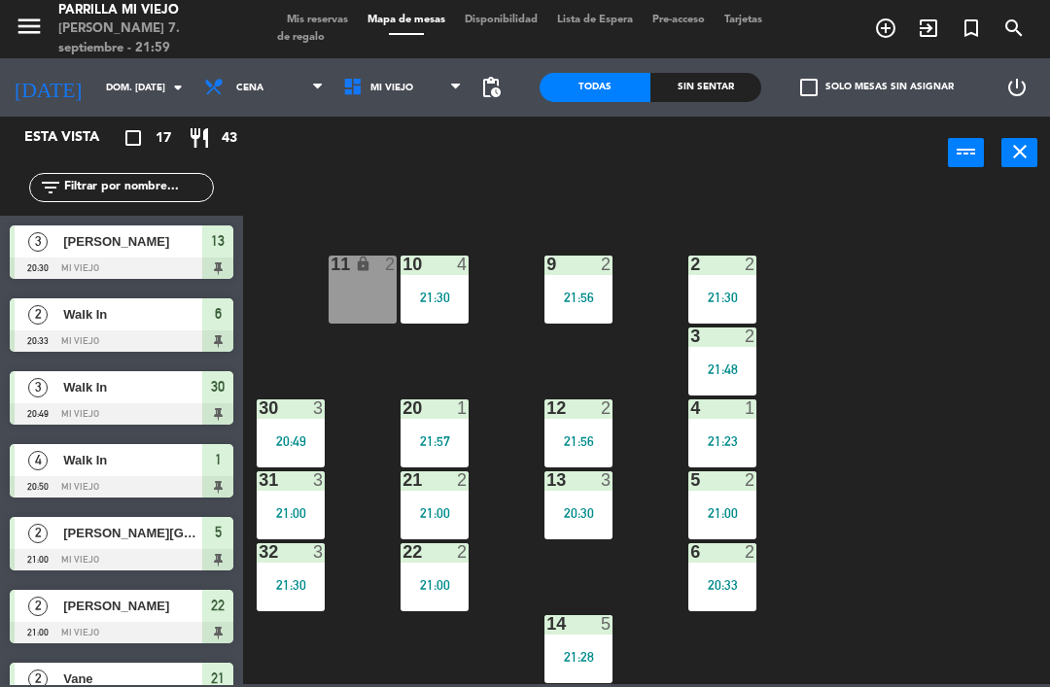
scroll to position [109, 0]
click at [698, 518] on div "21:00" at bounding box center [722, 513] width 68 height 14
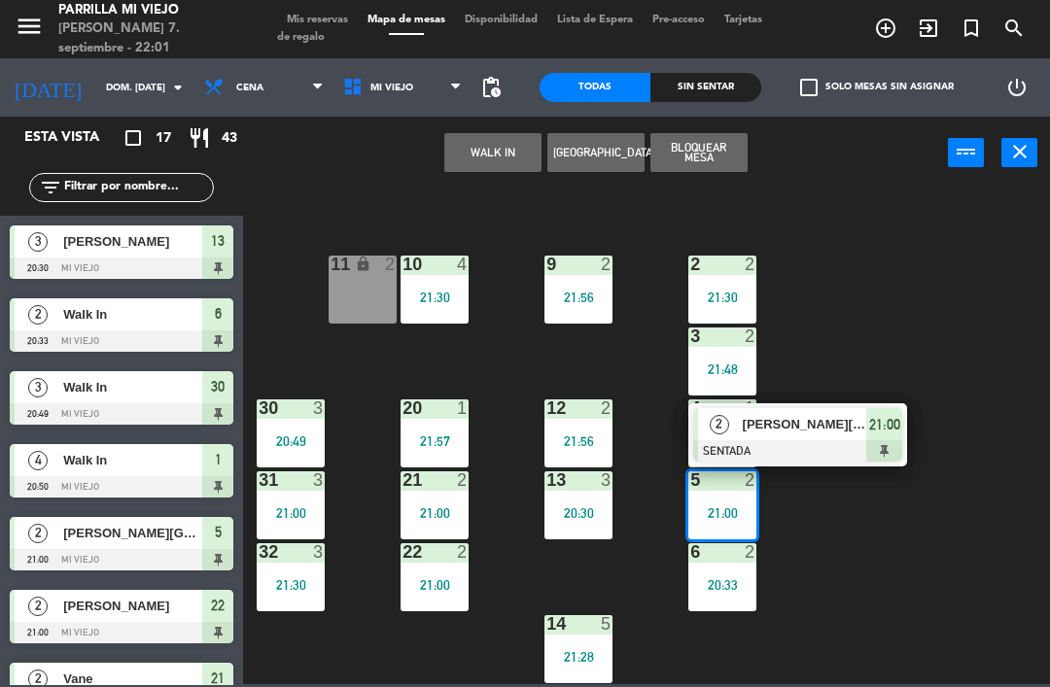
click at [870, 438] on div "21:00" at bounding box center [884, 424] width 36 height 32
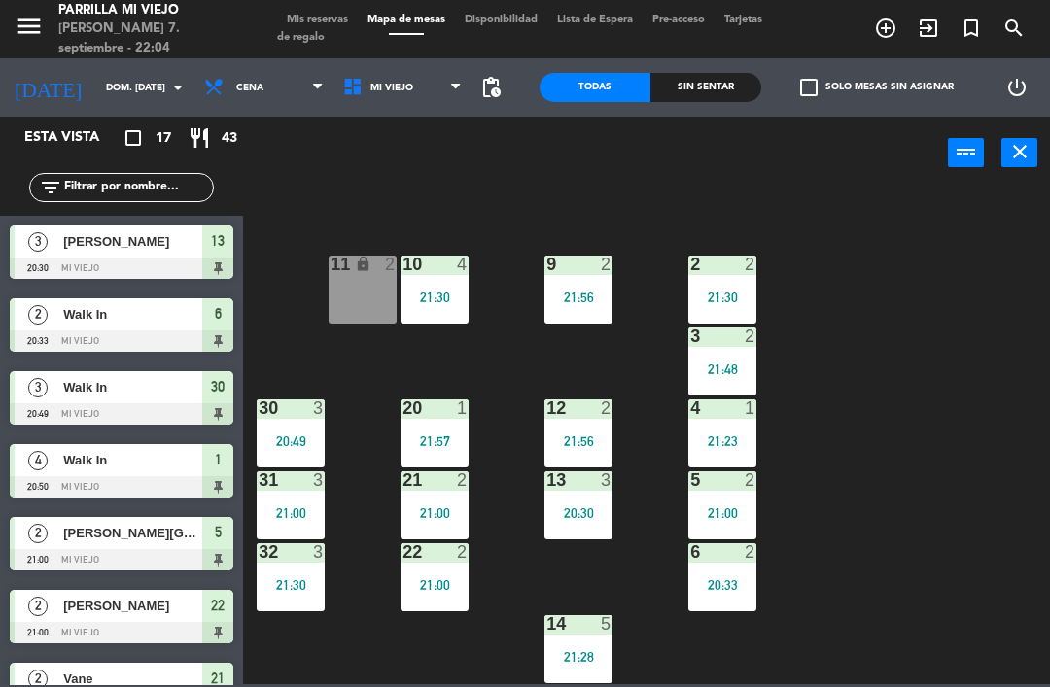
click at [545, 408] on div "12" at bounding box center [546, 407] width 32 height 17
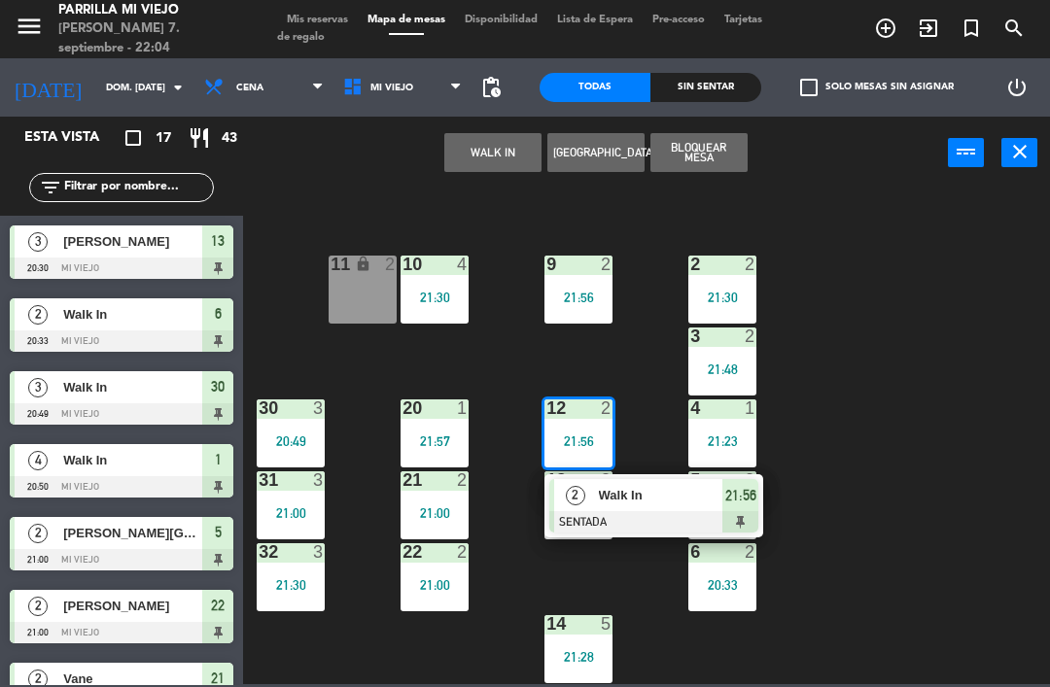
click at [738, 498] on span "21:56" at bounding box center [740, 495] width 31 height 23
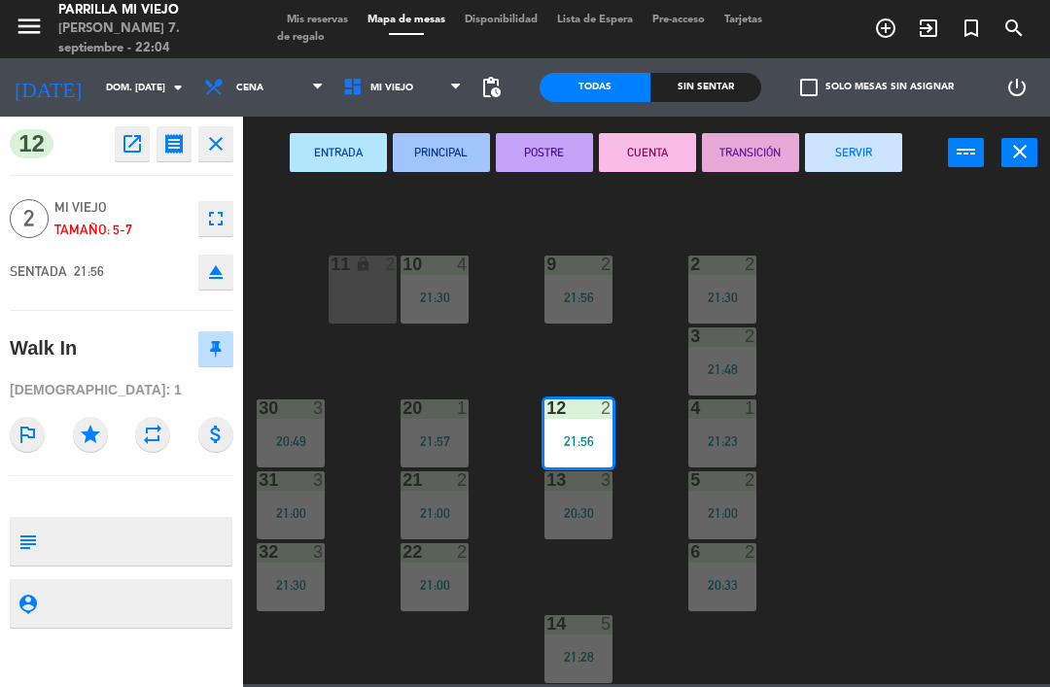
click at [204, 266] on icon "eject" at bounding box center [215, 271] width 23 height 23
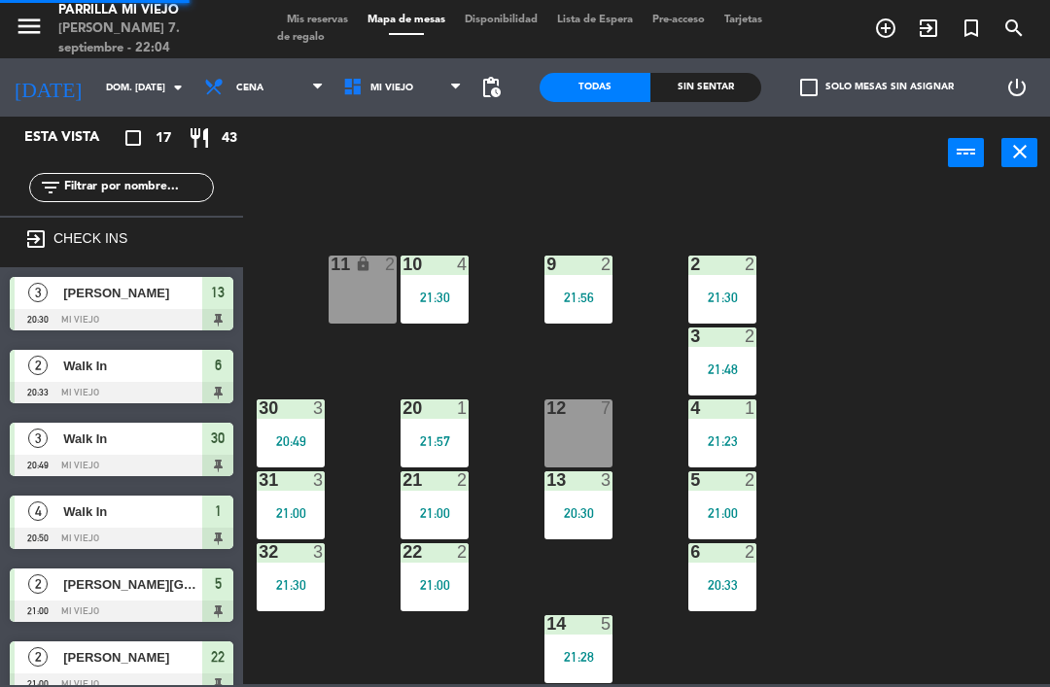
scroll to position [241, 0]
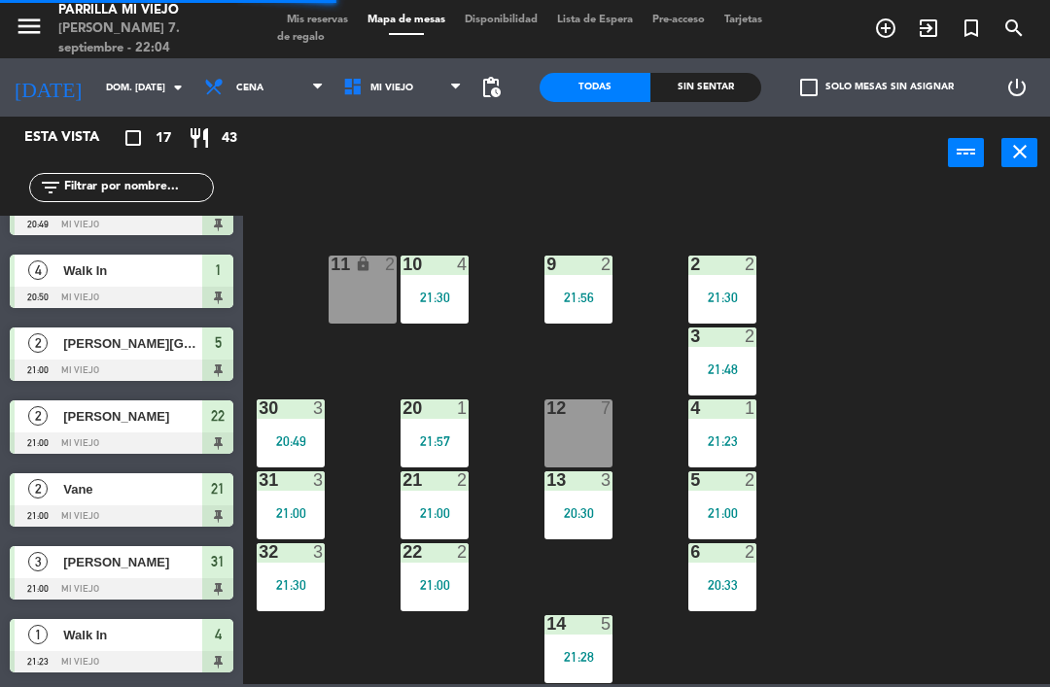
click at [708, 88] on div "Sin sentar" at bounding box center [705, 87] width 111 height 29
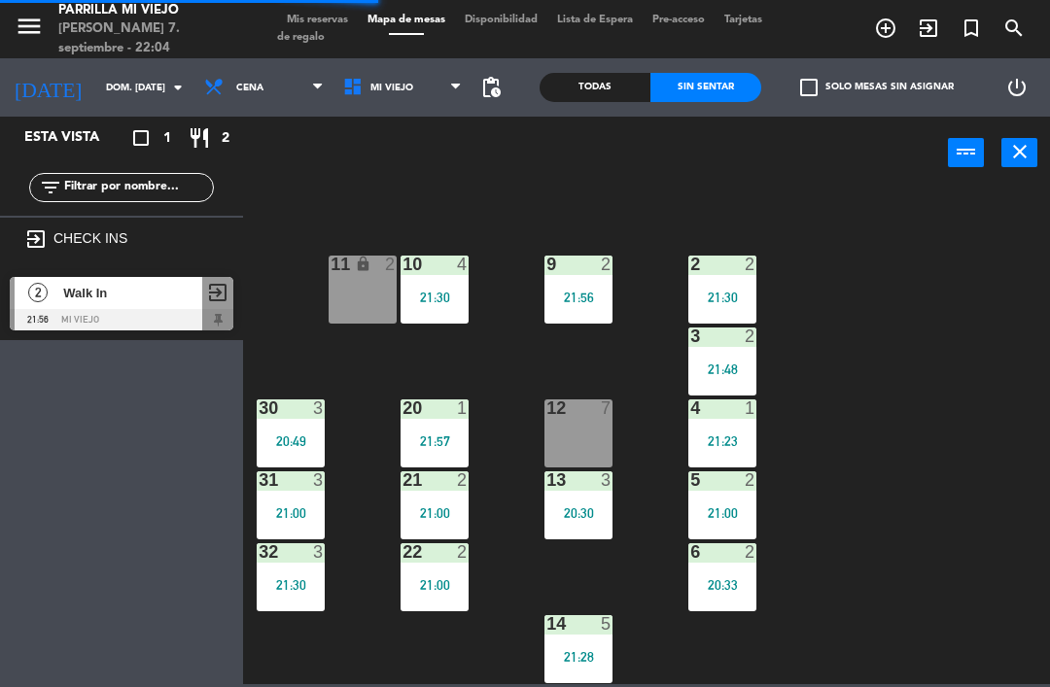
scroll to position [0, 0]
click at [185, 295] on span "Walk In" at bounding box center [132, 293] width 139 height 20
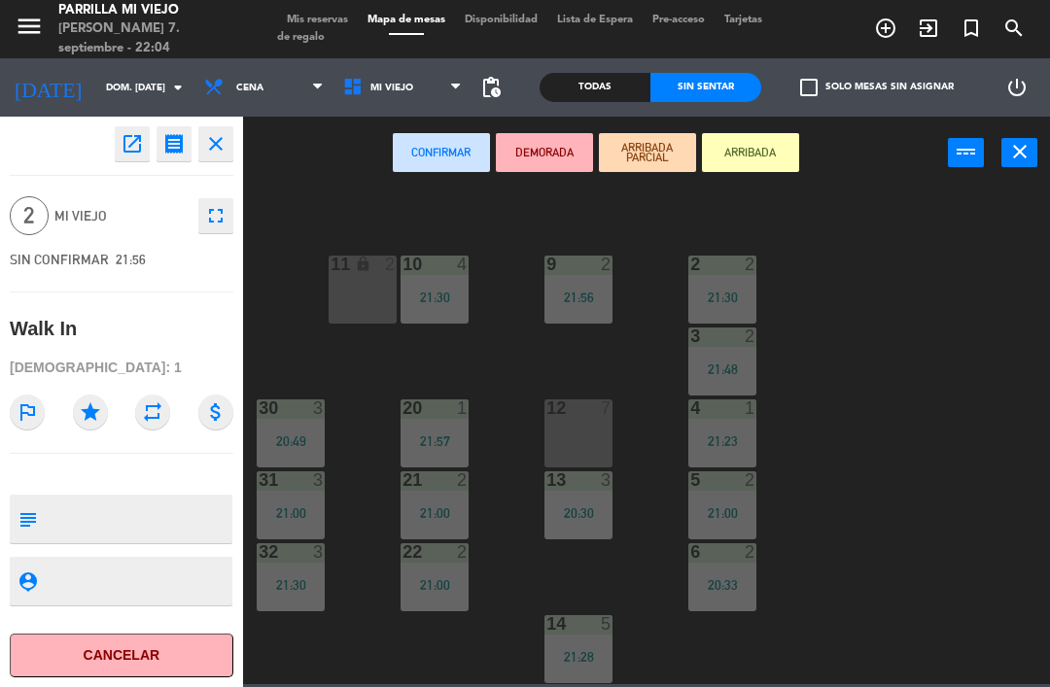
click at [211, 202] on button "fullscreen" at bounding box center [215, 215] width 35 height 35
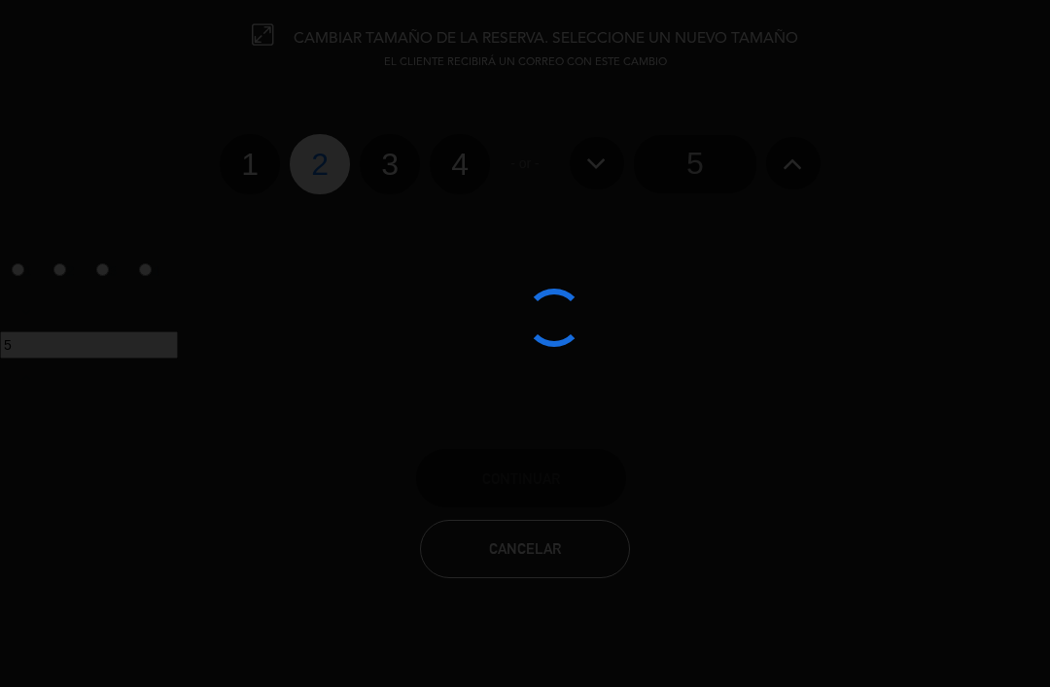
click at [479, 180] on div at bounding box center [525, 343] width 1050 height 687
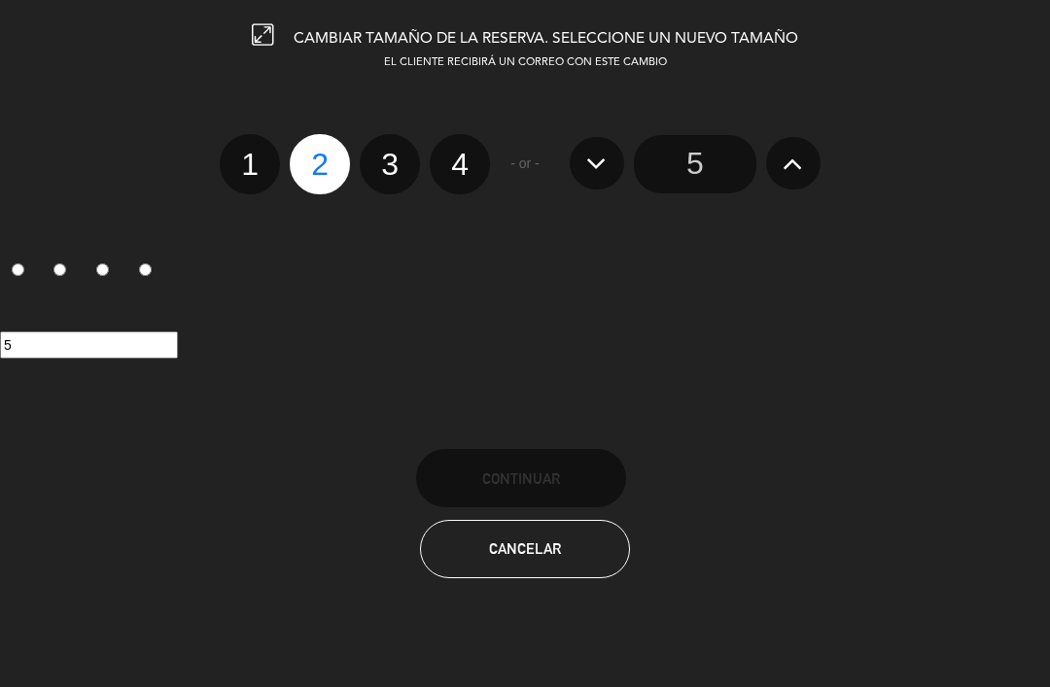
click at [465, 171] on label "4" at bounding box center [460, 164] width 60 height 60
click at [464, 154] on input "4" at bounding box center [457, 147] width 13 height 13
radio input "true"
radio input "false"
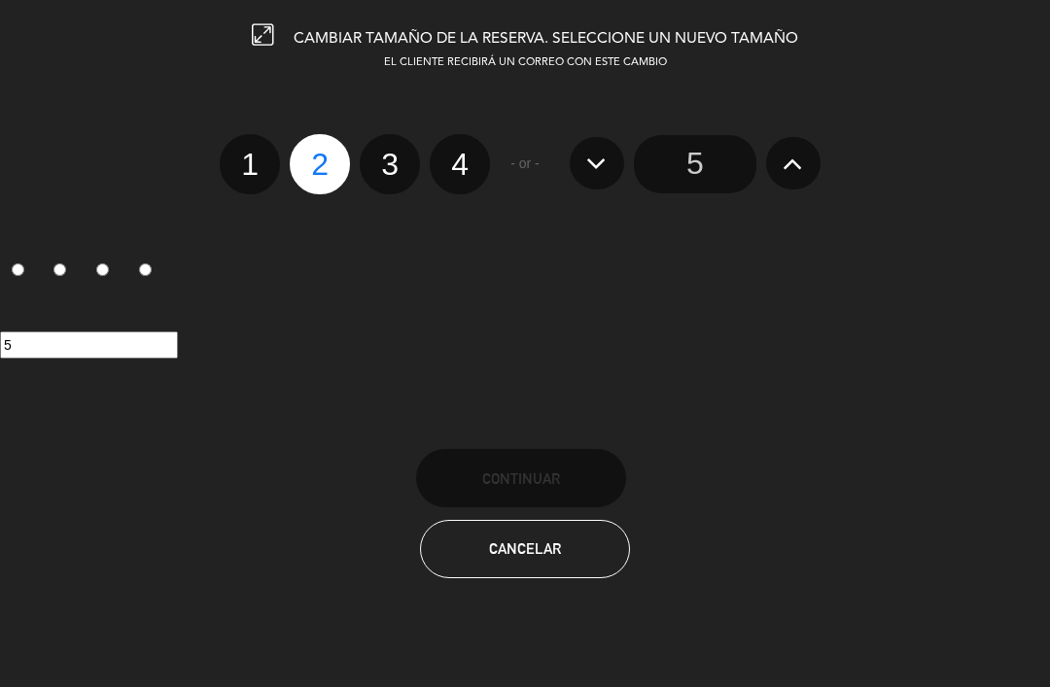
radio input "false"
radio input "true"
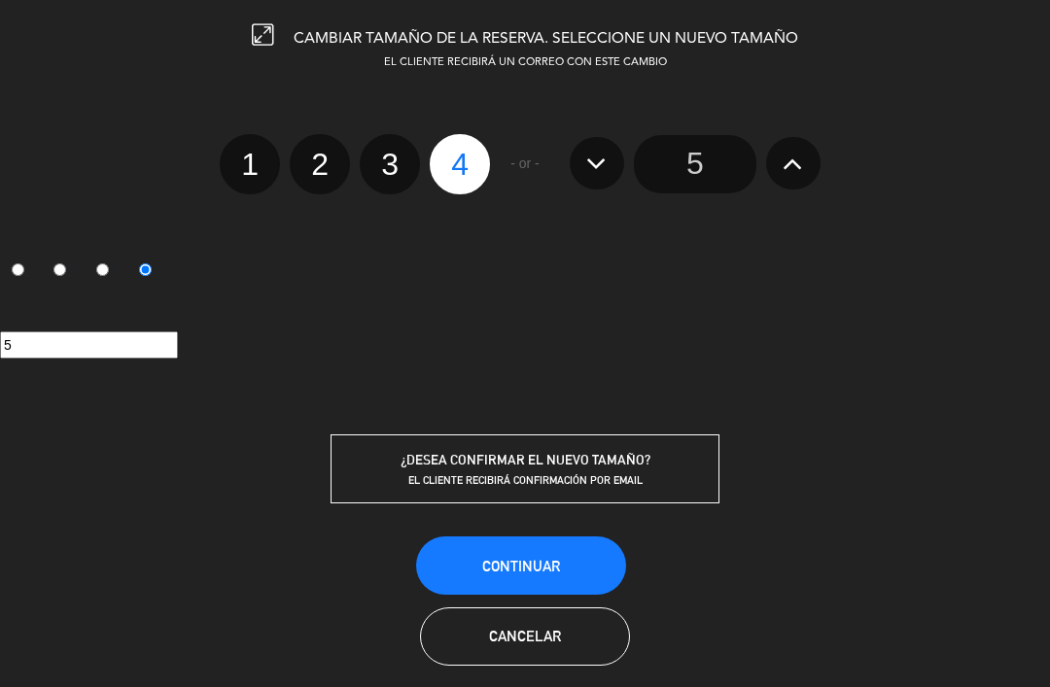
click at [547, 541] on button "Continuar" at bounding box center [521, 565] width 210 height 58
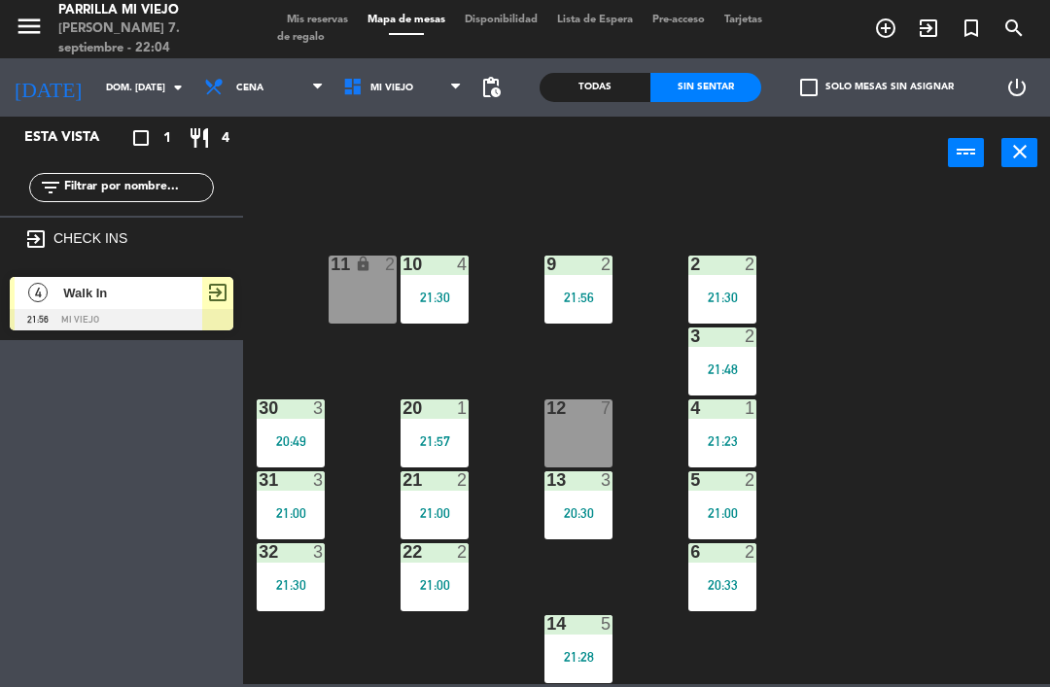
click at [574, 517] on div "20:30" at bounding box center [578, 513] width 68 height 14
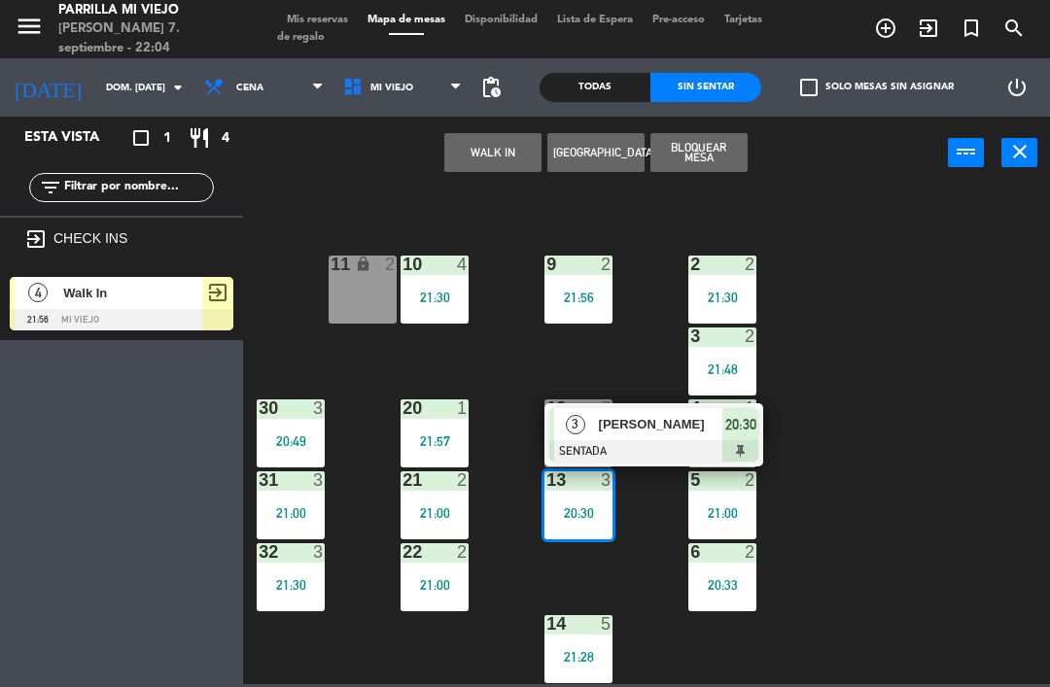
click at [751, 438] on div "20:30" at bounding box center [740, 424] width 36 height 32
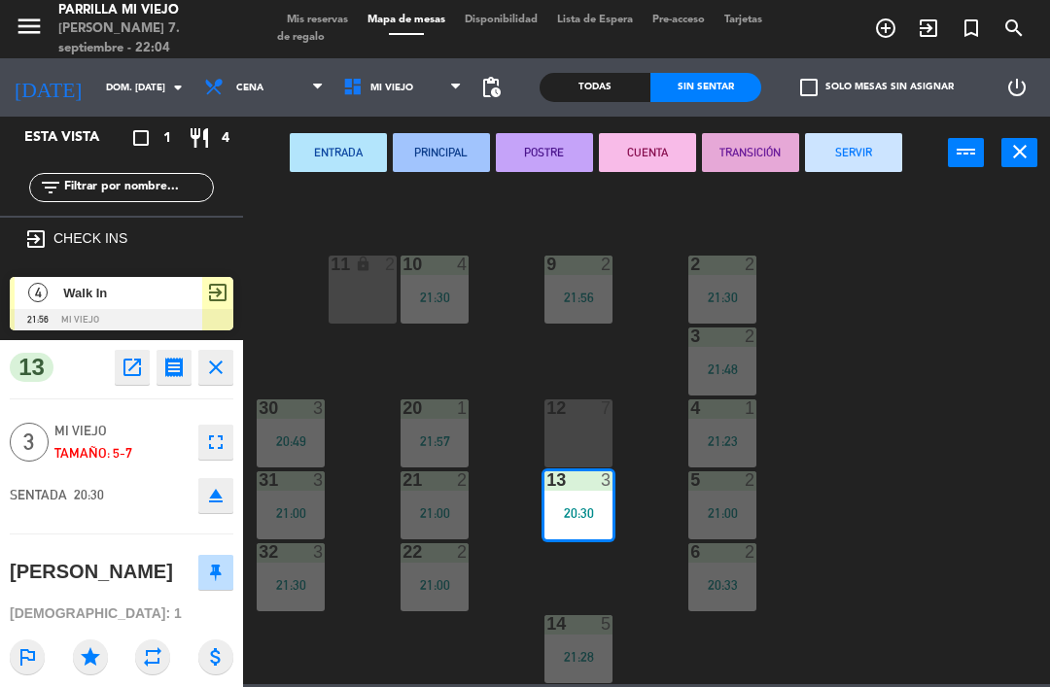
click at [637, 149] on button "CUENTA" at bounding box center [647, 152] width 97 height 39
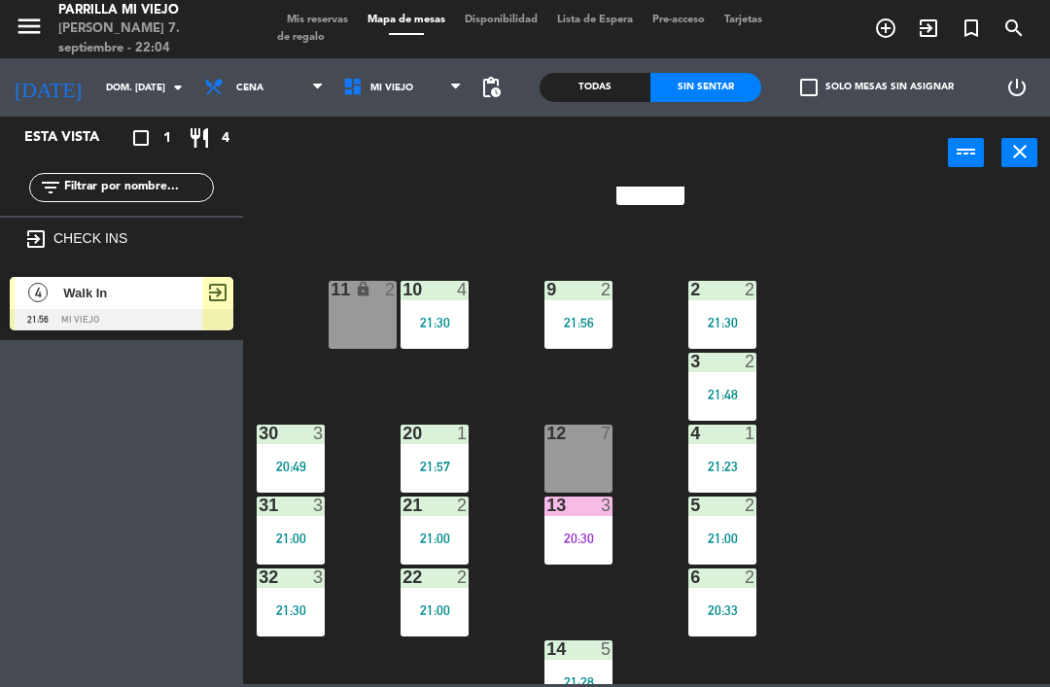
scroll to position [85, 0]
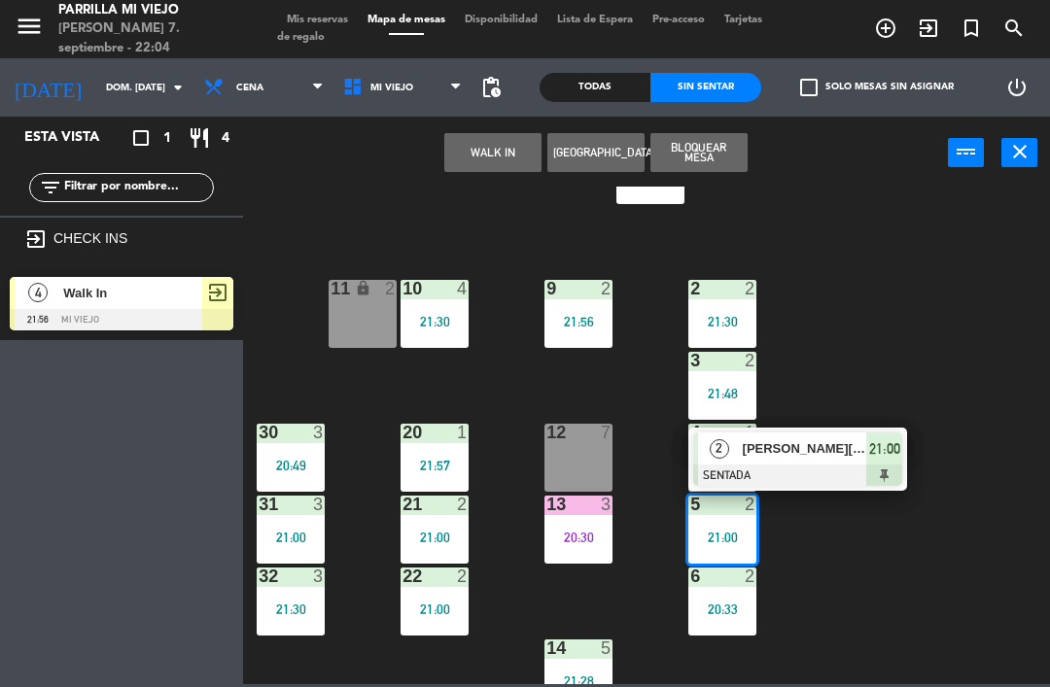
click at [894, 447] on span "21:00" at bounding box center [884, 448] width 31 height 23
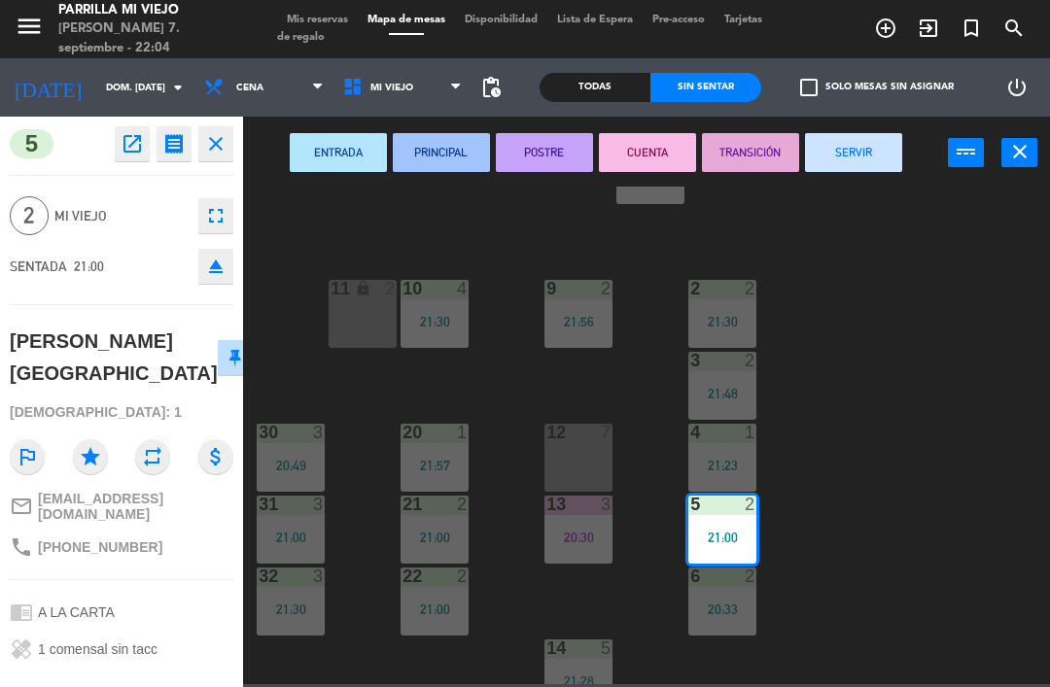
click at [552, 147] on button "POSTRE" at bounding box center [544, 152] width 97 height 39
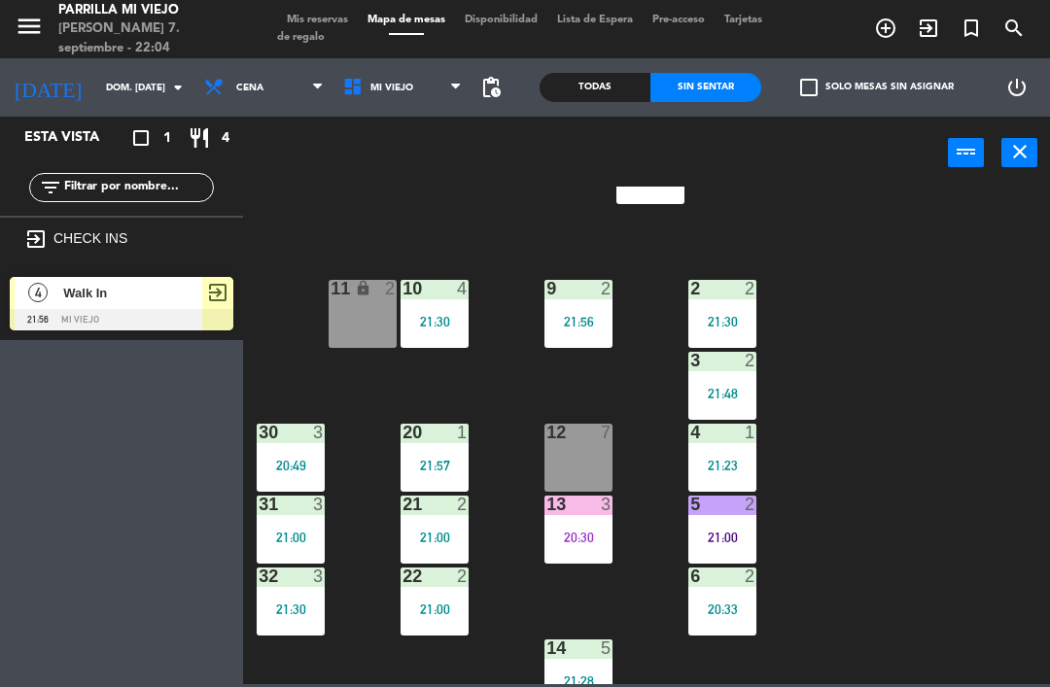
click at [722, 454] on div "4 1 21:23" at bounding box center [722, 458] width 68 height 68
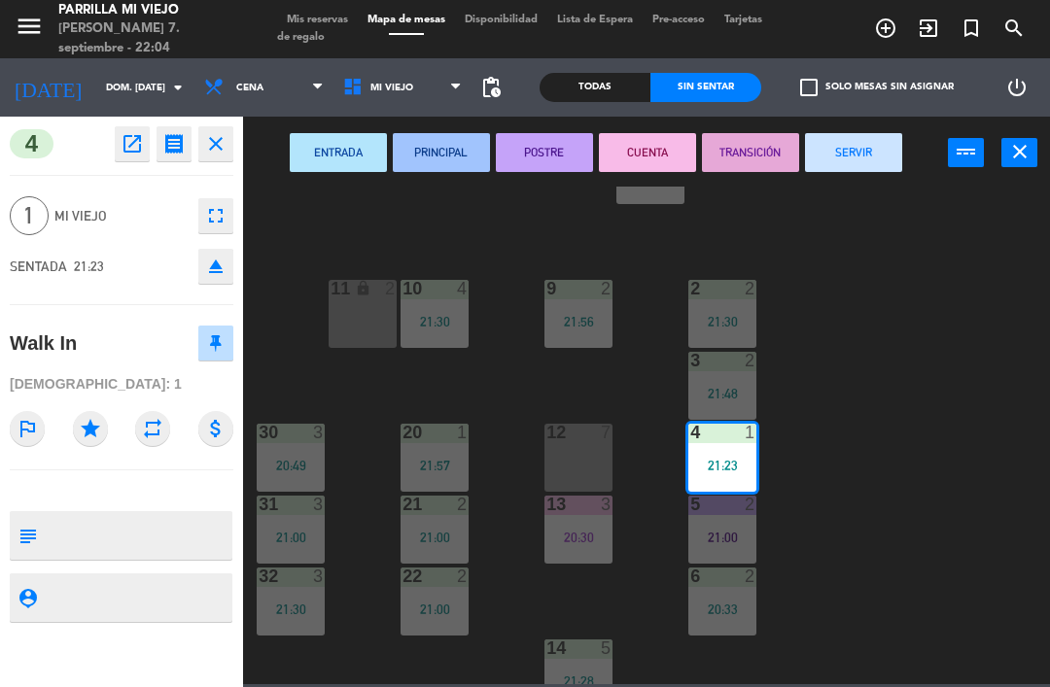
click at [531, 144] on button "POSTRE" at bounding box center [544, 152] width 97 height 39
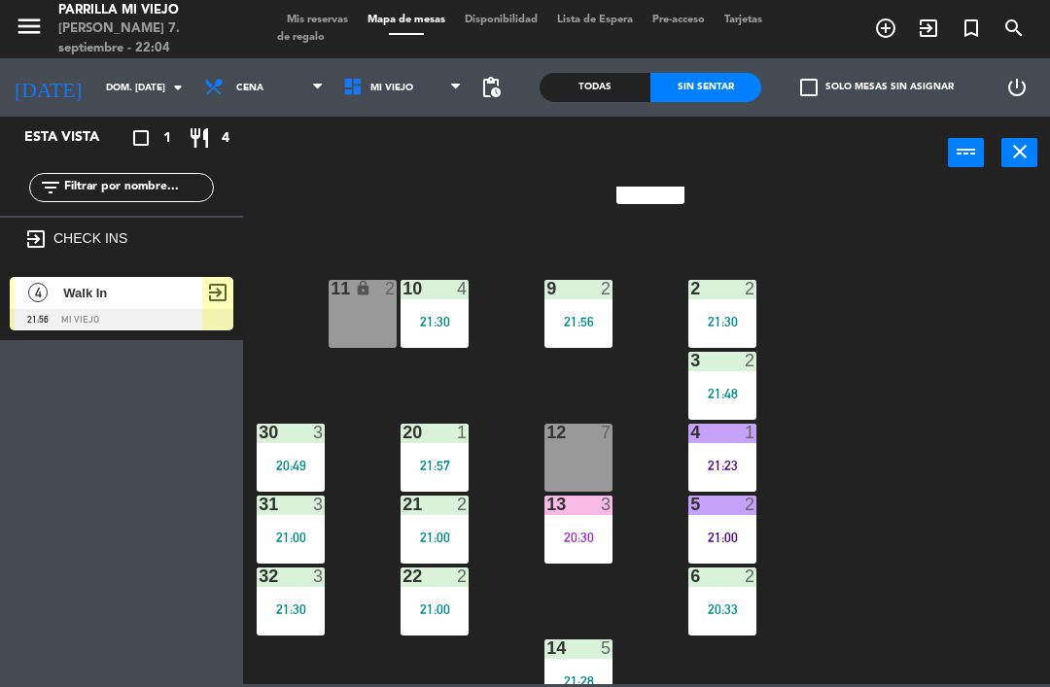
scroll to position [72, 0]
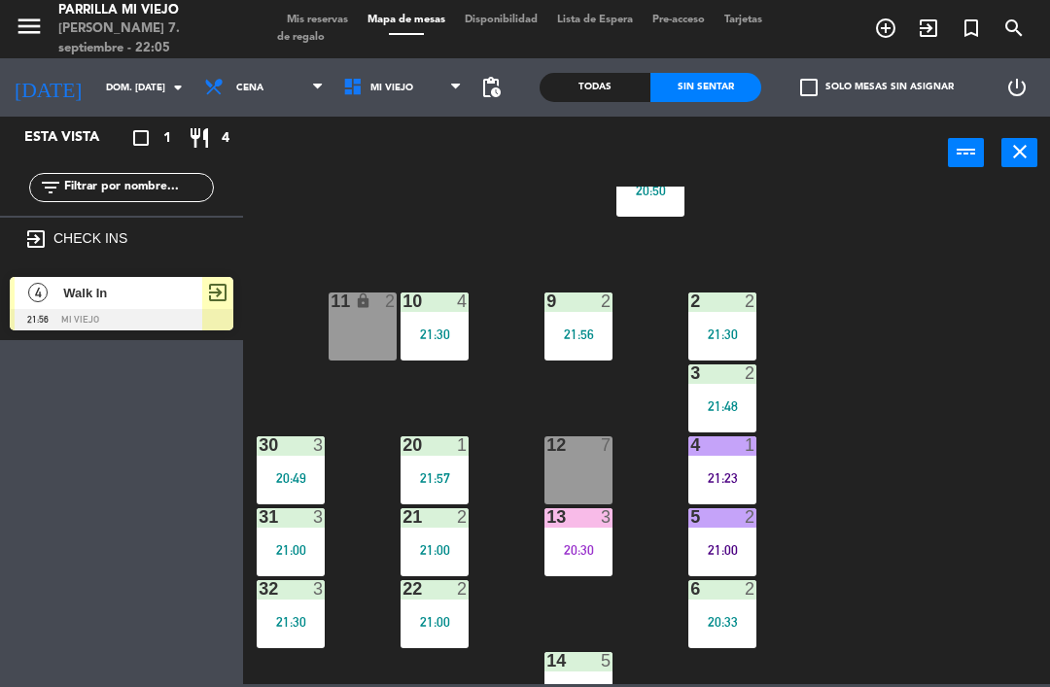
click at [411, 647] on div "22 2 21:00" at bounding box center [434, 614] width 68 height 68
click at [461, 606] on div "22 2 21:00" at bounding box center [434, 614] width 68 height 68
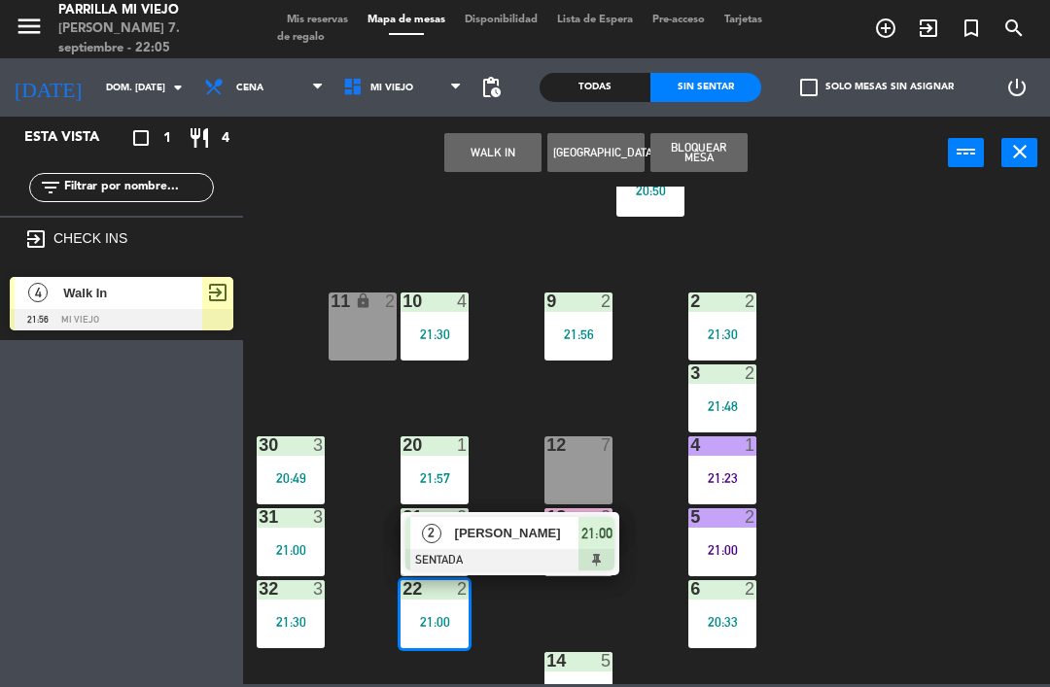
click at [603, 538] on span "21:00" at bounding box center [596, 533] width 31 height 23
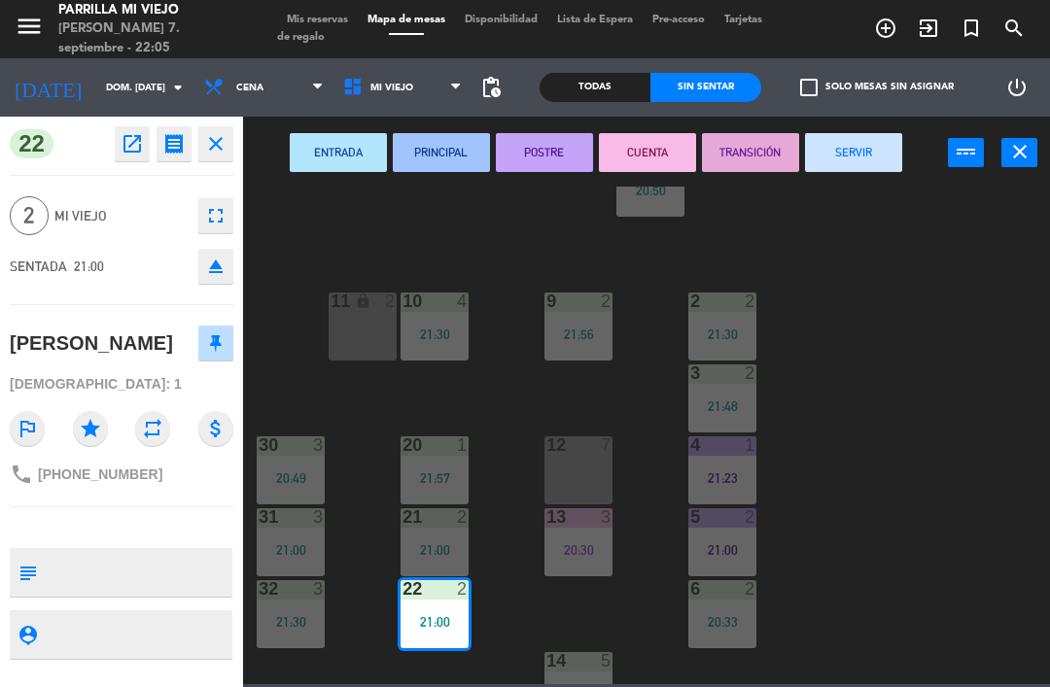
click at [554, 158] on button "POSTRE" at bounding box center [544, 152] width 97 height 39
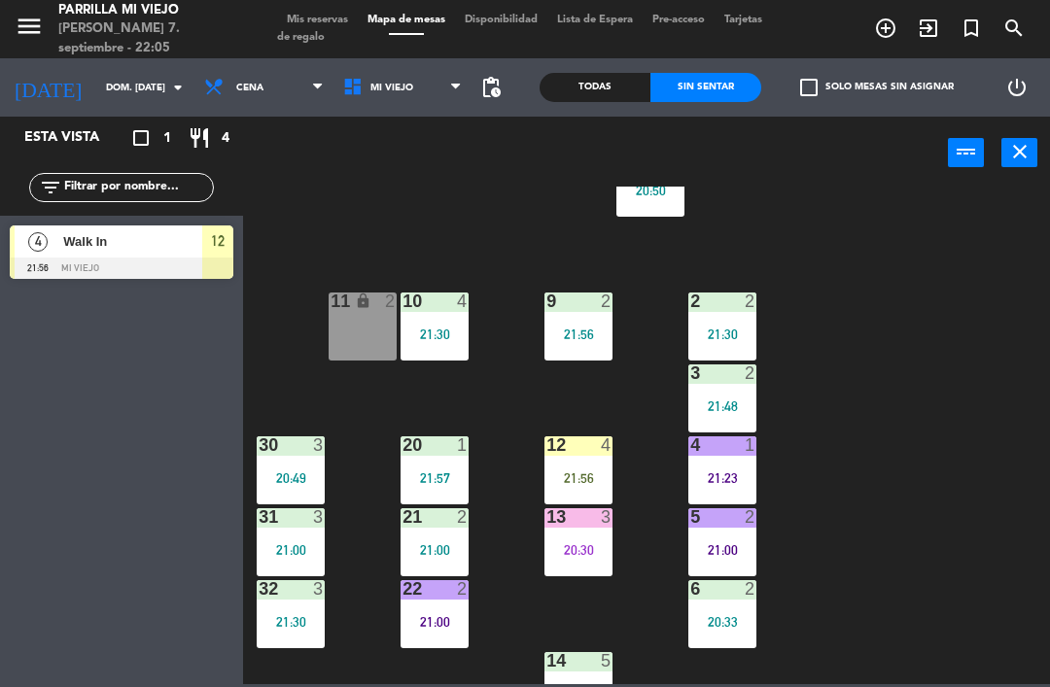
click at [610, 465] on div "12 4 21:56" at bounding box center [578, 470] width 68 height 68
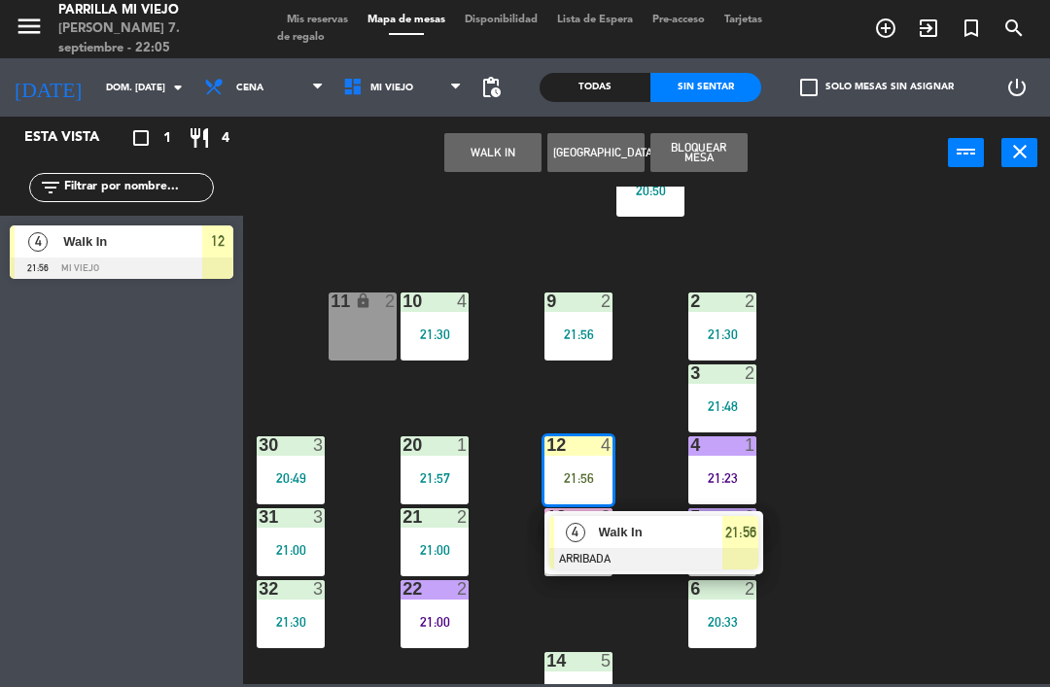
click at [747, 534] on span "21:56" at bounding box center [740, 532] width 31 height 23
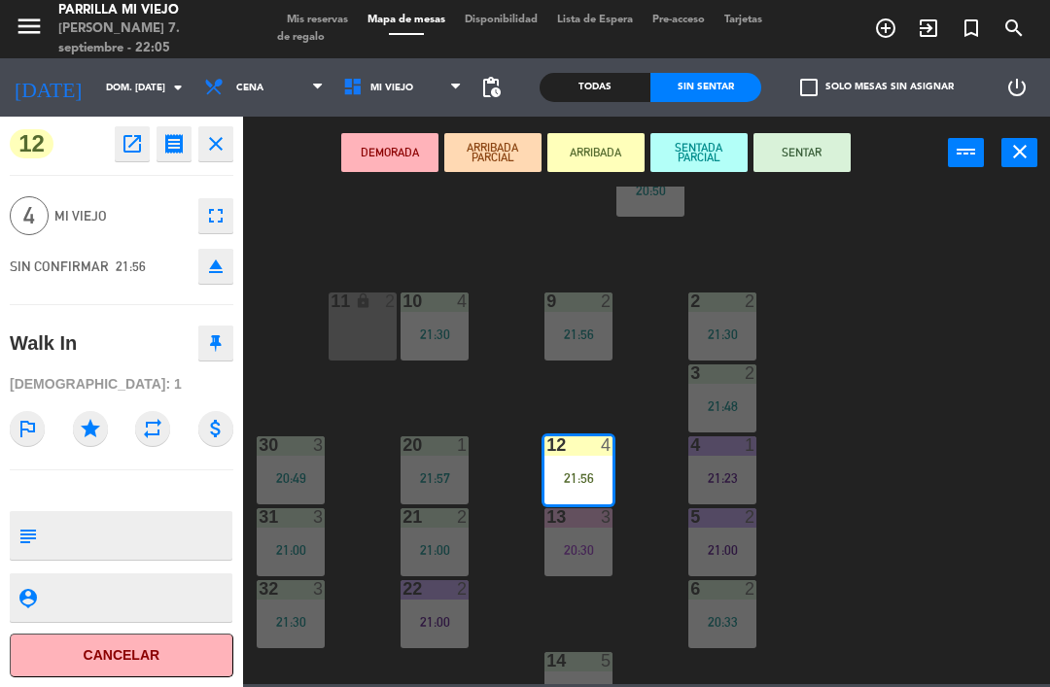
click at [835, 155] on button "SENTAR" at bounding box center [801, 152] width 97 height 39
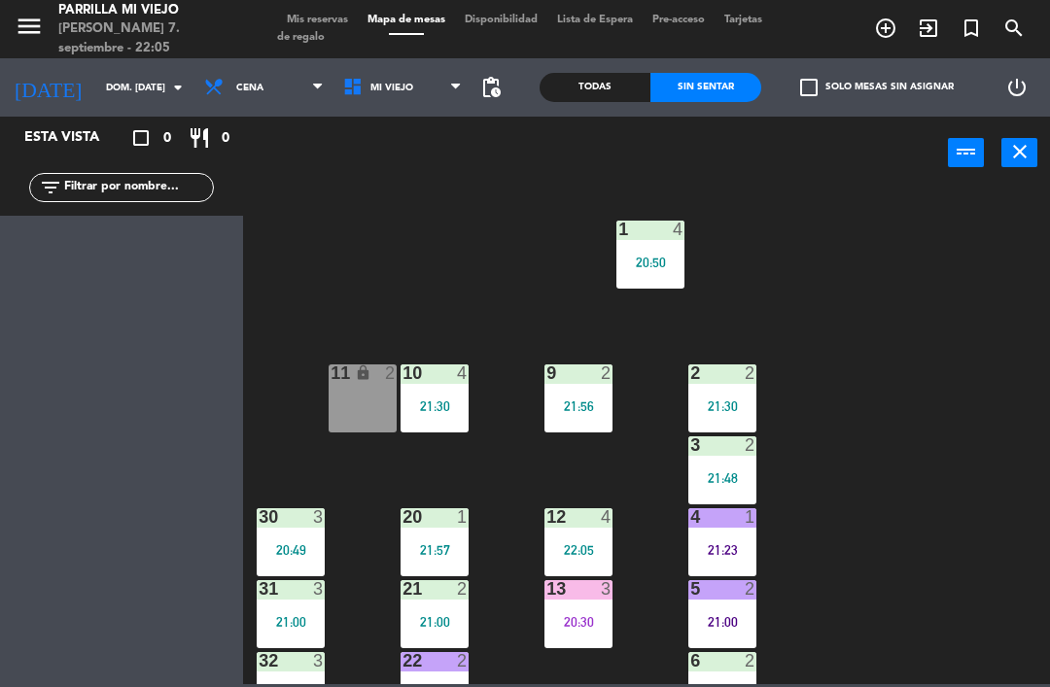
scroll to position [0, 0]
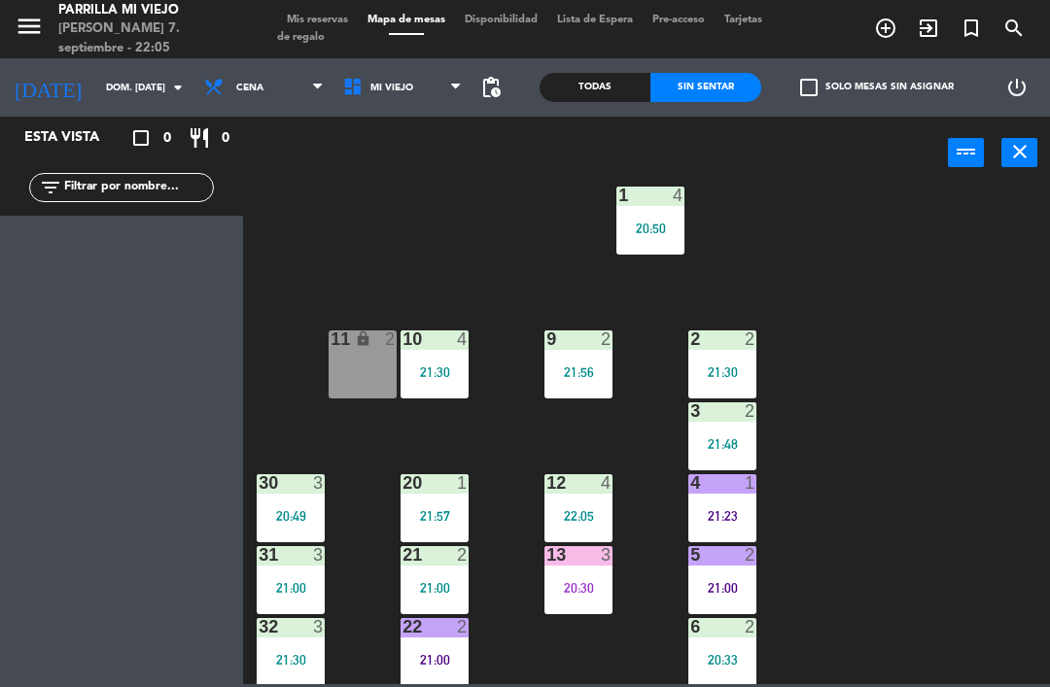
click at [678, 224] on div "20:50" at bounding box center [650, 229] width 68 height 14
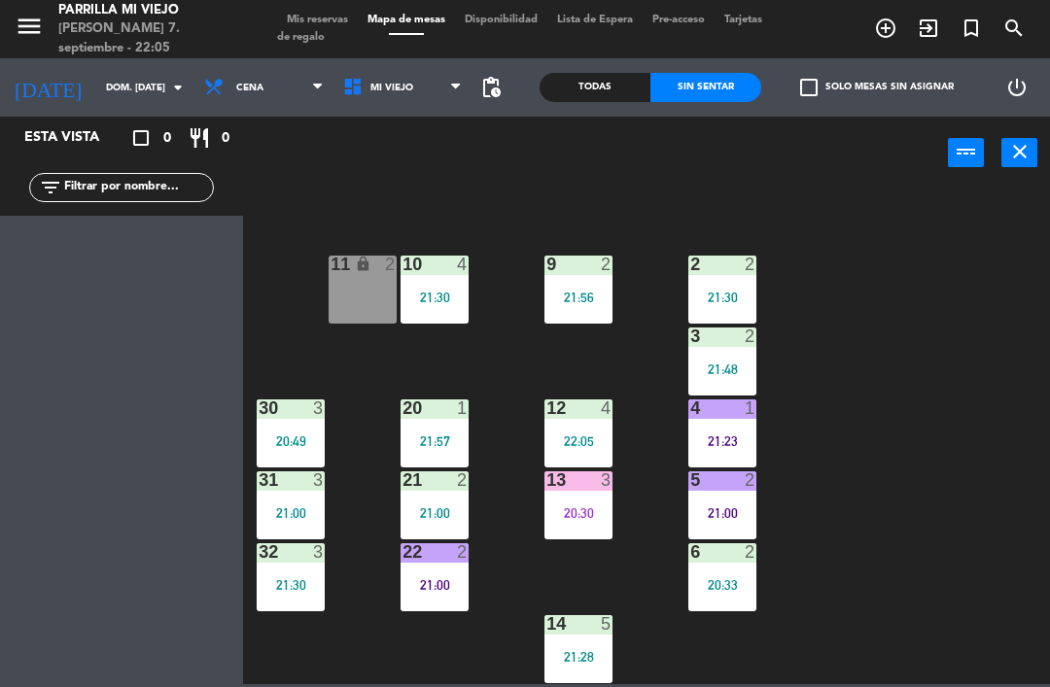
scroll to position [109, 0]
click at [325, 517] on div "21:00" at bounding box center [291, 513] width 68 height 14
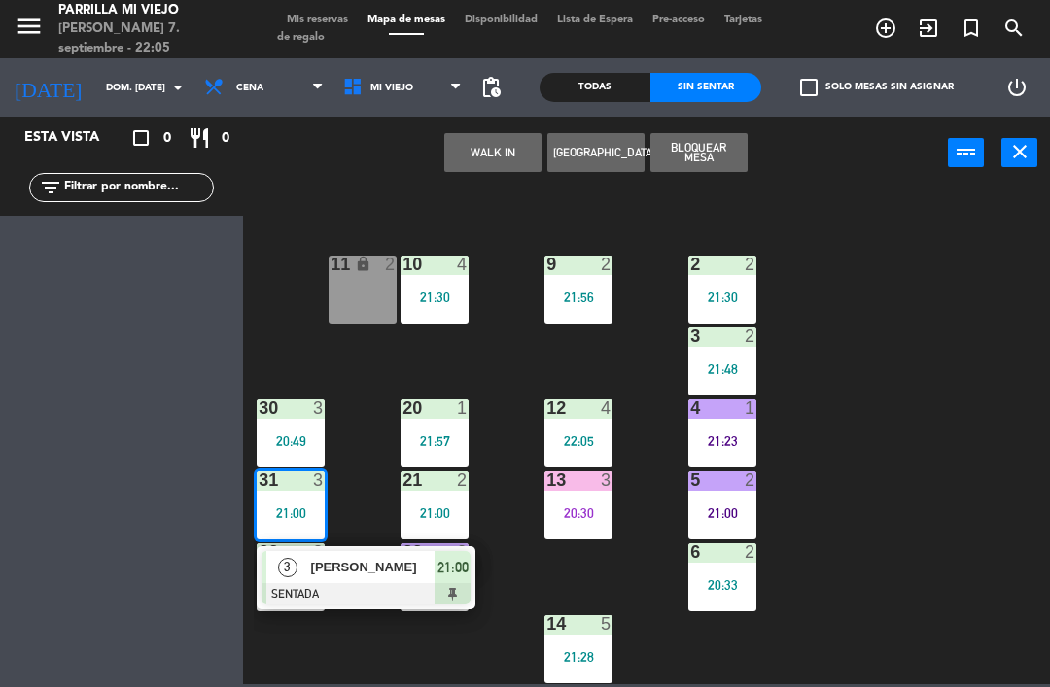
click at [467, 602] on div at bounding box center [365, 593] width 209 height 21
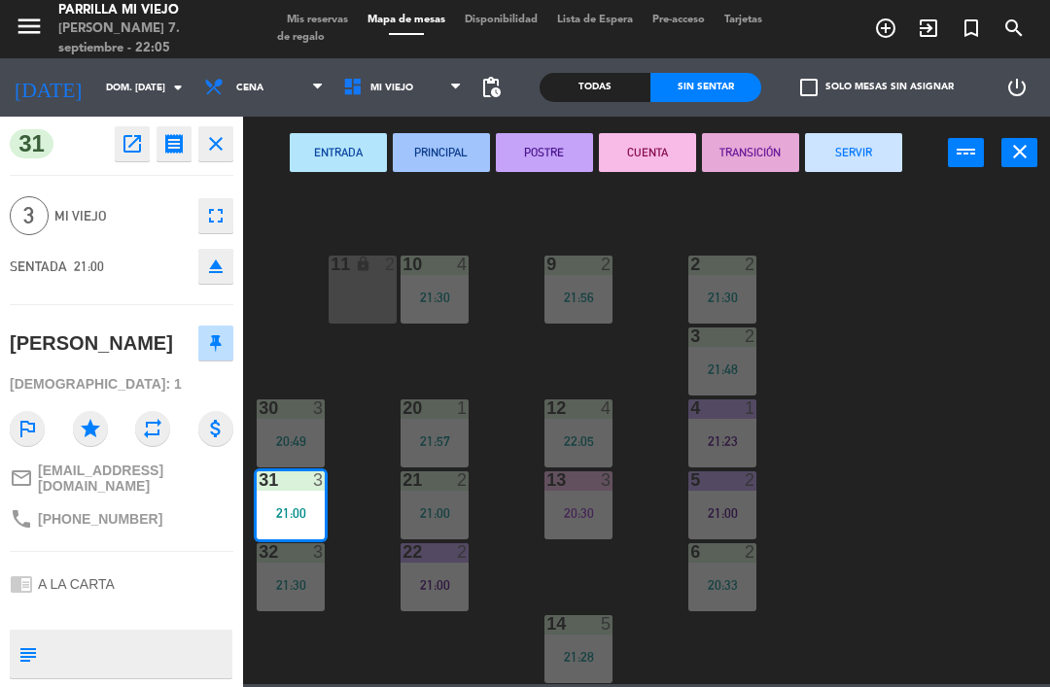
click at [537, 161] on button "POSTRE" at bounding box center [544, 152] width 97 height 39
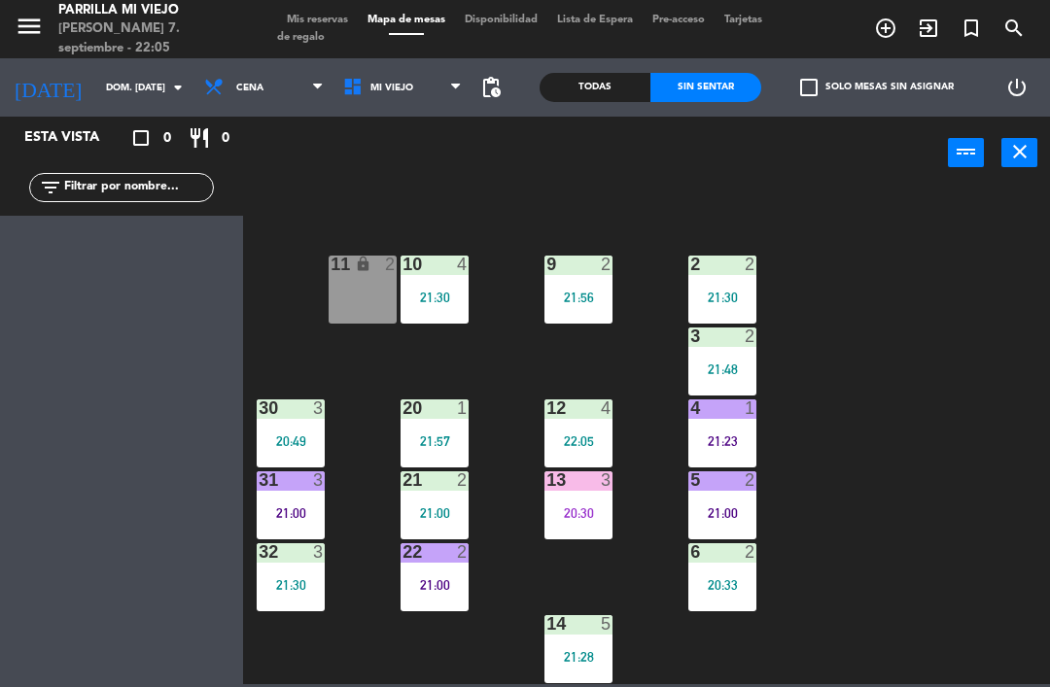
click at [325, 414] on div "3" at bounding box center [319, 407] width 12 height 17
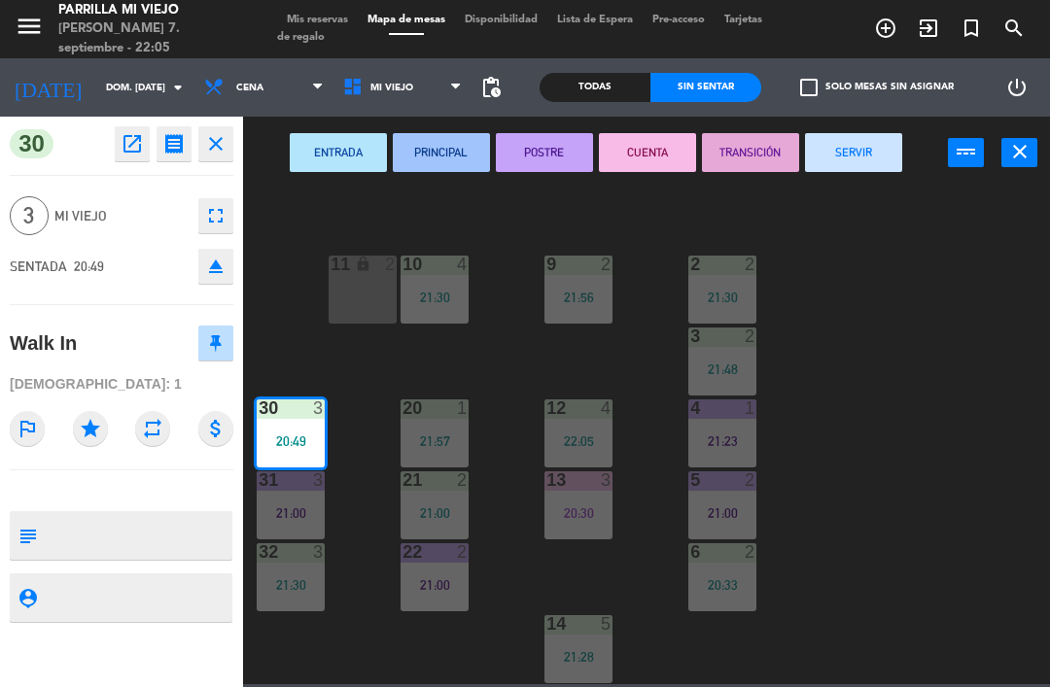
click at [553, 146] on button "POSTRE" at bounding box center [544, 152] width 97 height 39
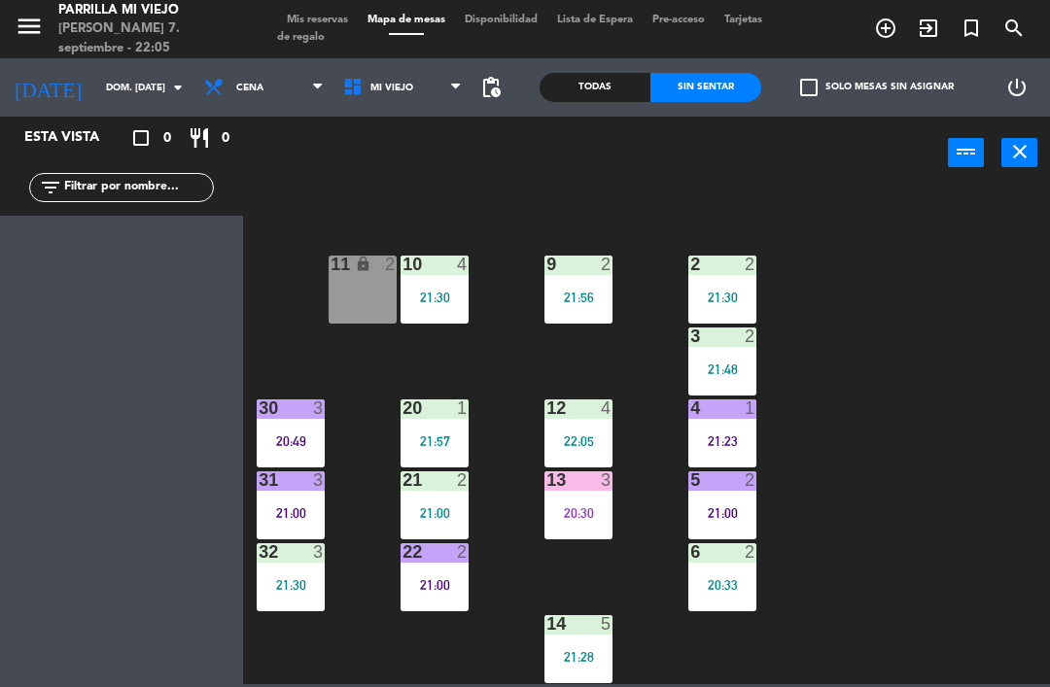
click at [933, 467] on div "1 4 20:50 2 2 21:30 9 2 21:56 10 4 21:30 11 lock 2 3 2 21:48 4 1 21:23 12 4 22:…" at bounding box center [652, 436] width 796 height 498
click at [311, 21] on span "Mis reservas" at bounding box center [317, 20] width 81 height 11
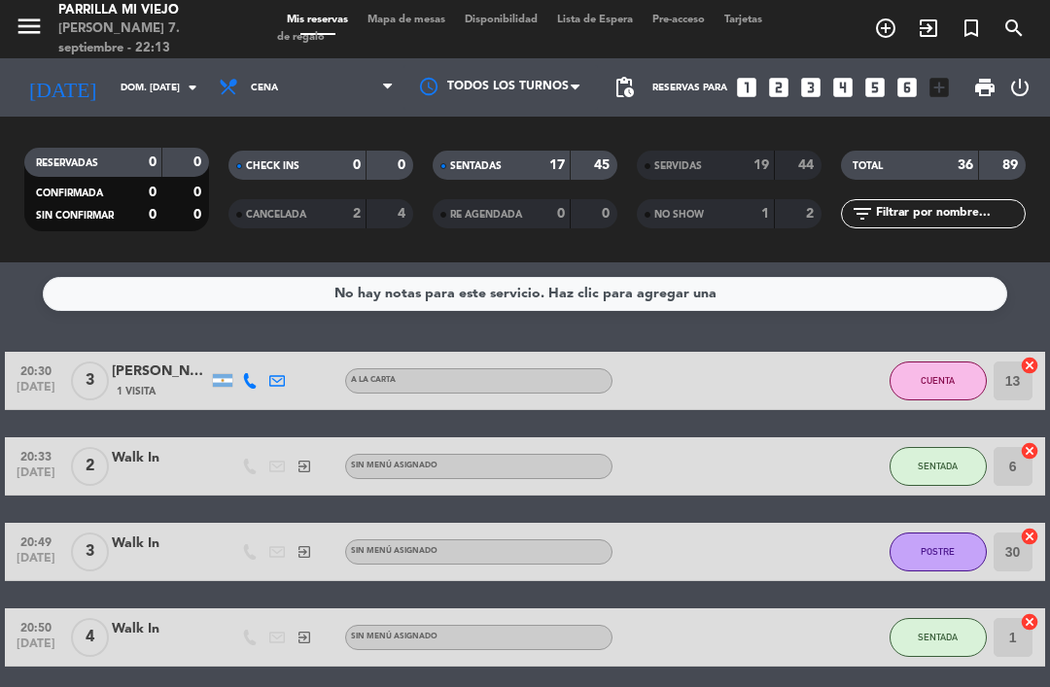
click at [477, 162] on span "SENTADAS" at bounding box center [476, 166] width 52 height 10
click at [408, 20] on span "Mapa de mesas" at bounding box center [406, 20] width 97 height 11
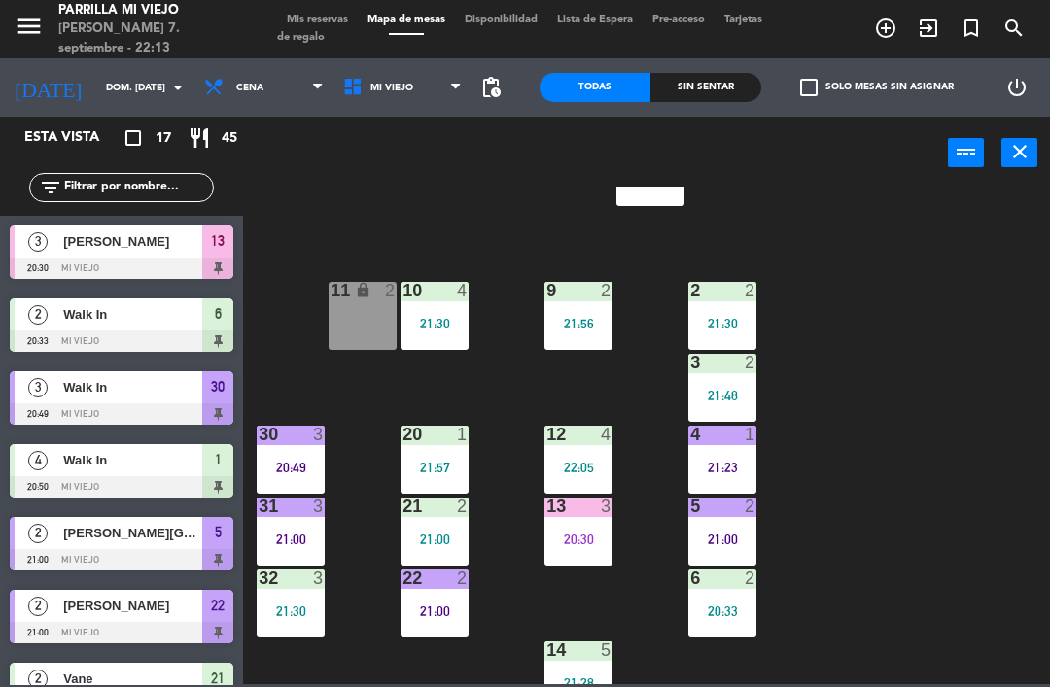
scroll to position [90, 0]
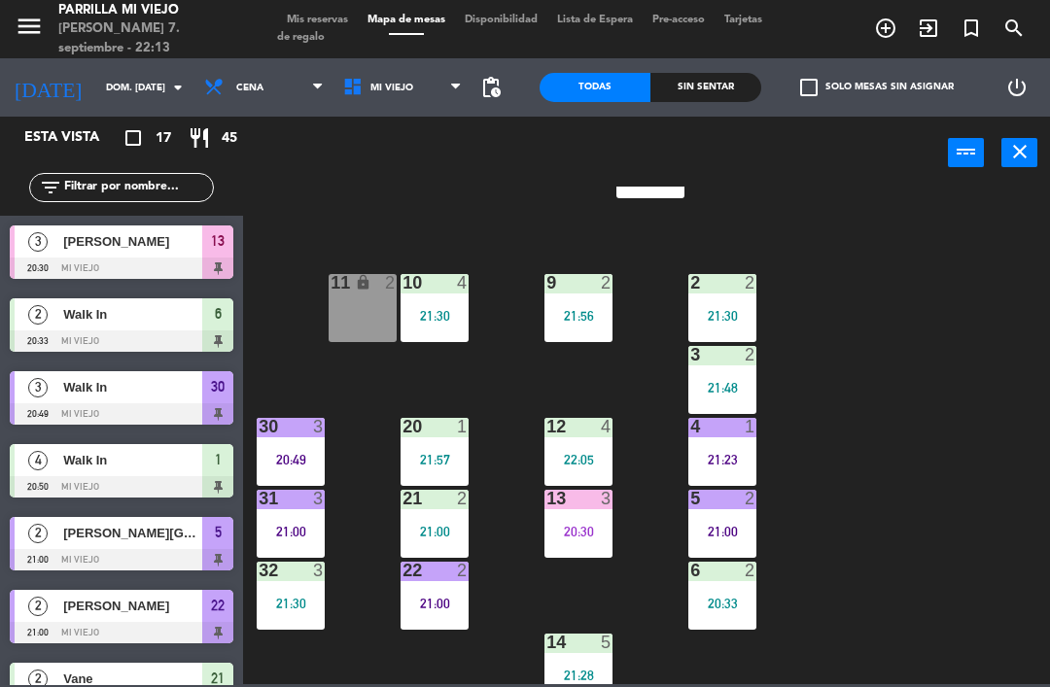
click at [704, 101] on div "Sin sentar" at bounding box center [705, 87] width 111 height 29
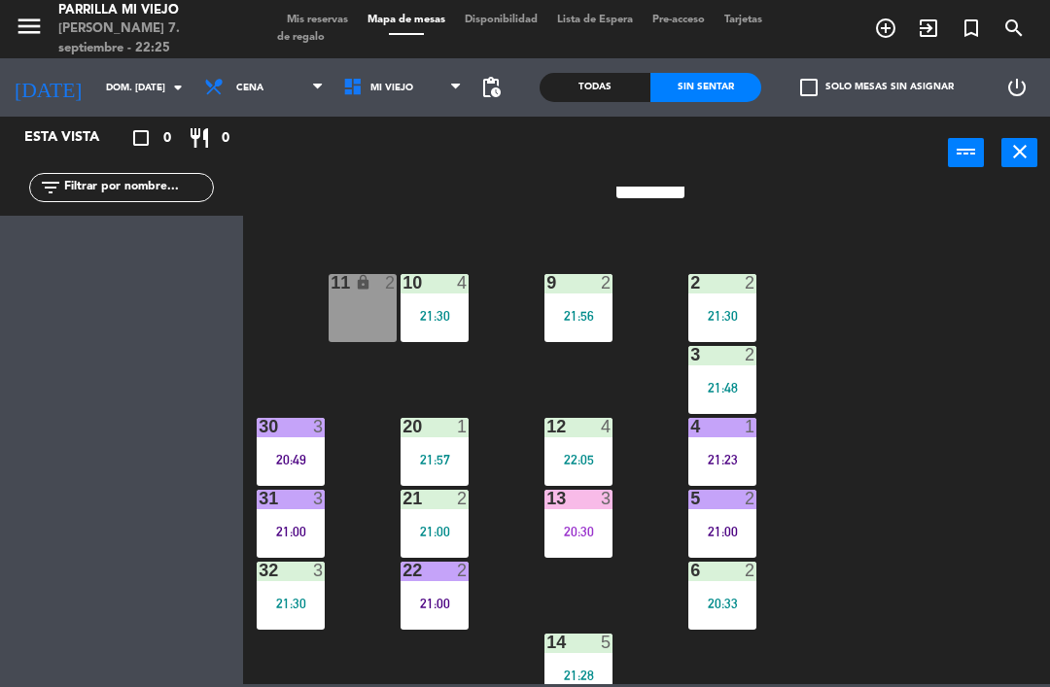
click at [941, 458] on div "1 4 20:50 2 2 21:30 9 2 21:56 10 4 21:30 11 lock 2 3 2 21:48 4 1 21:23 12 4 22:…" at bounding box center [652, 436] width 796 height 498
click at [315, 31] on span "Tarjetas de regalo" at bounding box center [519, 29] width 485 height 28
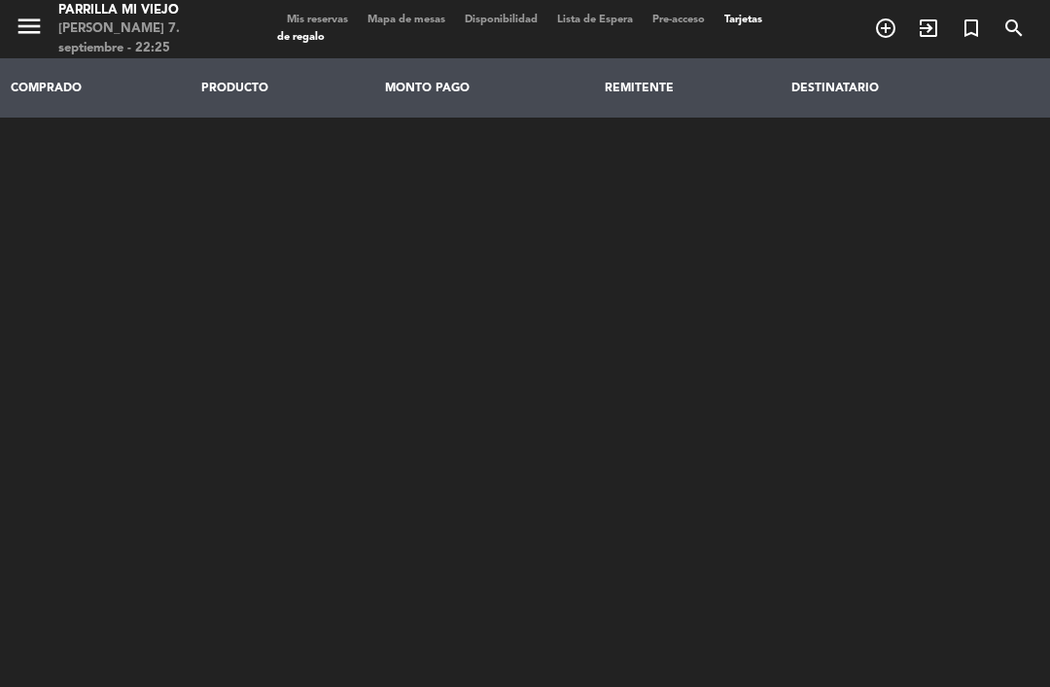
click at [310, 31] on span "Tarjetas de regalo" at bounding box center [519, 29] width 485 height 28
click at [326, 18] on span "Mis reservas" at bounding box center [317, 20] width 81 height 11
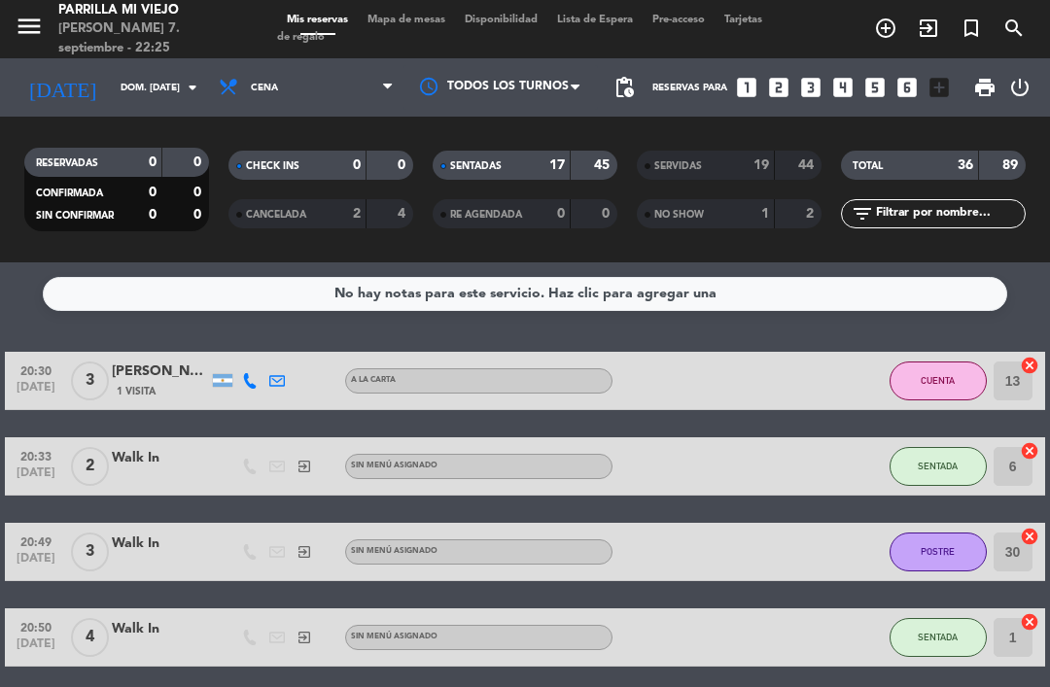
click at [545, 160] on div "17" at bounding box center [546, 166] width 39 height 22
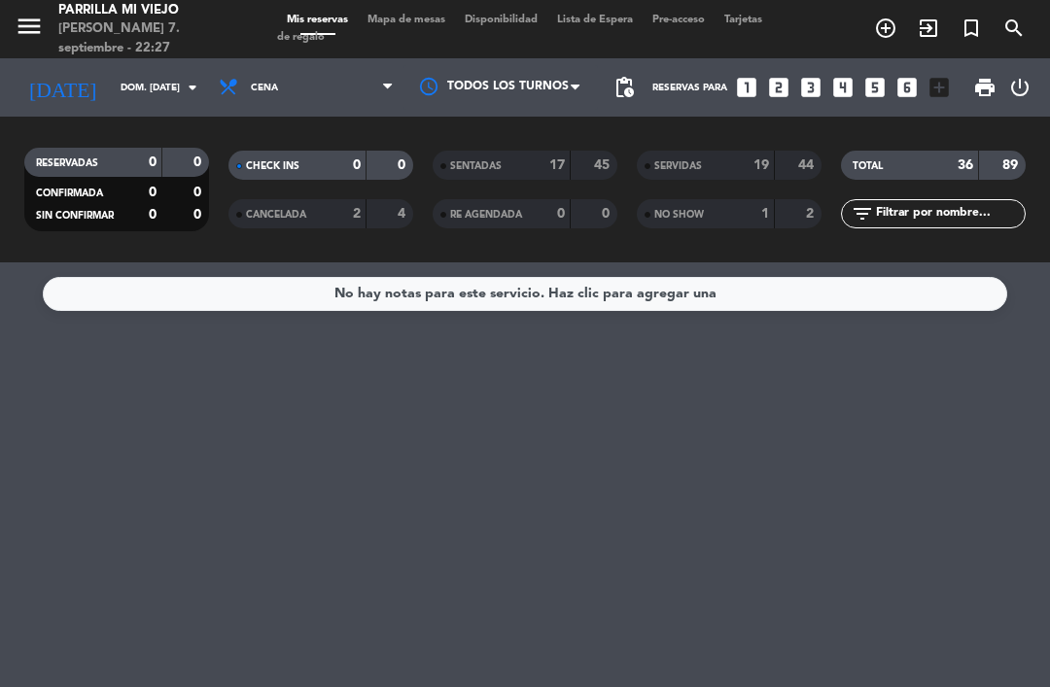
click at [394, 8] on div "menu [PERSON_NAME] Mi Viejo [PERSON_NAME] 7. septiembre - 22:27 Mis reservas Ma…" at bounding box center [525, 29] width 1050 height 58
click at [409, 20] on span "Mapa de mesas" at bounding box center [406, 20] width 97 height 11
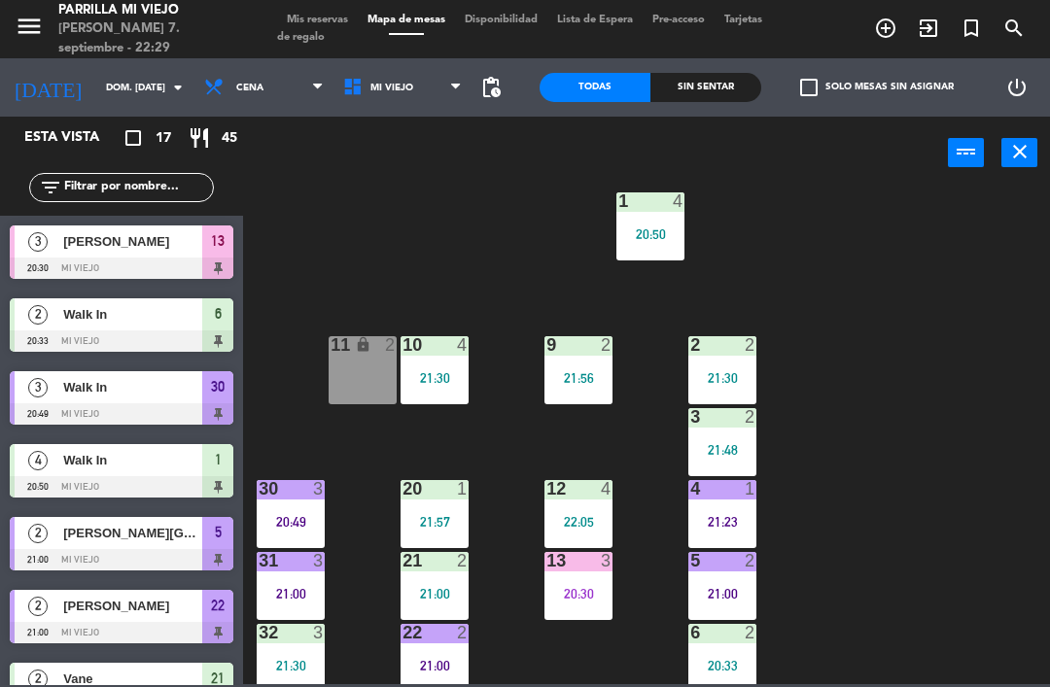
scroll to position [30, 0]
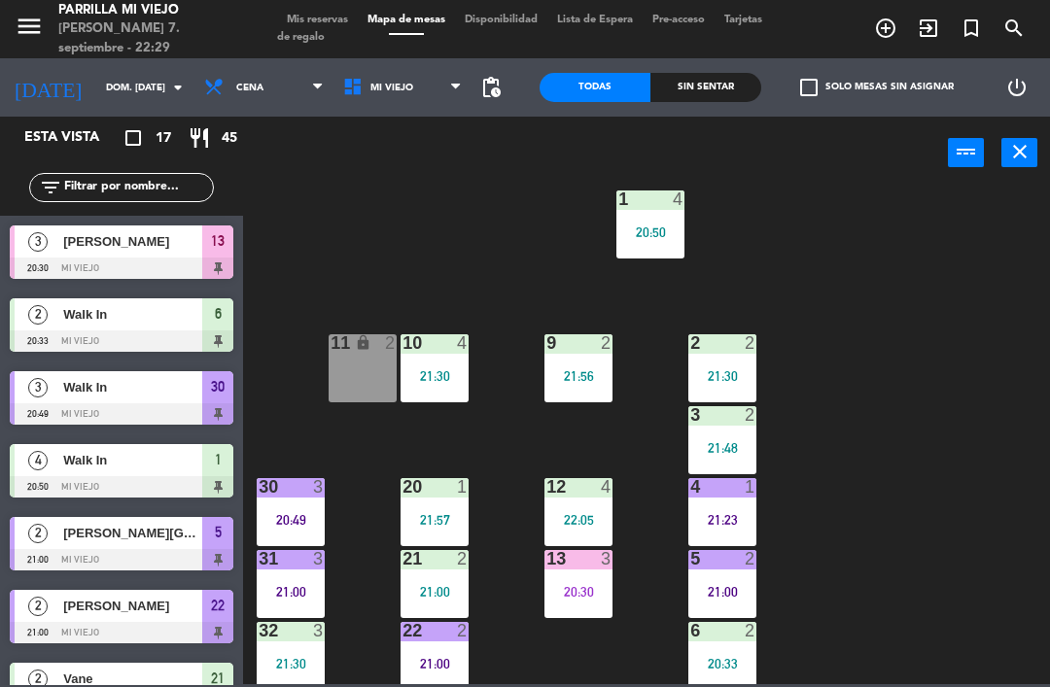
click at [580, 572] on div "13 3 20:30" at bounding box center [578, 584] width 68 height 68
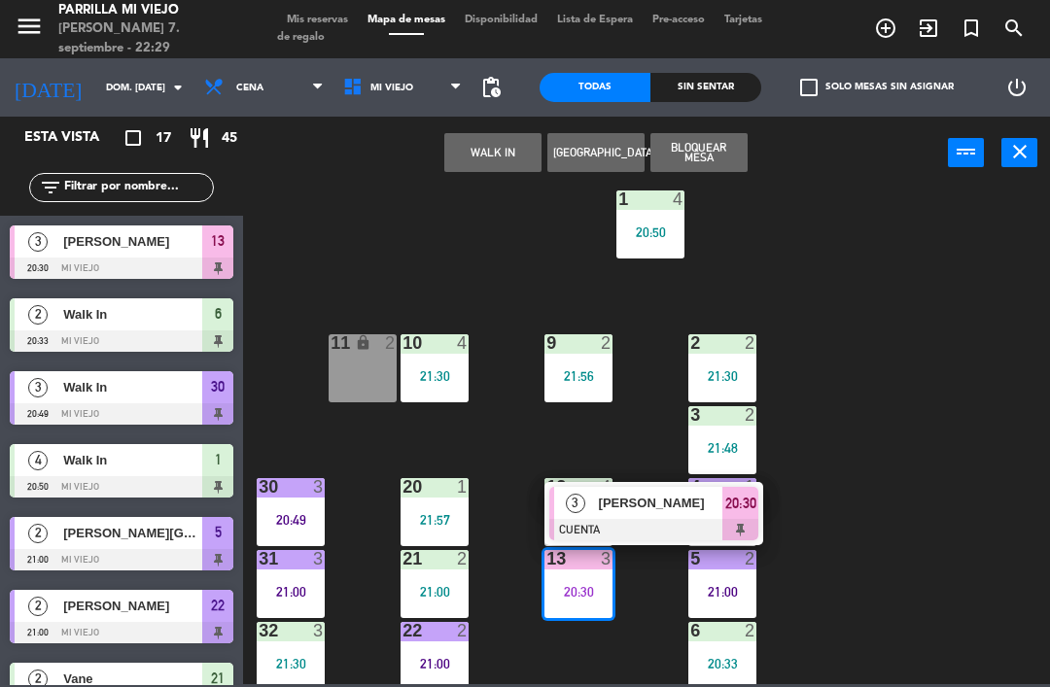
click at [735, 512] on span "20:30" at bounding box center [740, 503] width 31 height 23
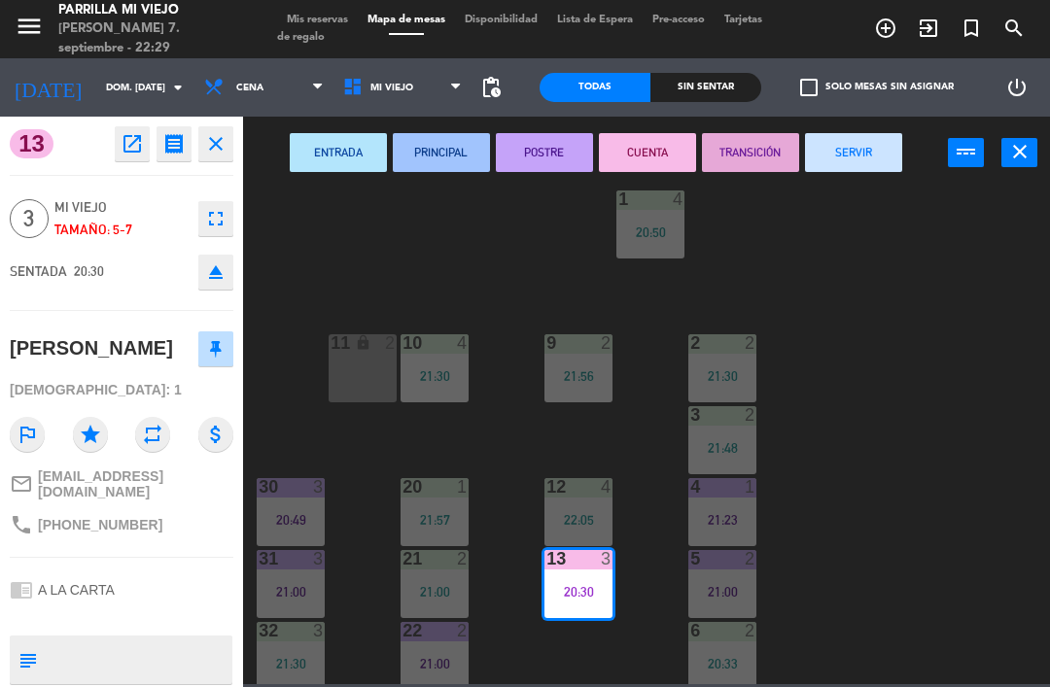
click at [854, 136] on button "SERVIR" at bounding box center [853, 152] width 97 height 39
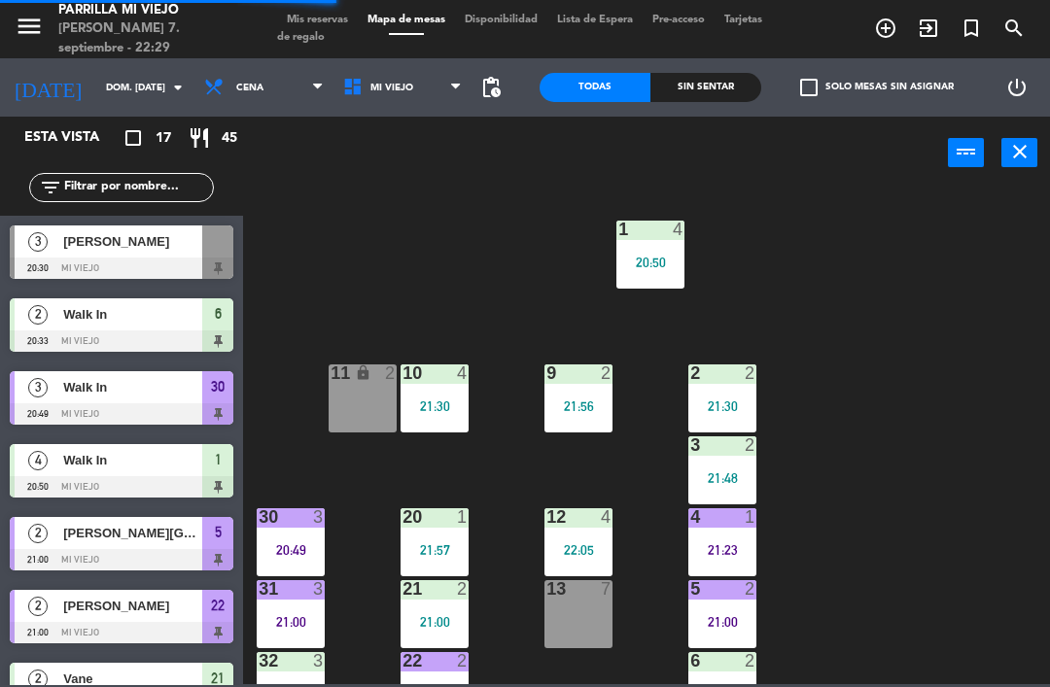
scroll to position [0, 0]
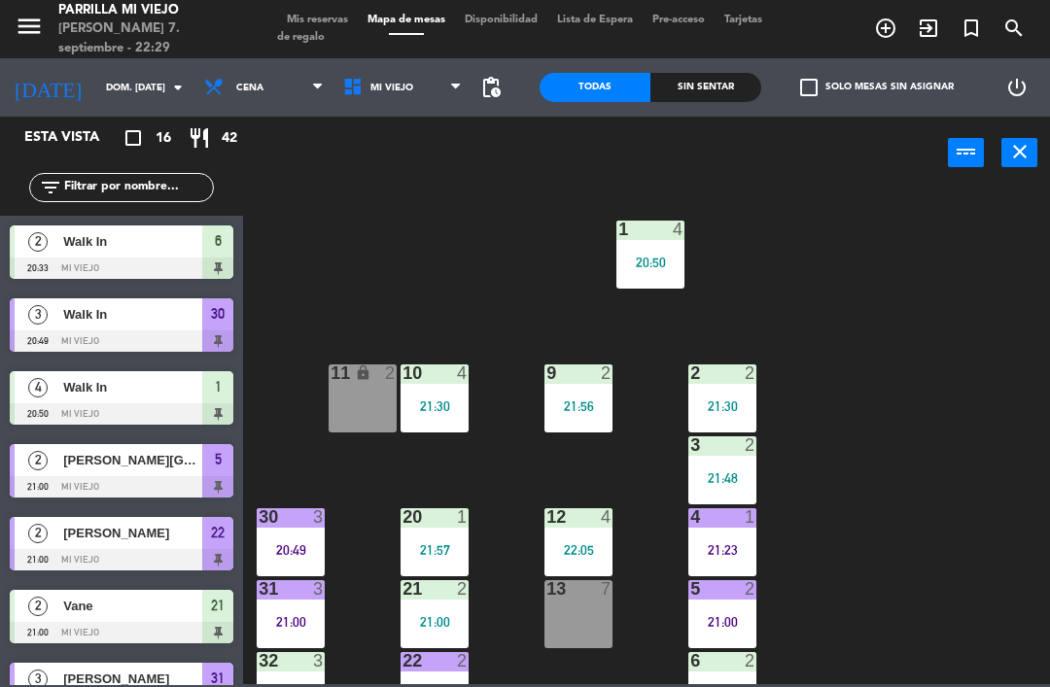
click at [409, 203] on div "1 4 20:50 2 2 21:30 9 2 21:56 10 4 21:30 11 lock 2 3 2 21:48 4 1 21:23 12 4 22:…" at bounding box center [652, 436] width 796 height 498
click at [300, 17] on span "Mis reservas" at bounding box center [317, 20] width 81 height 11
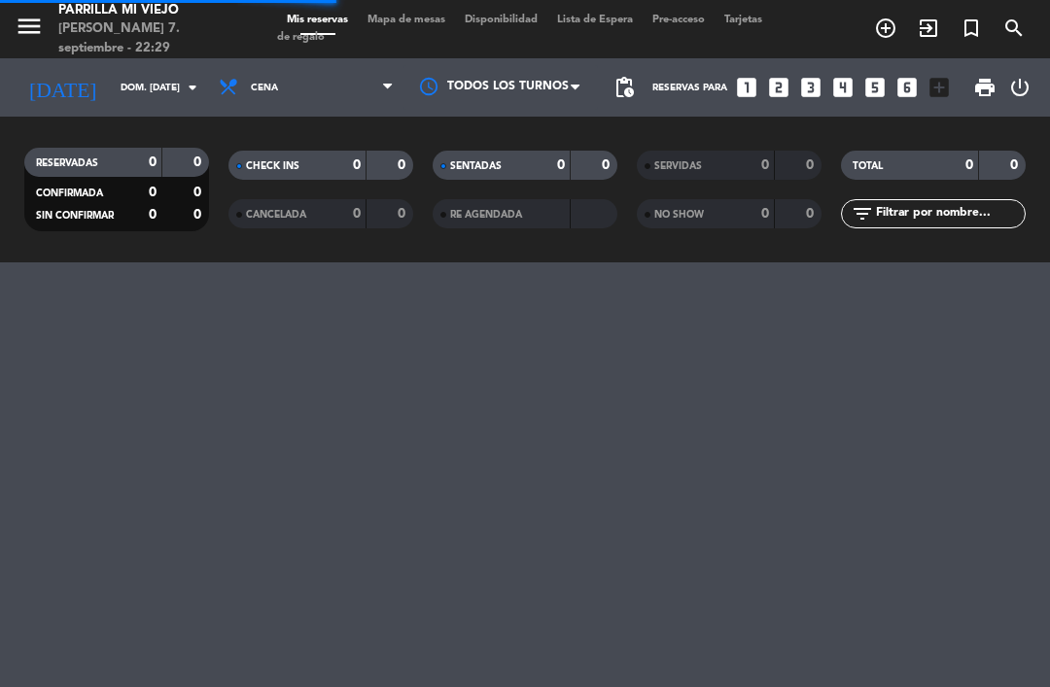
click at [116, 82] on input "dom. [DATE]" at bounding box center [177, 88] width 133 height 30
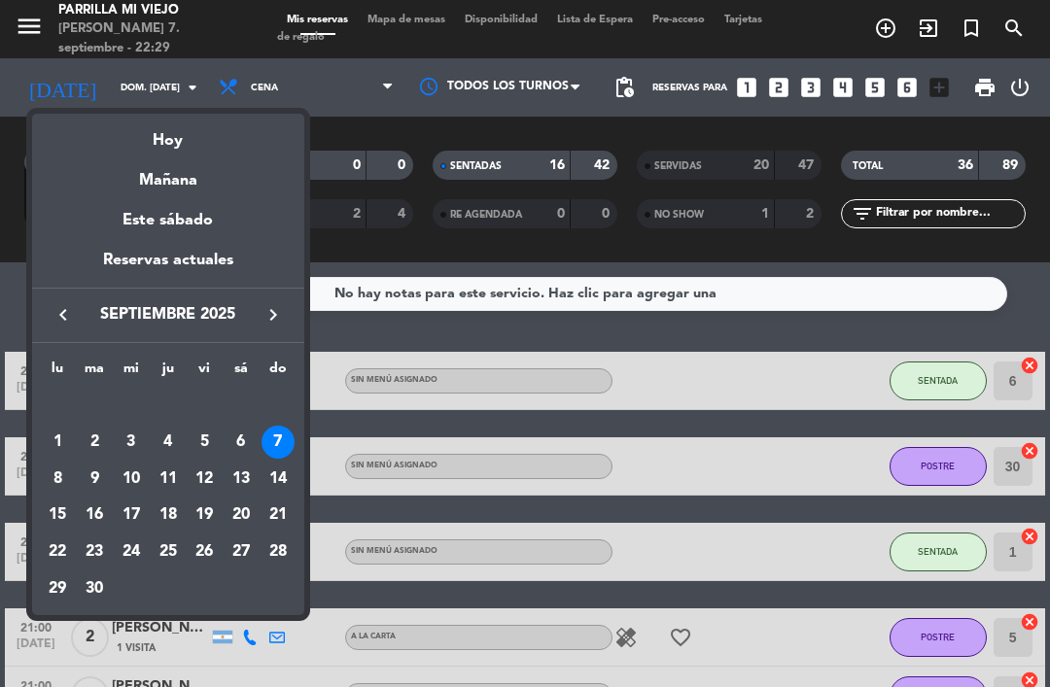
click at [62, 477] on div "8" at bounding box center [57, 479] width 33 height 33
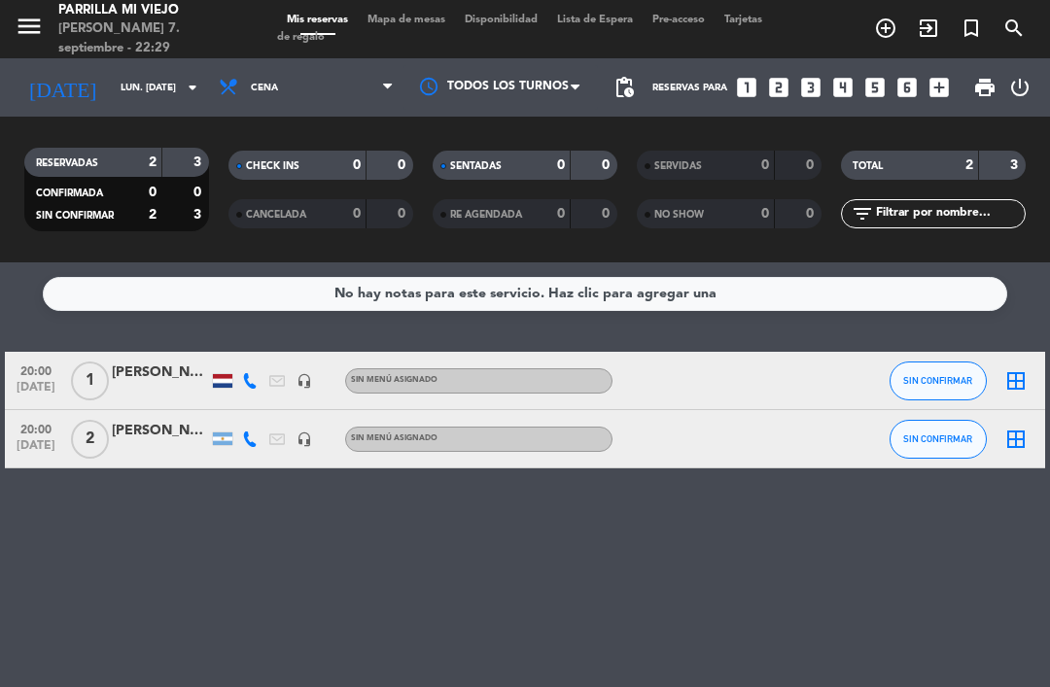
click at [247, 437] on icon at bounding box center [250, 439] width 16 height 16
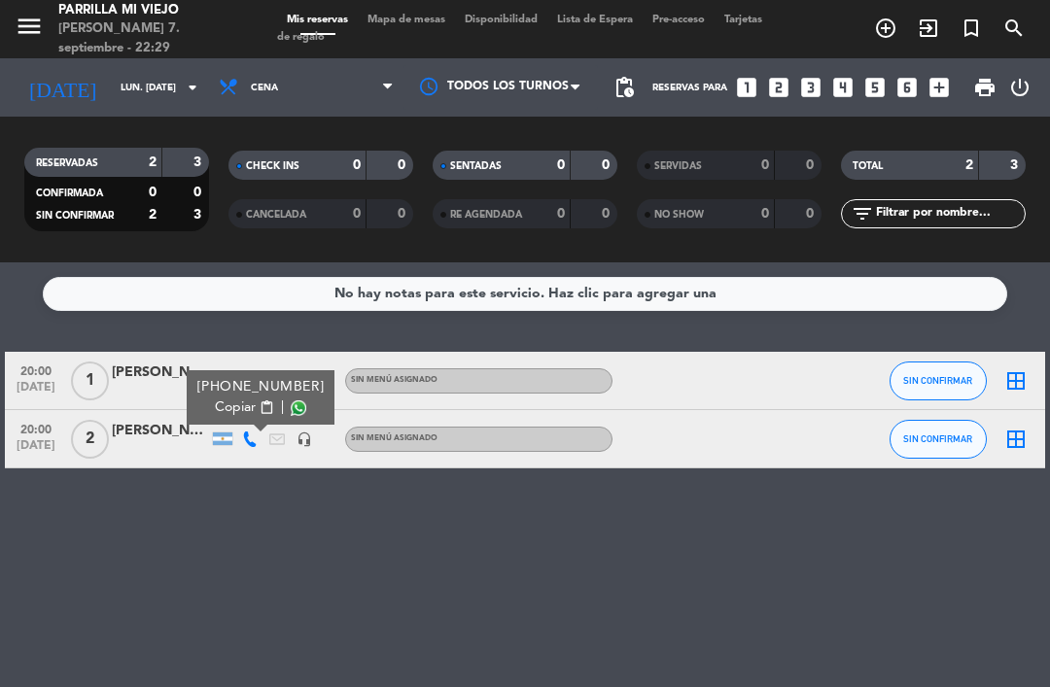
click at [296, 568] on div "No hay notas para este servicio. Haz clic para agregar una 20:00 [DATE] 1 [PERS…" at bounding box center [525, 474] width 1050 height 425
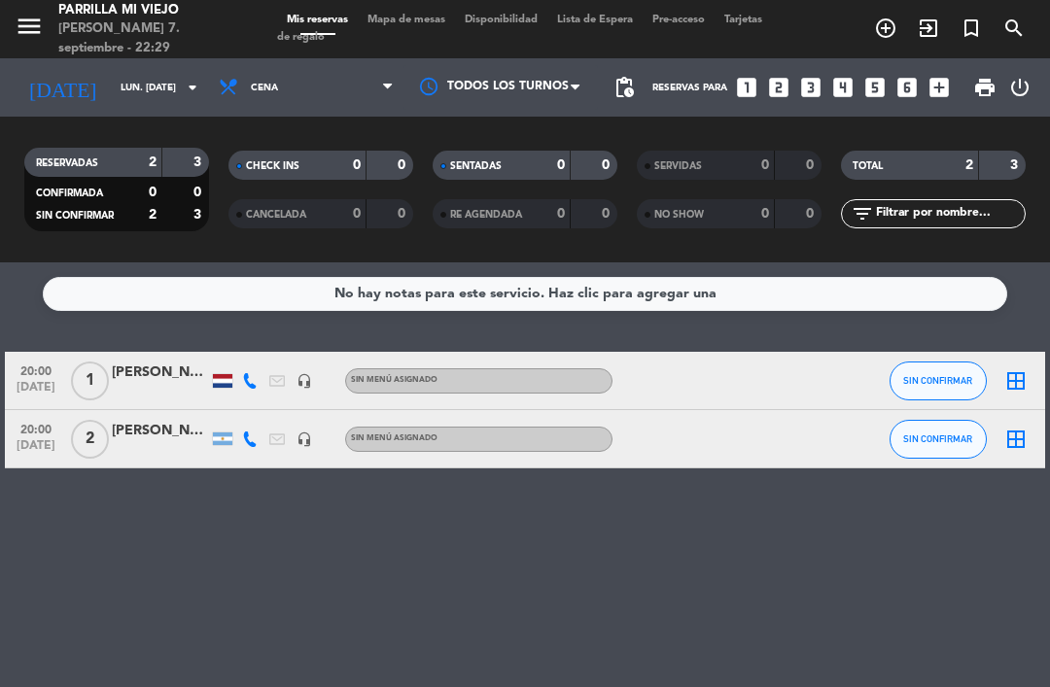
click at [245, 380] on icon at bounding box center [250, 381] width 16 height 16
click at [277, 531] on div "No hay notas para este servicio. Haz clic para agregar una 20:00 [DATE] 1 [PERS…" at bounding box center [525, 474] width 1050 height 425
click at [111, 89] on input "lun. [DATE]" at bounding box center [177, 88] width 133 height 30
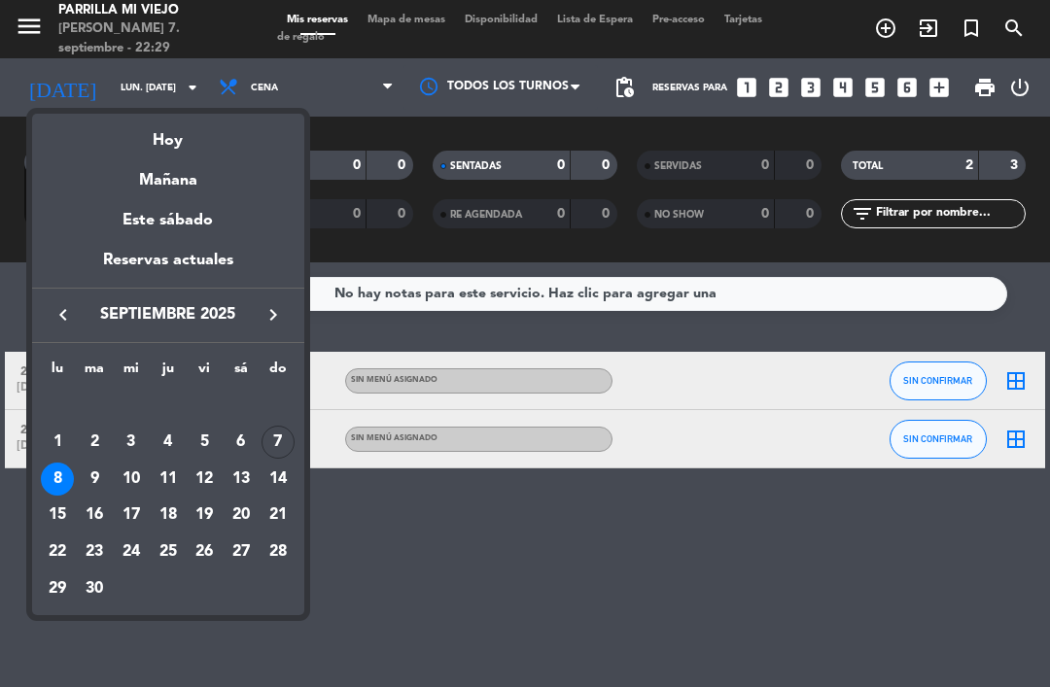
click at [160, 151] on div "Hoy" at bounding box center [168, 134] width 272 height 40
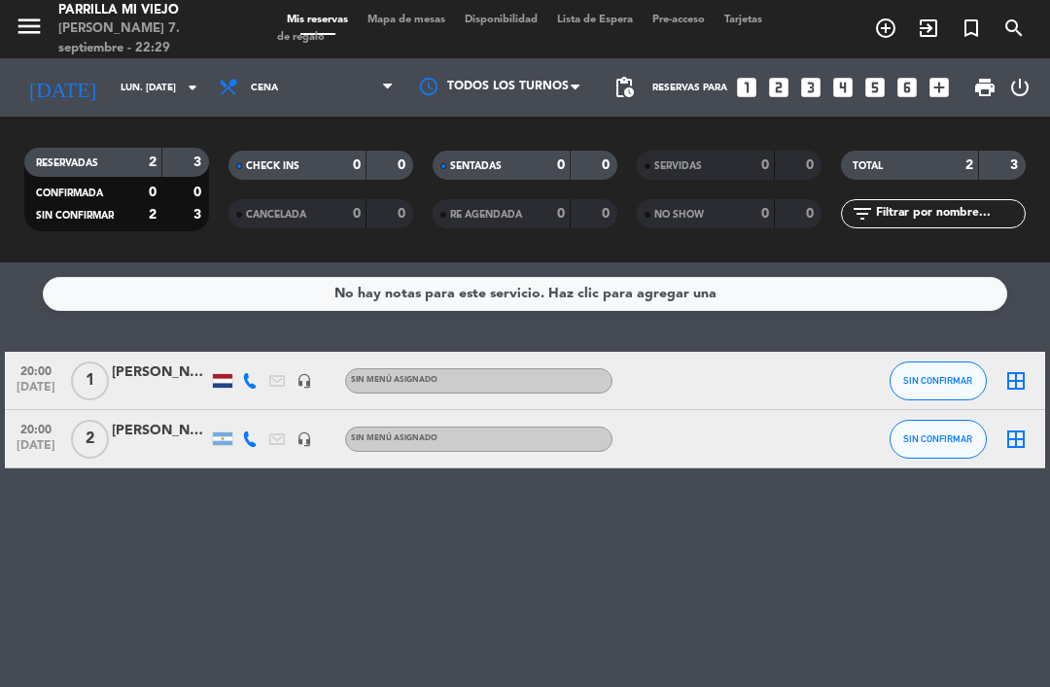
type input "dom. [DATE]"
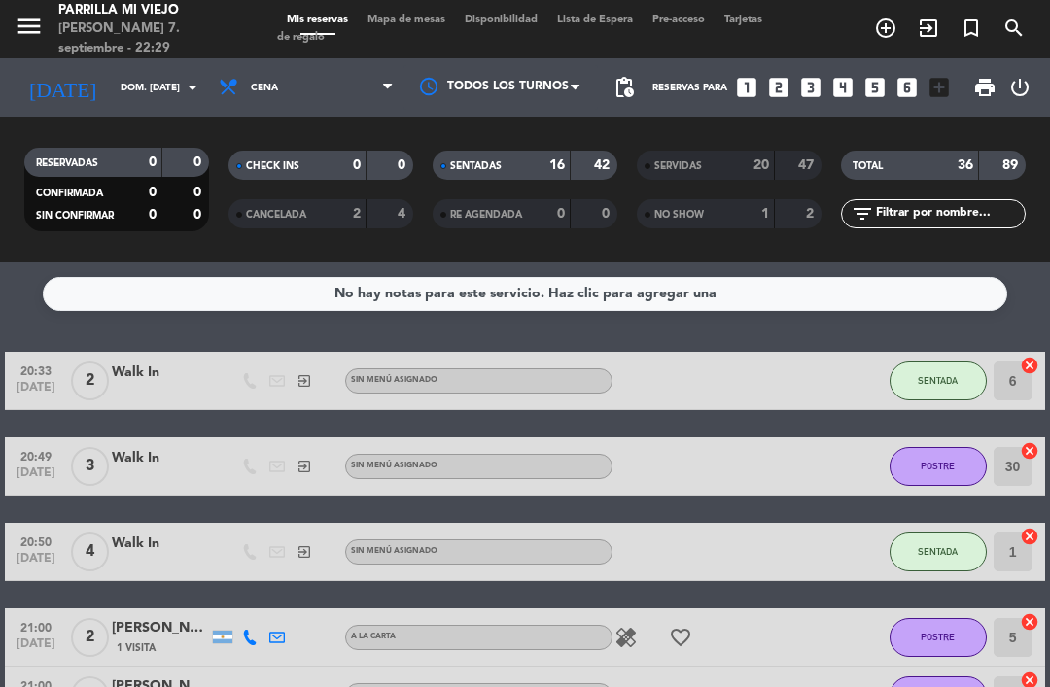
click at [446, 25] on span "Mapa de mesas" at bounding box center [406, 20] width 97 height 11
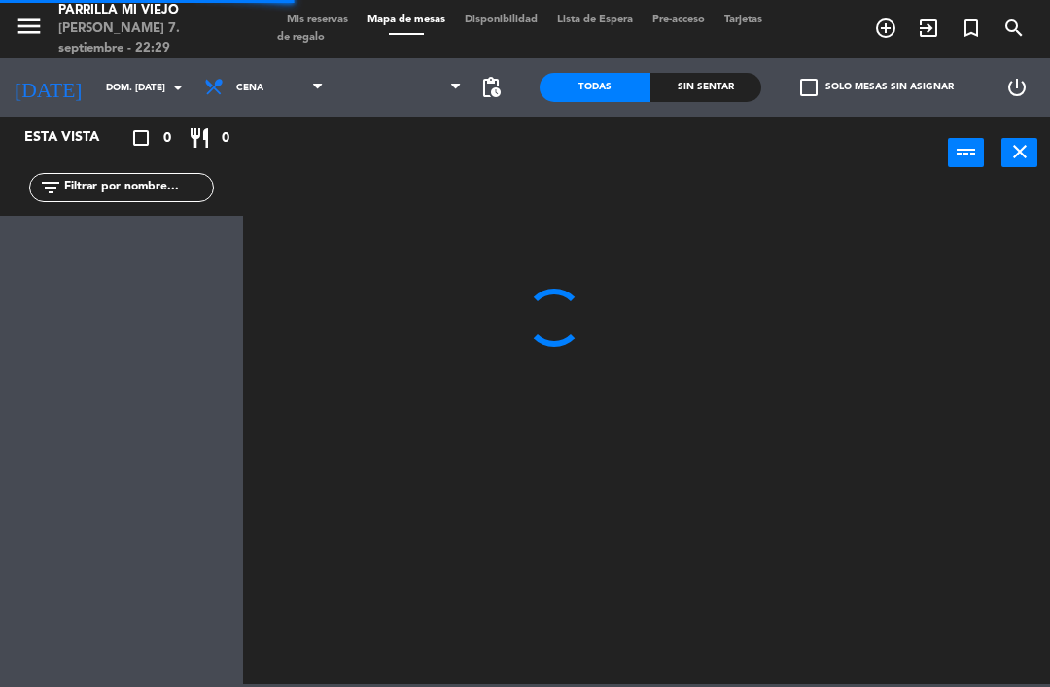
click at [418, 15] on span "Mapa de mesas" at bounding box center [406, 20] width 97 height 11
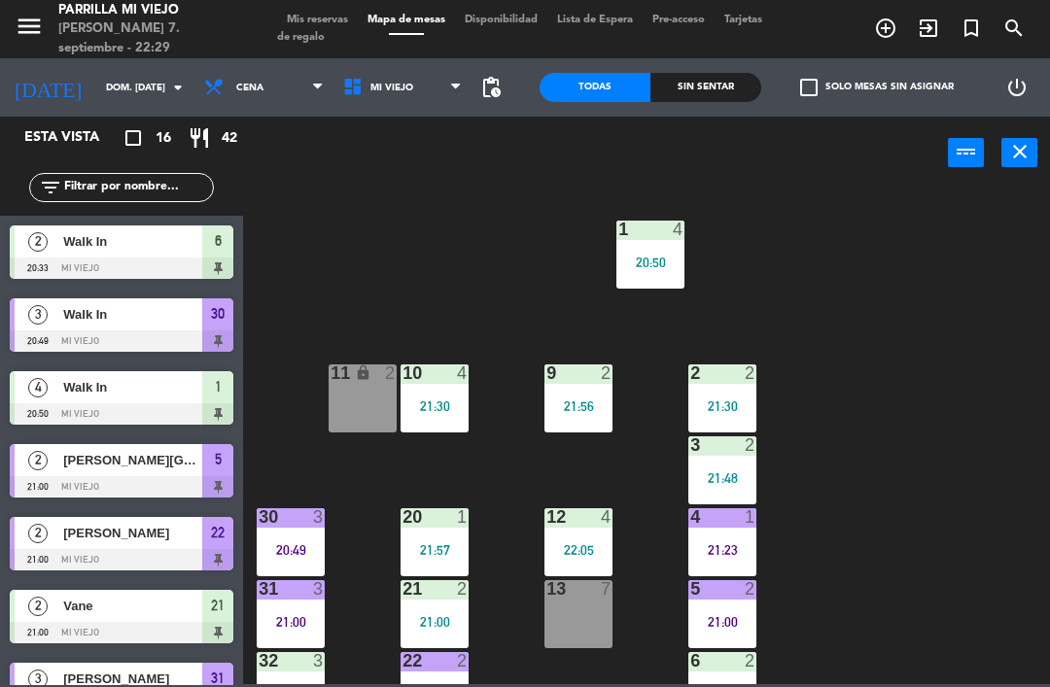
click at [721, 598] on div at bounding box center [723, 588] width 32 height 17
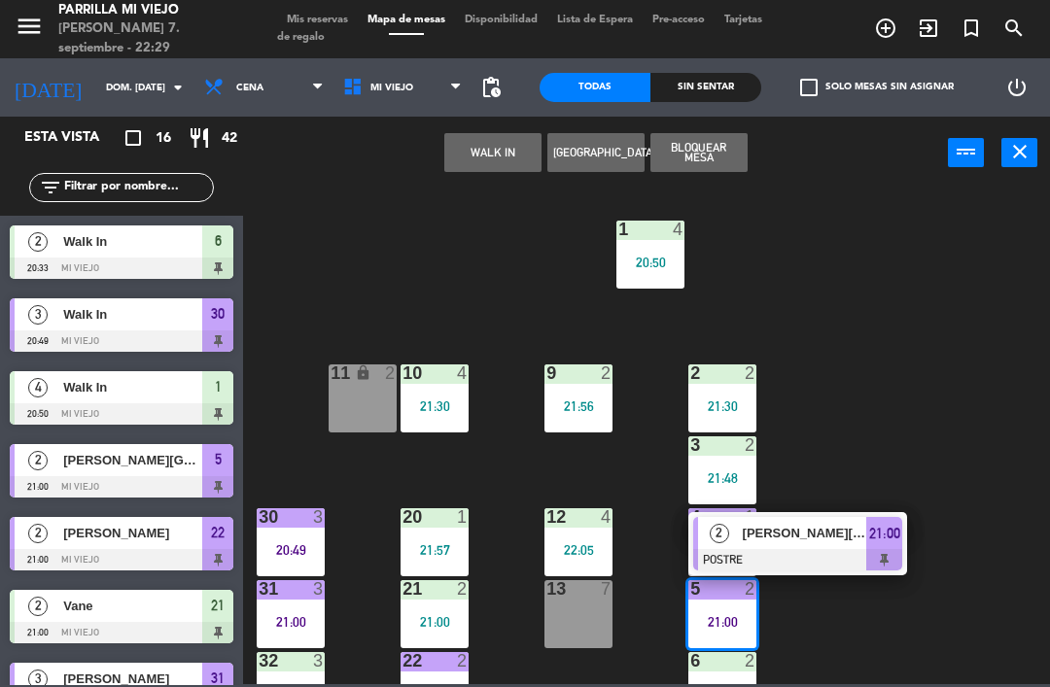
click at [885, 549] on div at bounding box center [797, 559] width 209 height 21
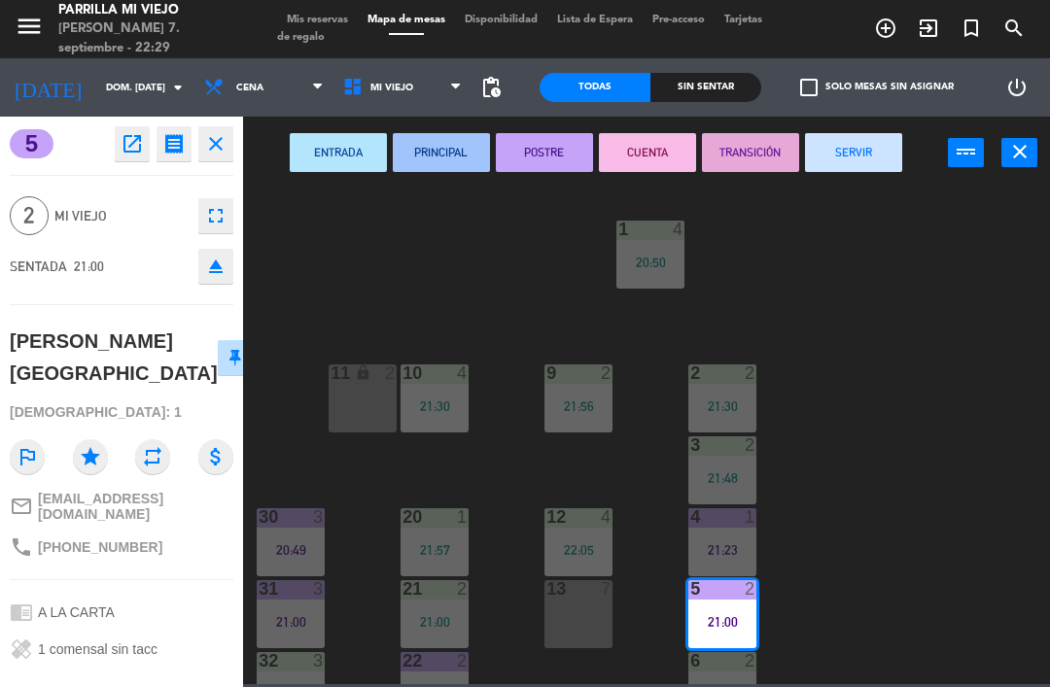
click at [838, 156] on button "SERVIR" at bounding box center [853, 152] width 97 height 39
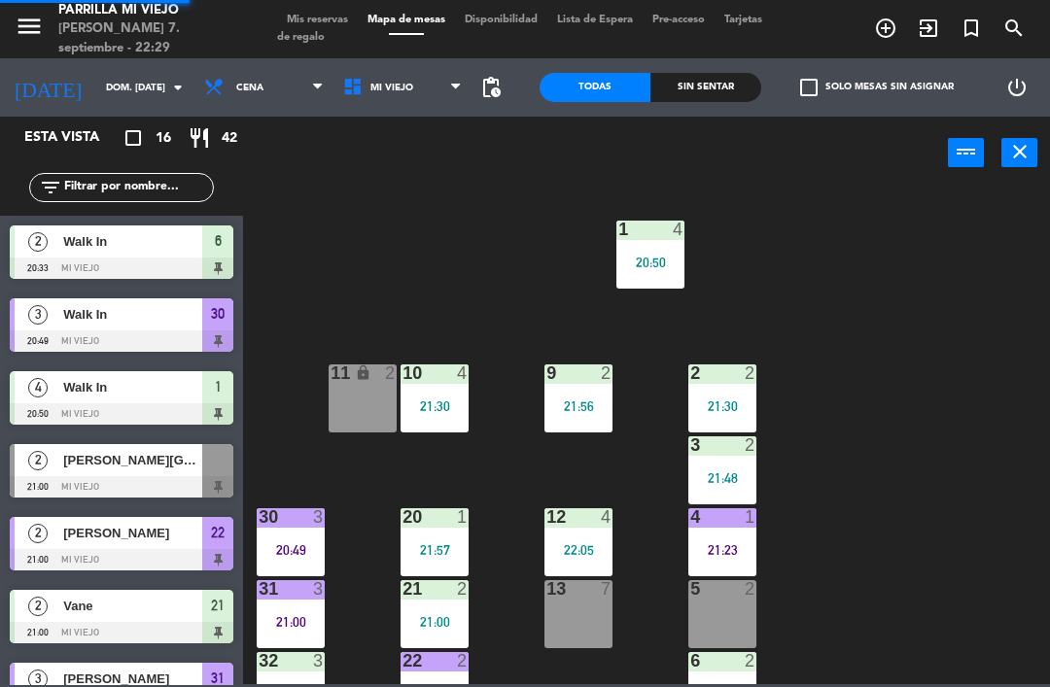
click at [971, 430] on div "1 4 20:50 2 2 21:30 9 2 21:56 10 4 21:30 11 lock 2 3 2 21:48 4 1 21:23 12 4 22:…" at bounding box center [652, 436] width 796 height 498
